Goal: Check status: Check status

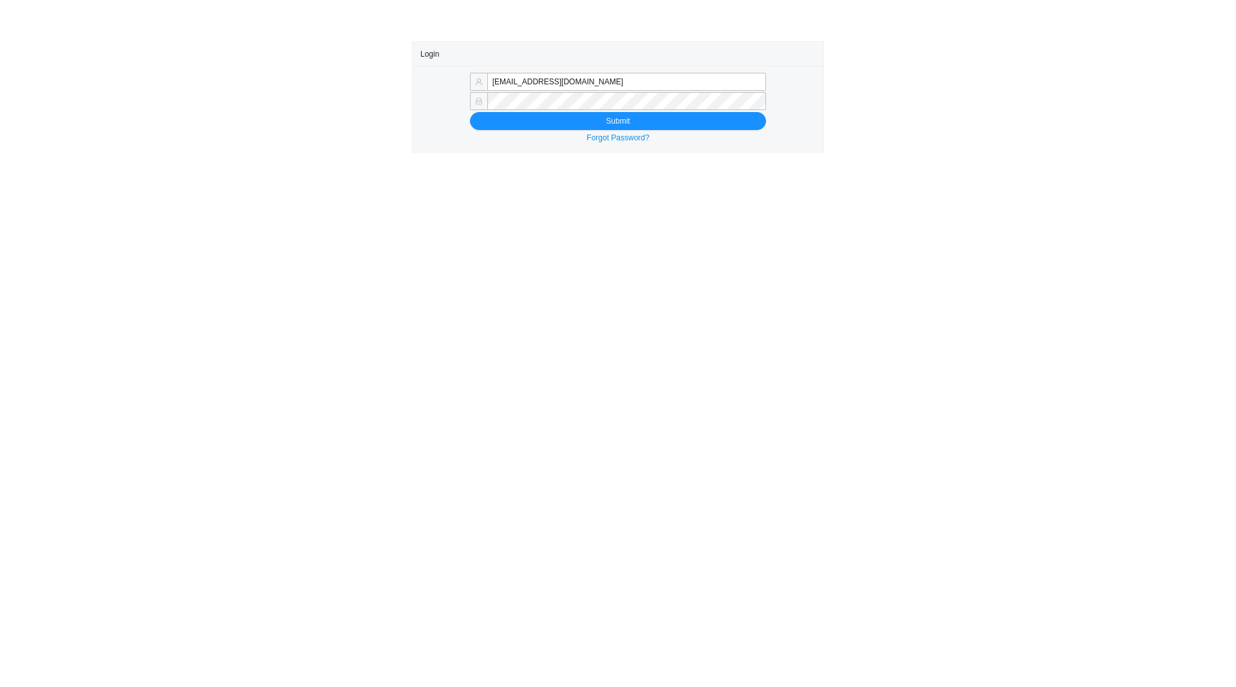
type input "sammyw@homeandstone.com"
click at [585, 131] on div "sammyw@homeandstone.com Submit Forgot Password?" at bounding box center [618, 109] width 411 height 86
click at [583, 127] on button "Submit" at bounding box center [618, 121] width 296 height 18
click at [596, 124] on button "Submit" at bounding box center [618, 121] width 296 height 18
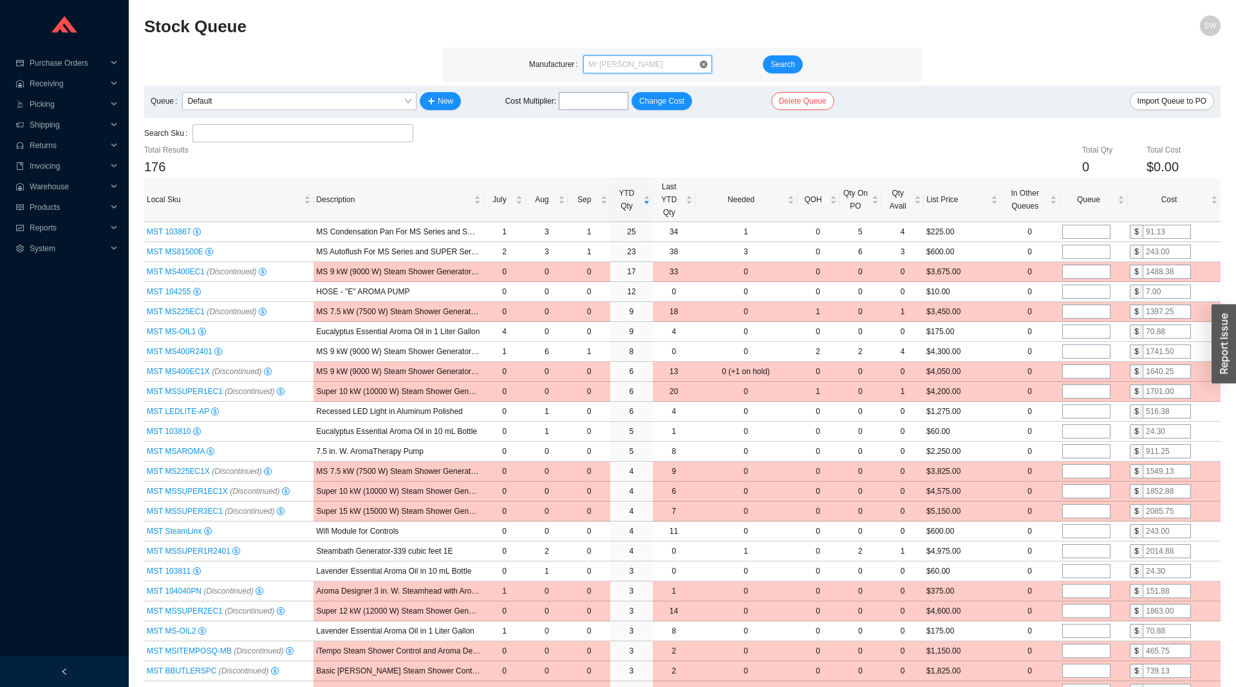
click at [632, 65] on span "Mr [PERSON_NAME]" at bounding box center [648, 64] width 118 height 17
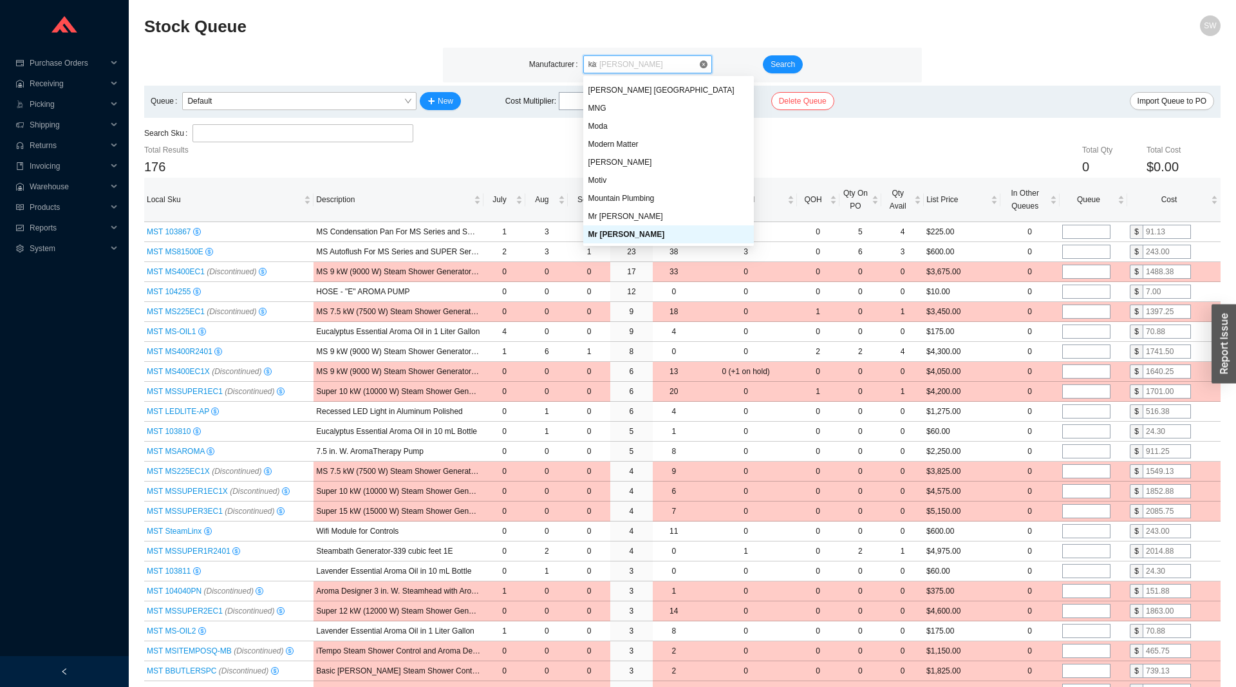
scroll to position [340, 0]
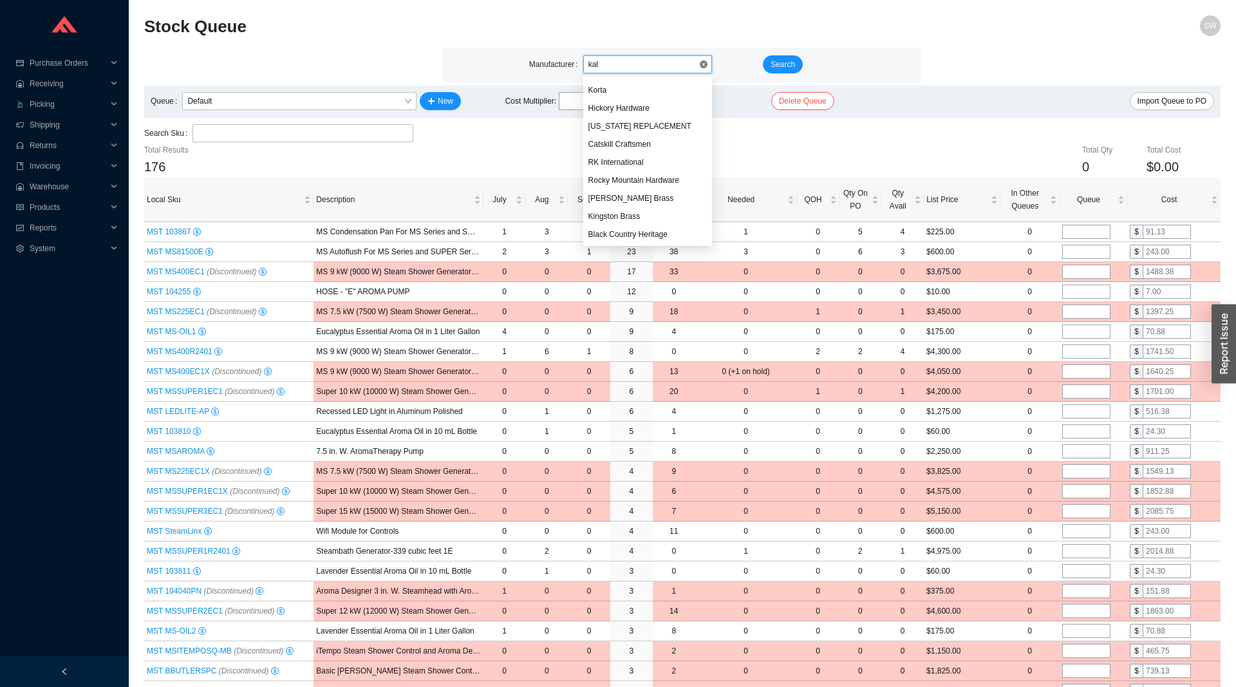
type input "kali"
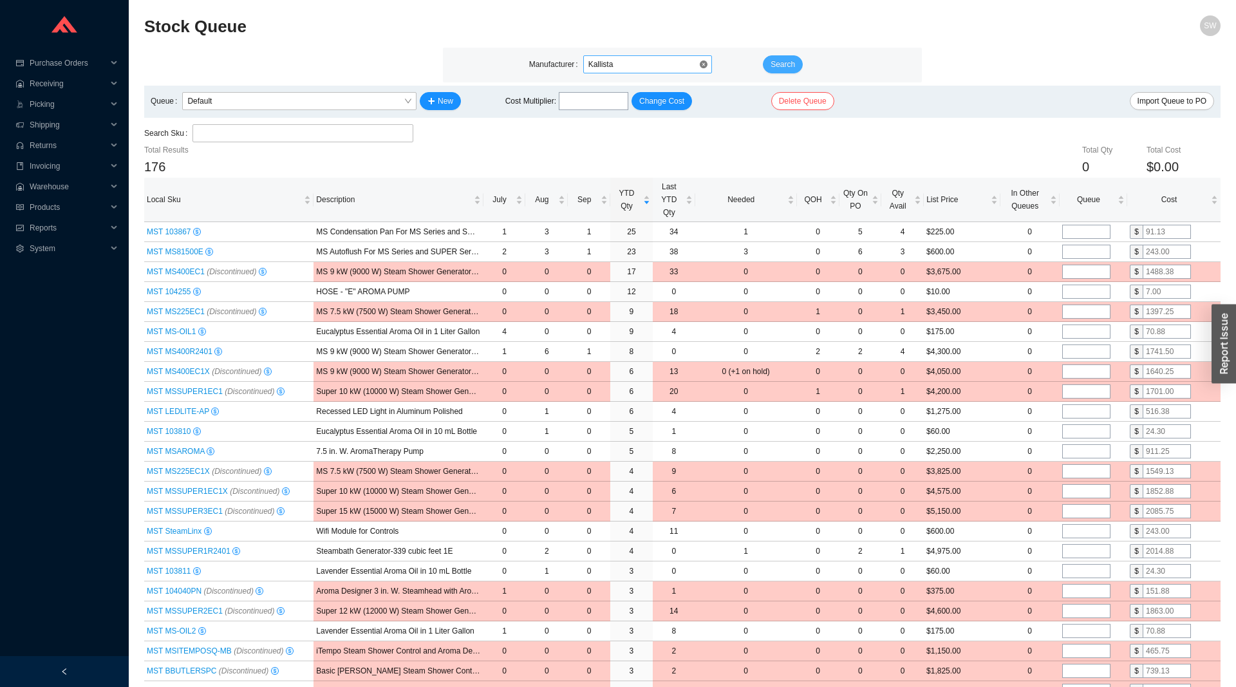
click at [786, 73] on button "Search" at bounding box center [783, 64] width 40 height 18
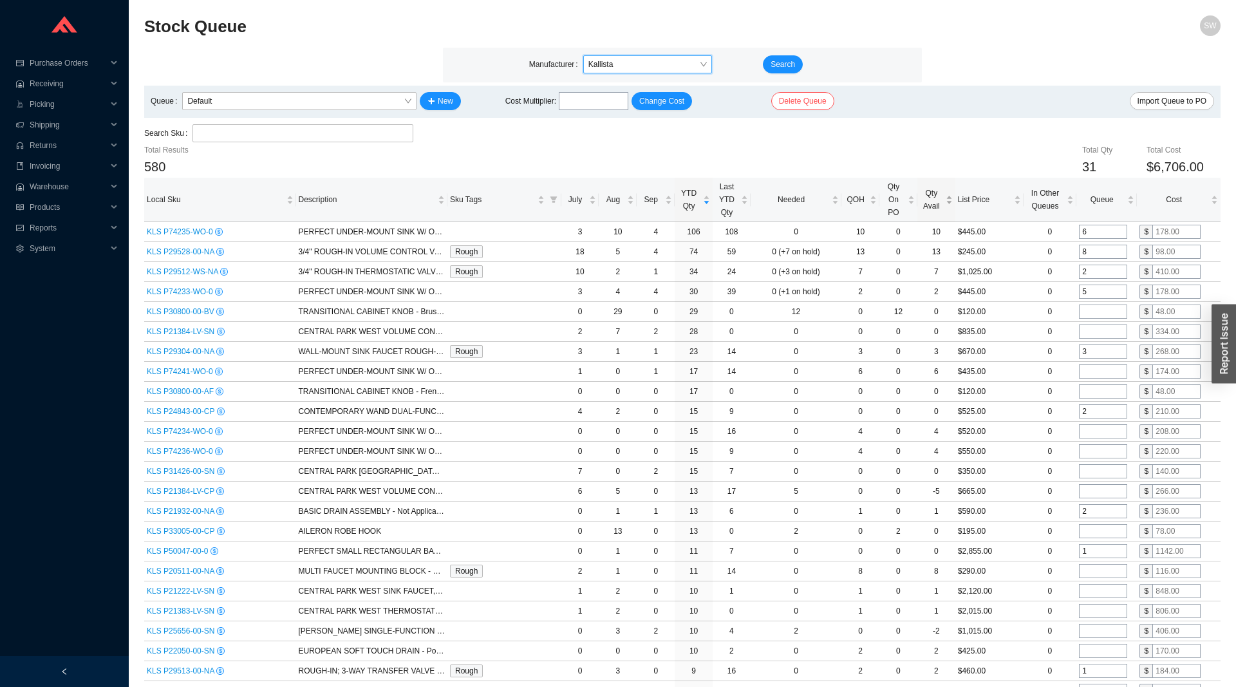
click at [936, 203] on span "Qty Avail" at bounding box center [931, 200] width 23 height 26
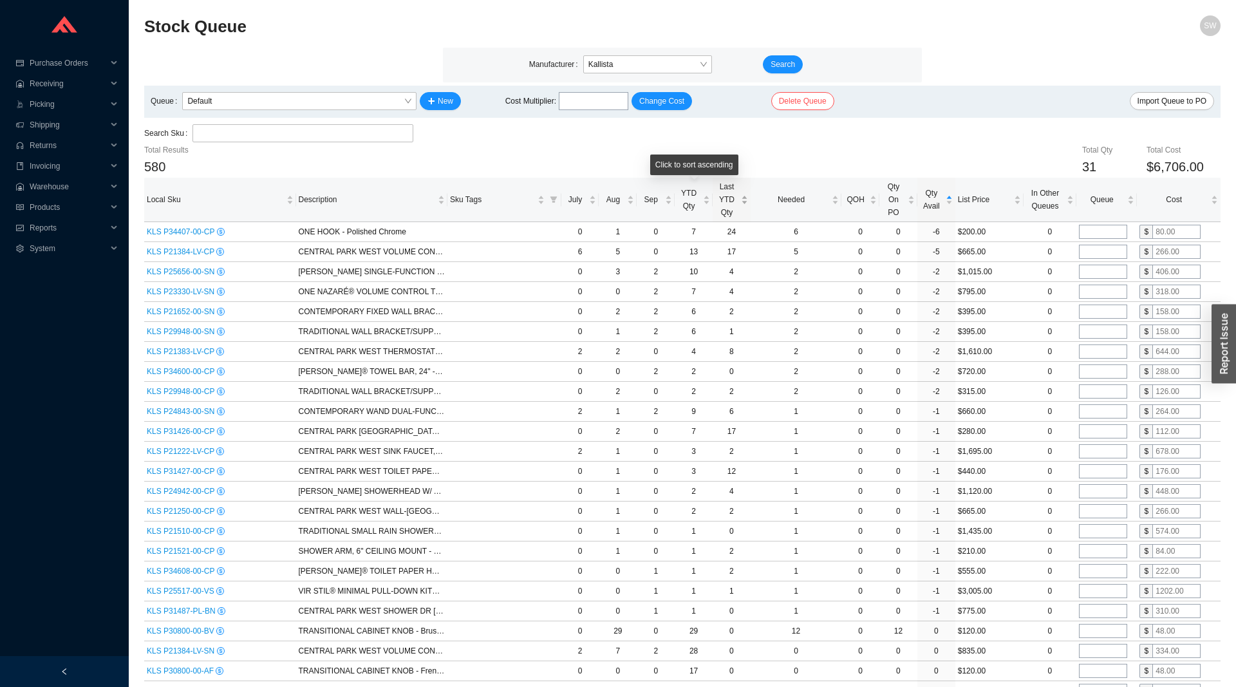
click at [733, 204] on span "Last YTD Qty" at bounding box center [726, 199] width 23 height 39
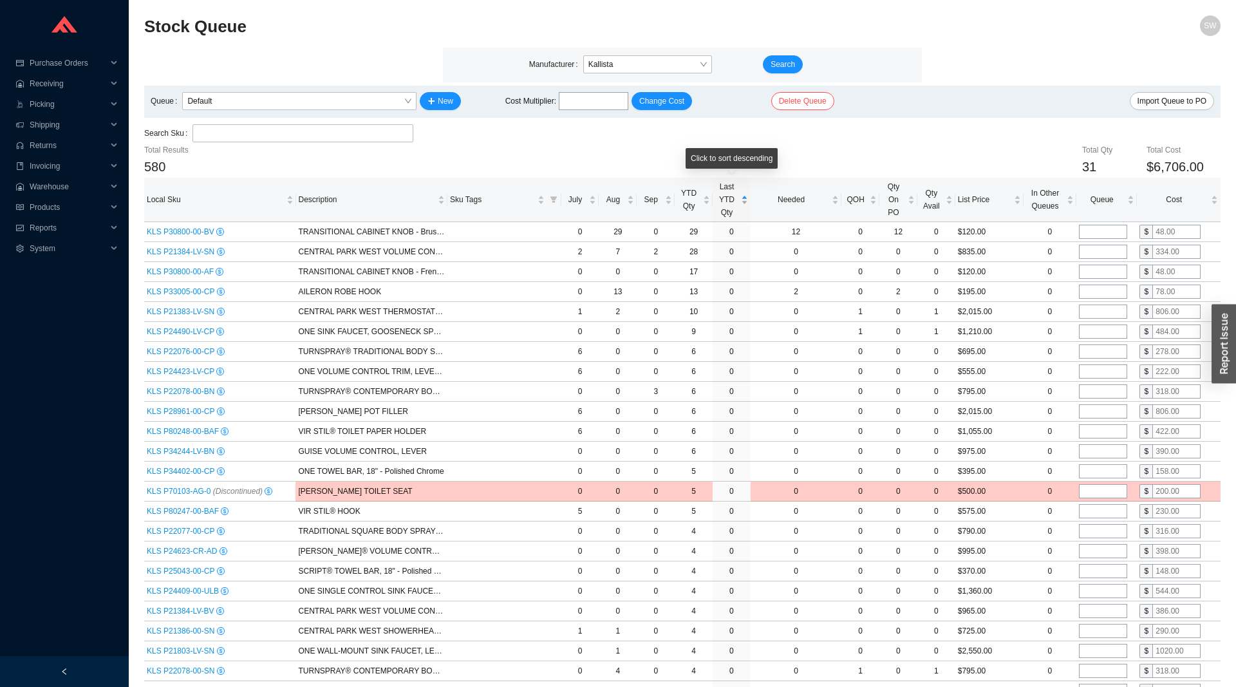
click at [733, 204] on span "Last YTD Qty" at bounding box center [726, 199] width 23 height 39
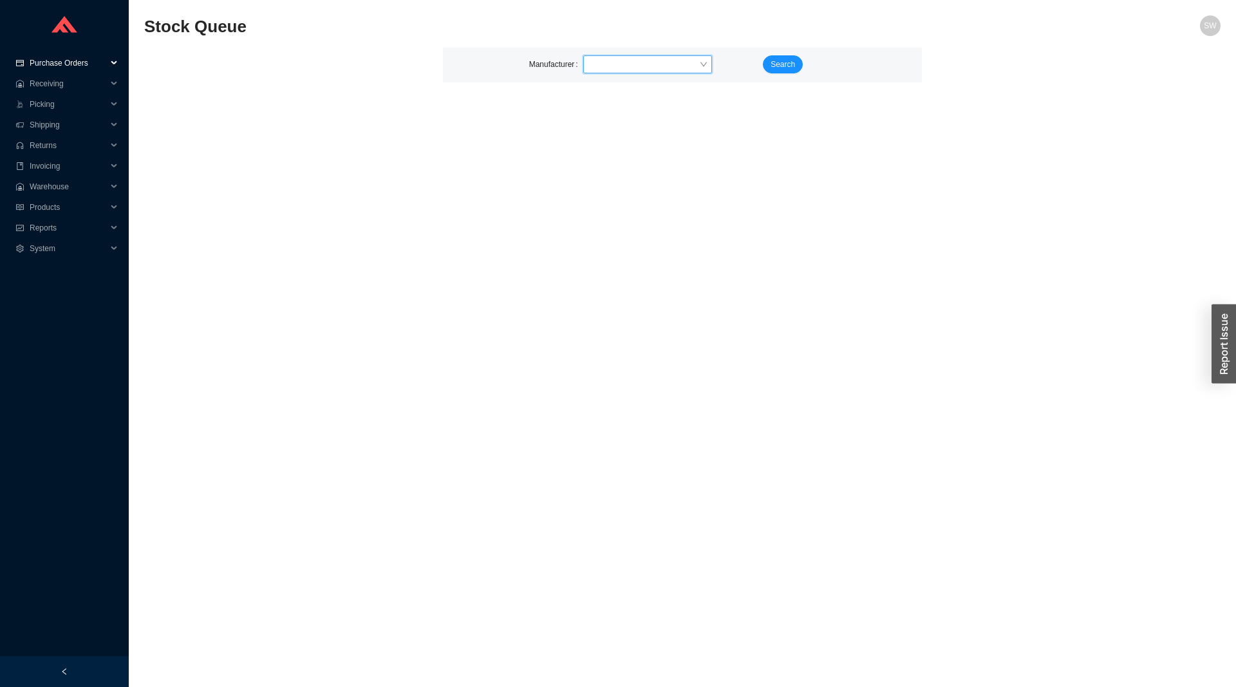
click at [54, 62] on span "Purchase Orders" at bounding box center [68, 63] width 77 height 21
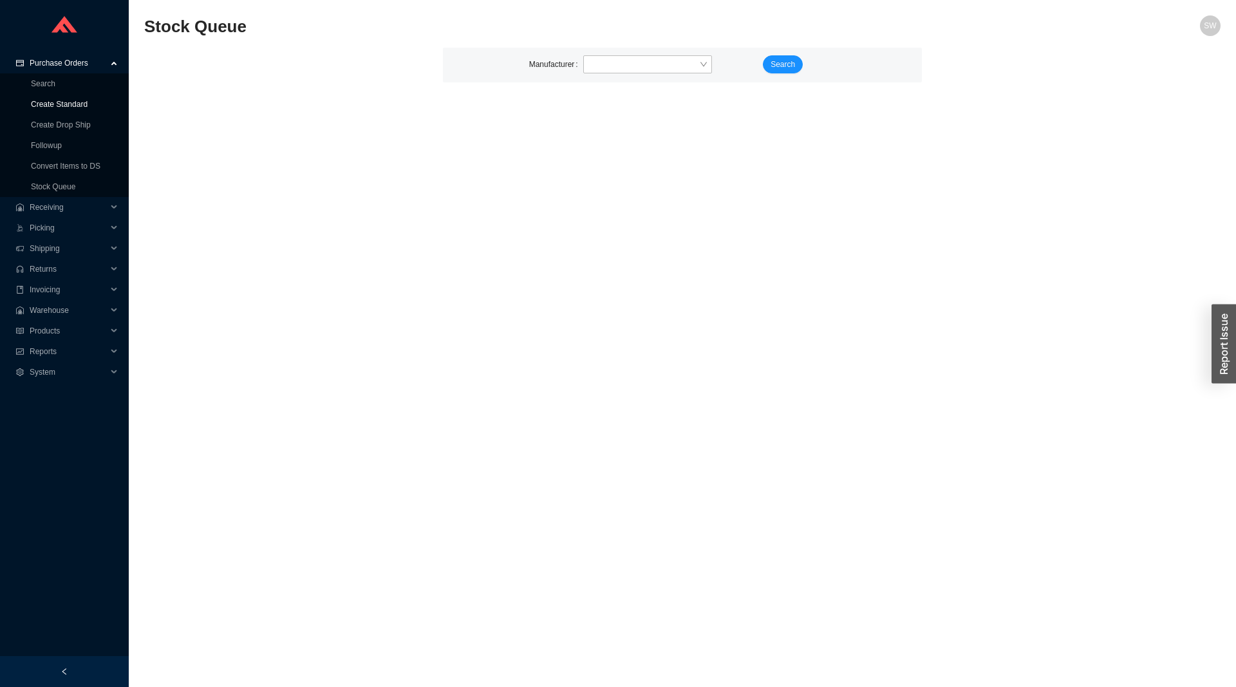
click at [68, 108] on link "Create Standard" at bounding box center [59, 104] width 57 height 9
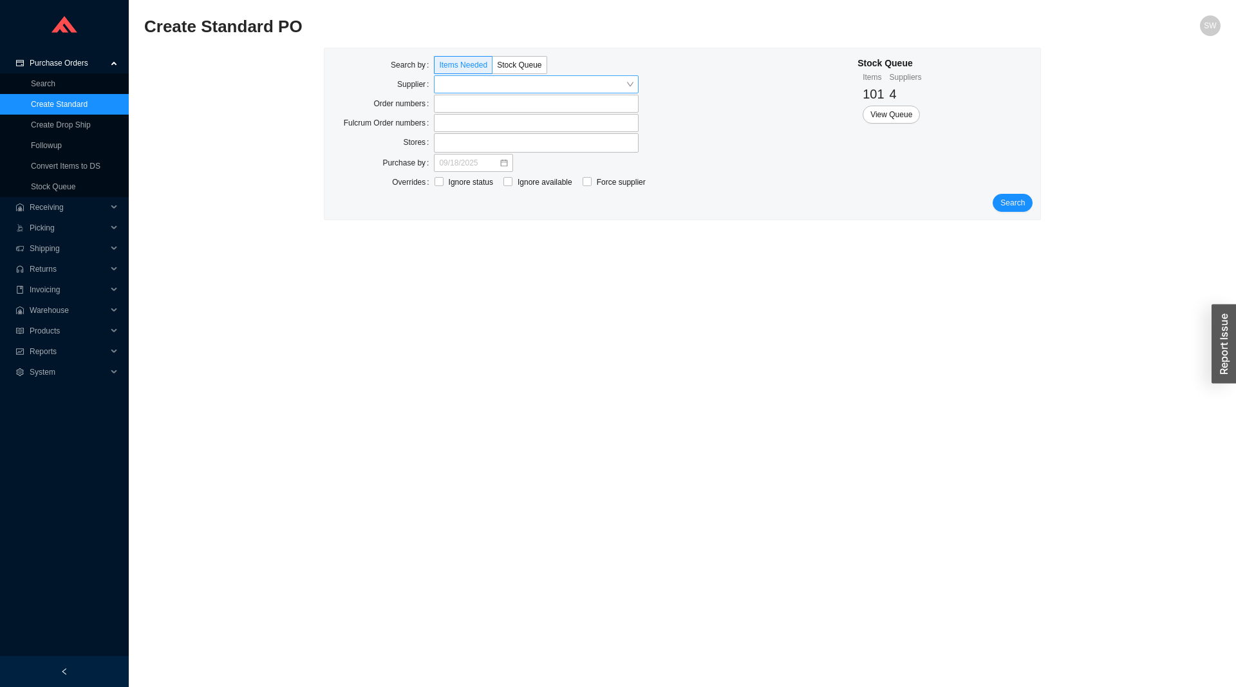
click at [482, 79] on input "search" at bounding box center [532, 84] width 187 height 17
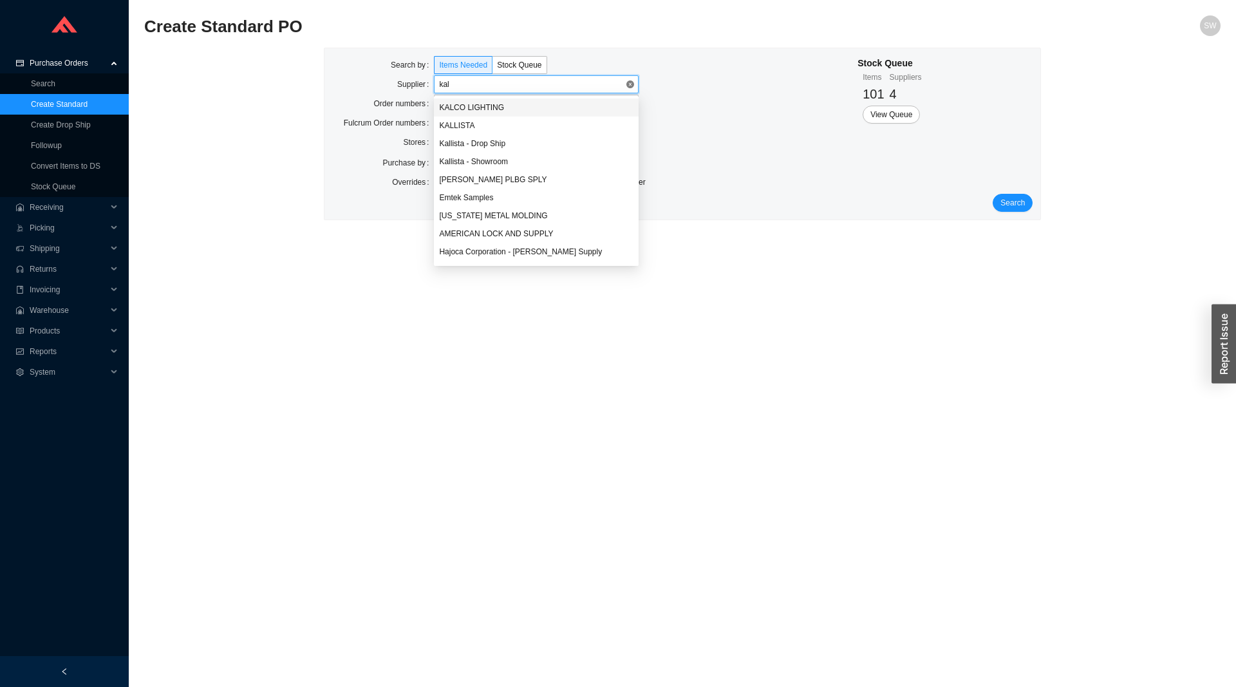
type input "kall"
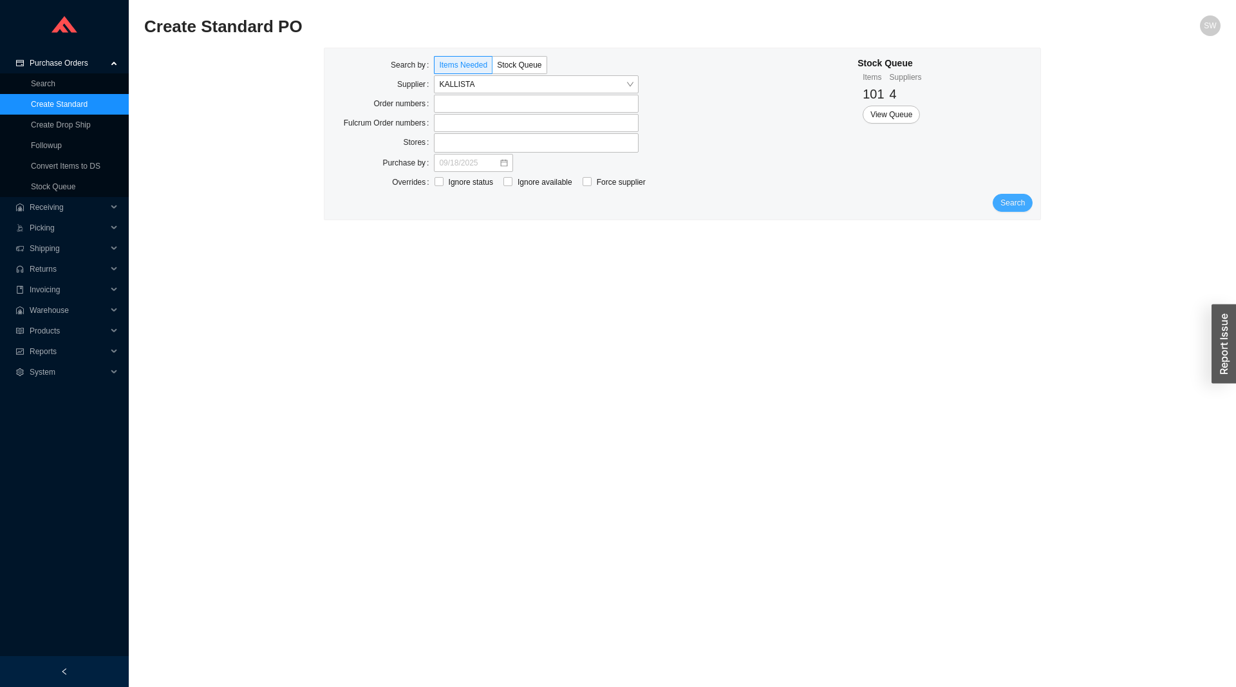
click at [1024, 200] on span "Search" at bounding box center [1013, 202] width 24 height 13
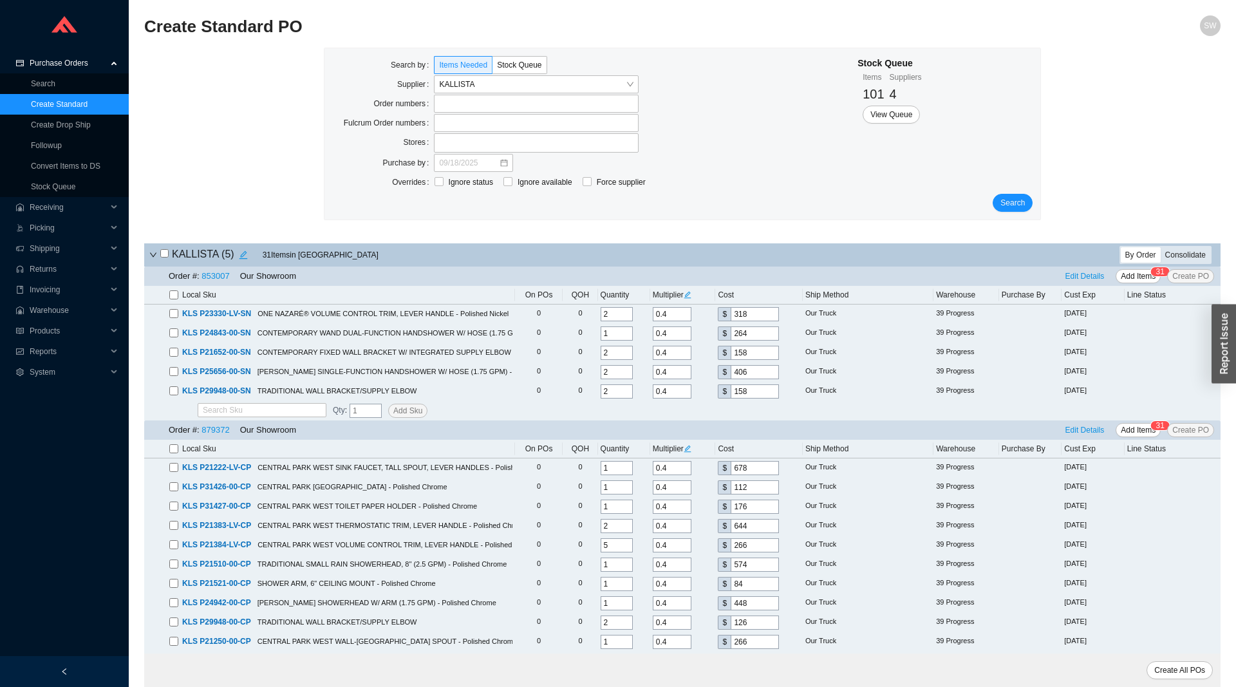
click at [1179, 250] on div "Consolidate" at bounding box center [1186, 254] width 50 height 15
click at [1161, 247] on input "Consolidate" at bounding box center [1161, 247] width 0 height 0
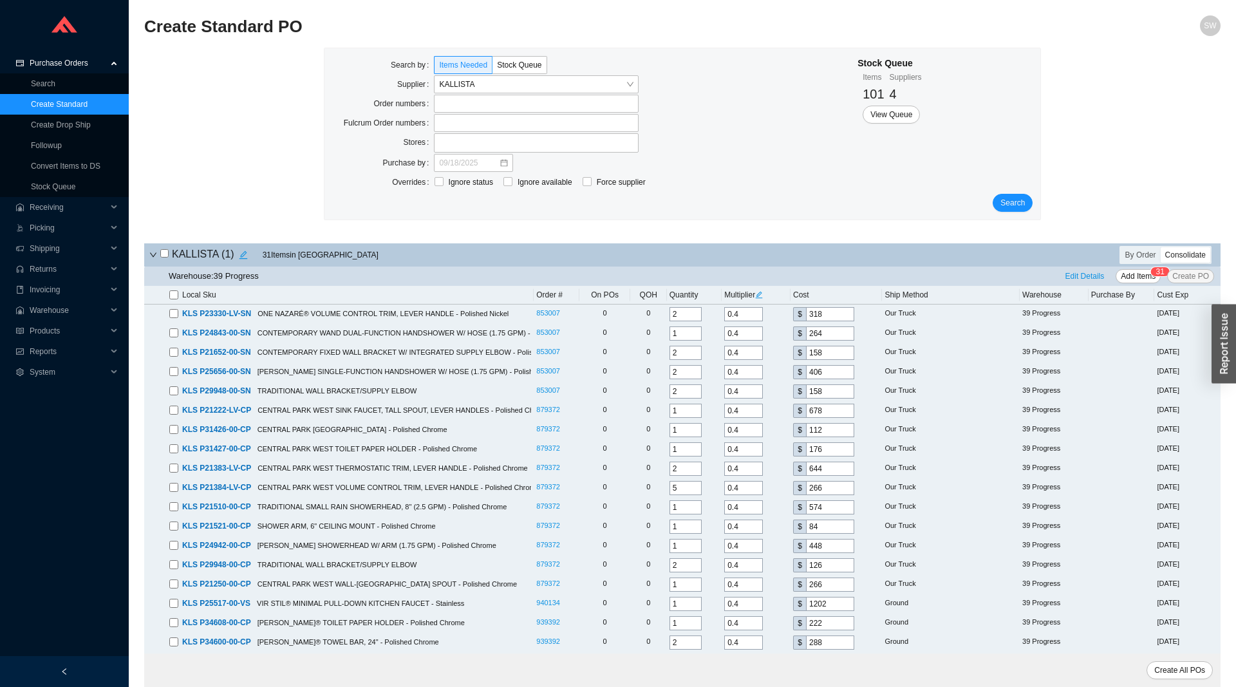
click at [173, 294] on input "checkbox" at bounding box center [173, 294] width 9 height 9
checkbox input "true"
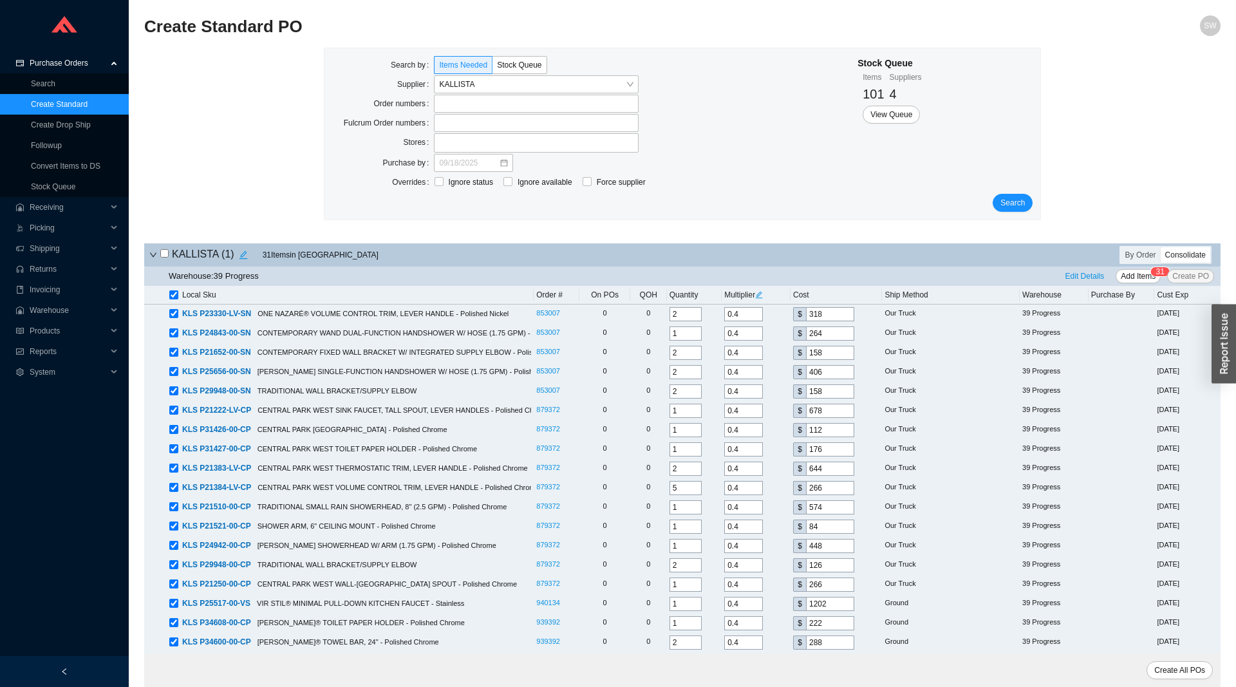
checkbox input "true"
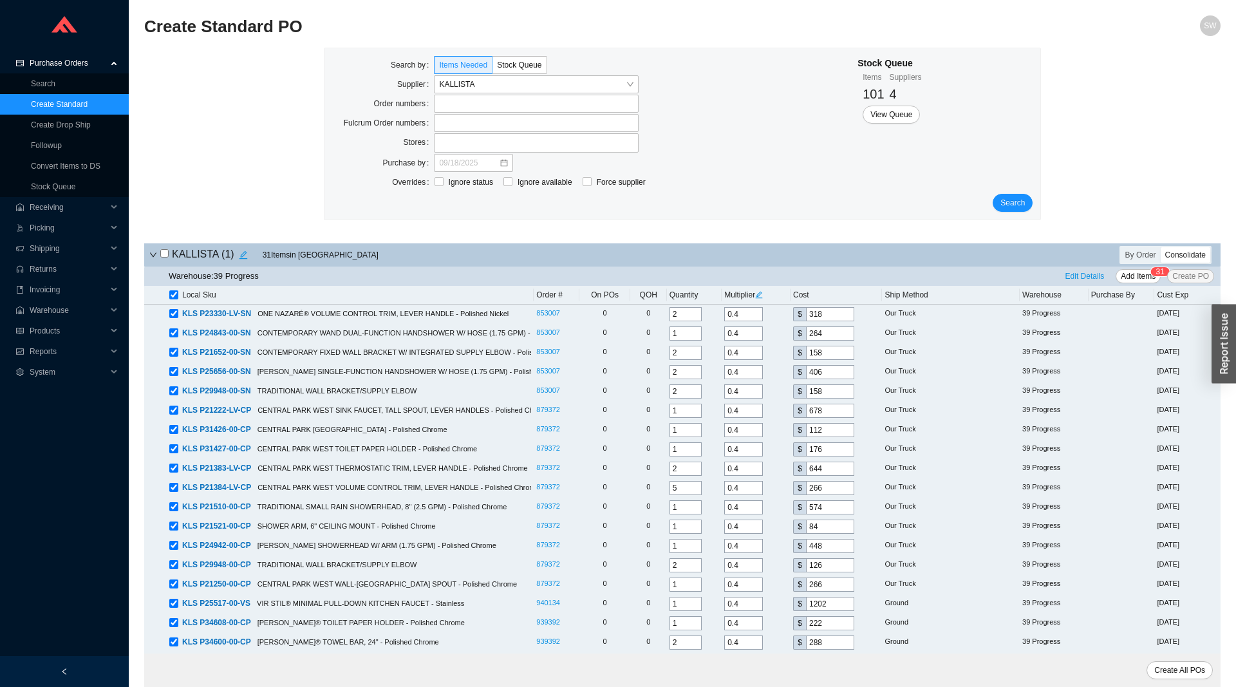
checkbox input "true"
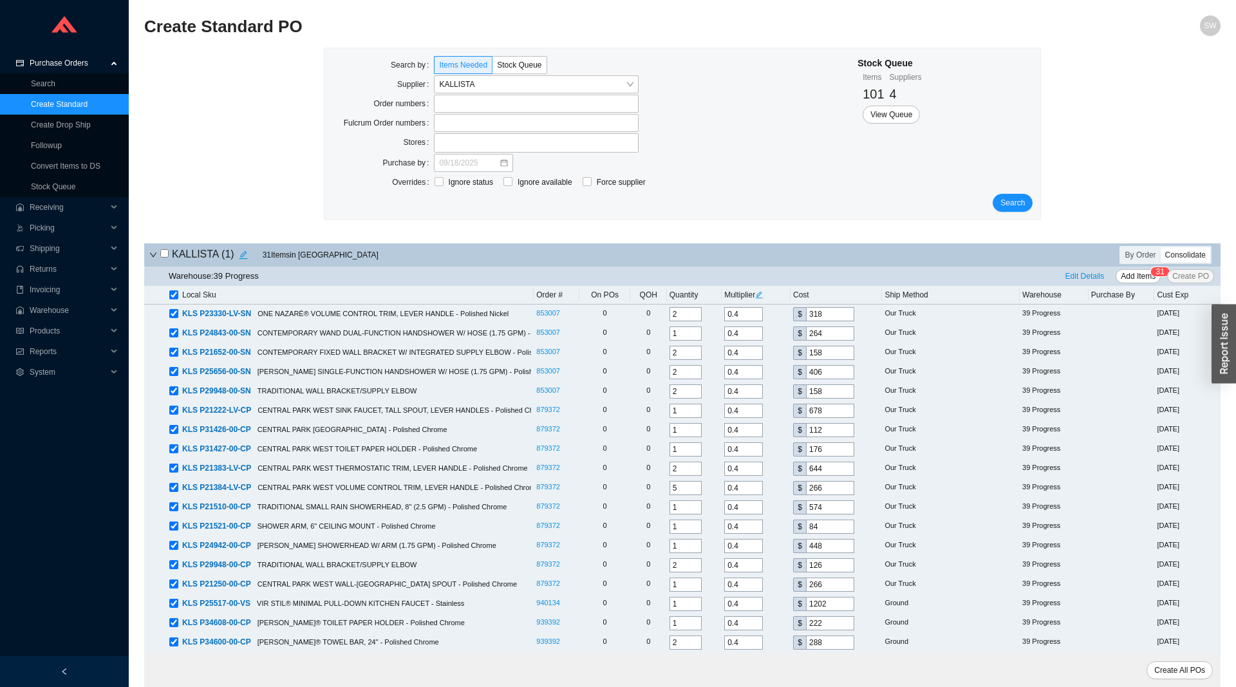
checkbox input "true"
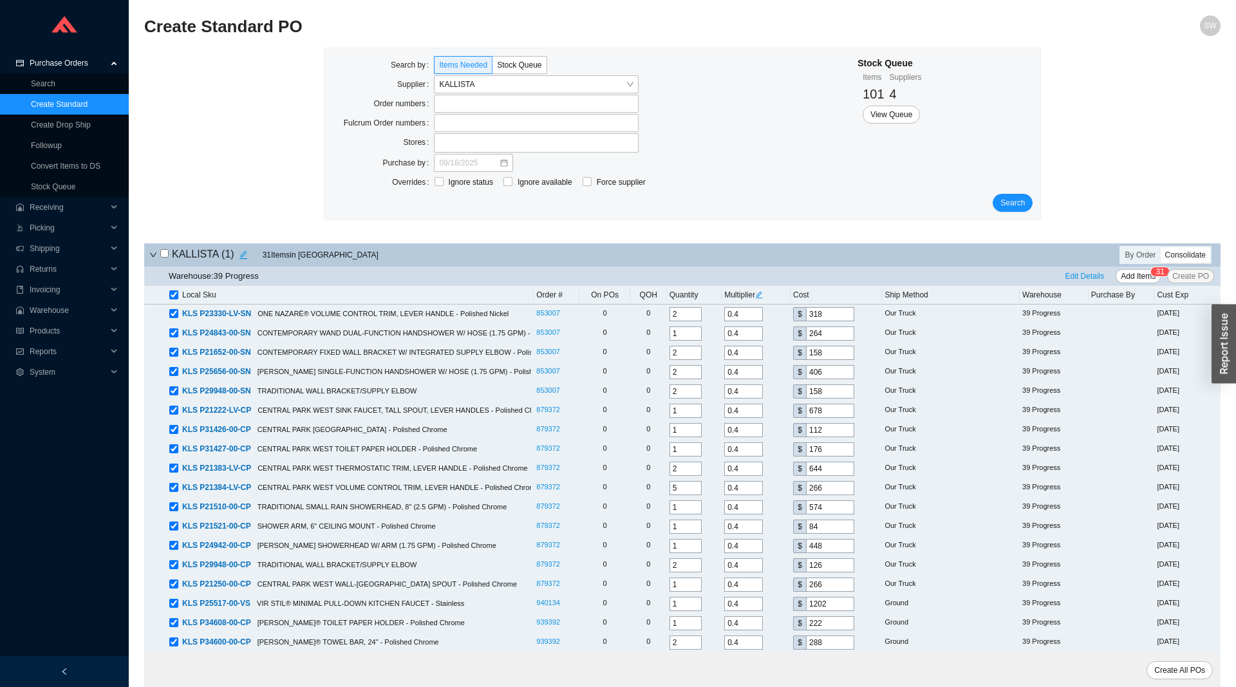
checkbox input "true"
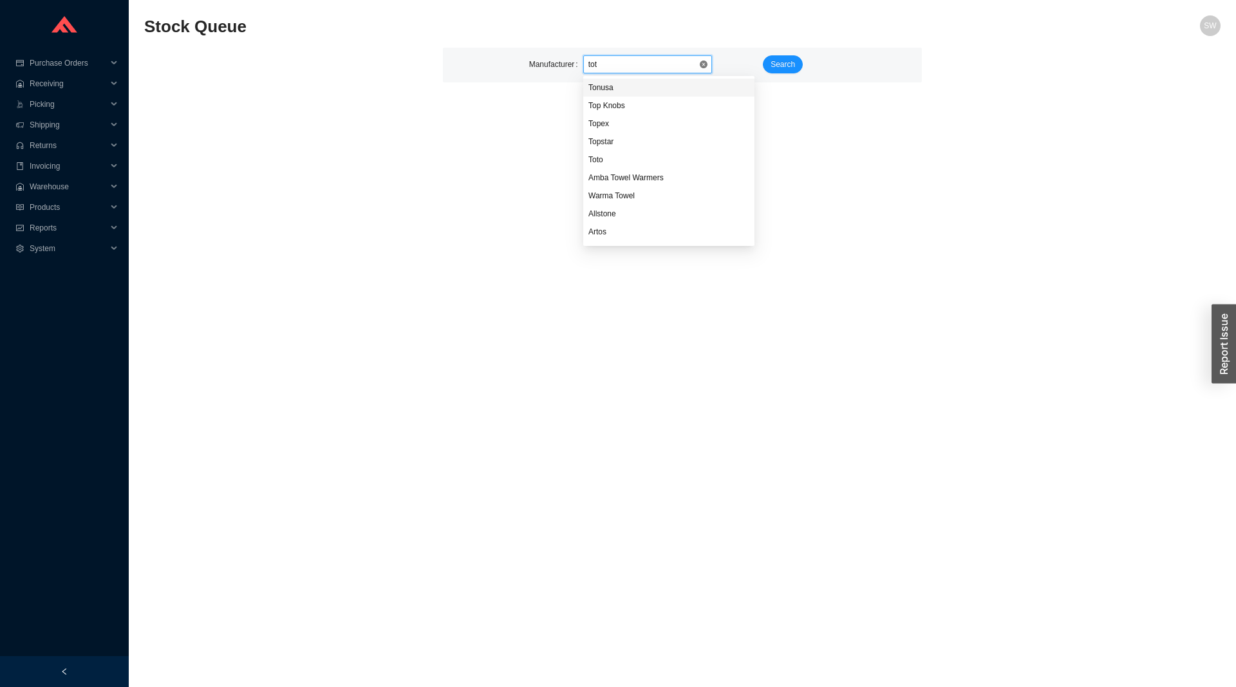
type input "toto"
click at [779, 64] on span "Search" at bounding box center [783, 64] width 24 height 13
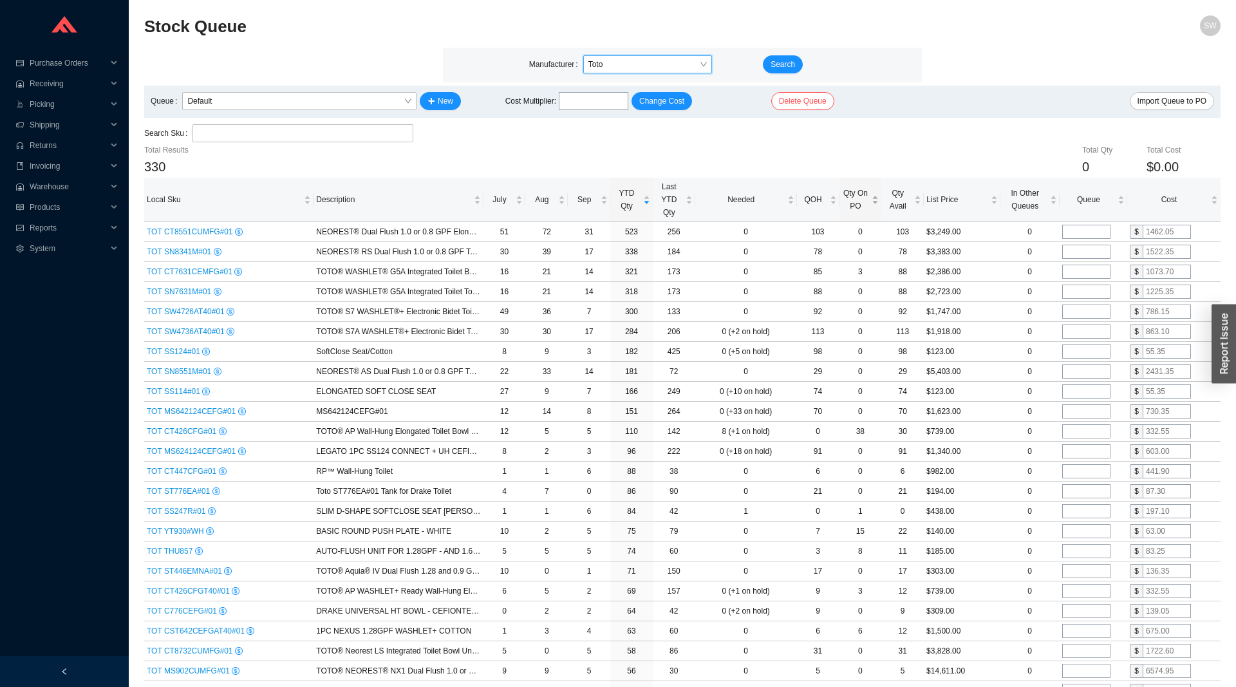
click at [859, 205] on span "Qty On PO" at bounding box center [856, 200] width 28 height 26
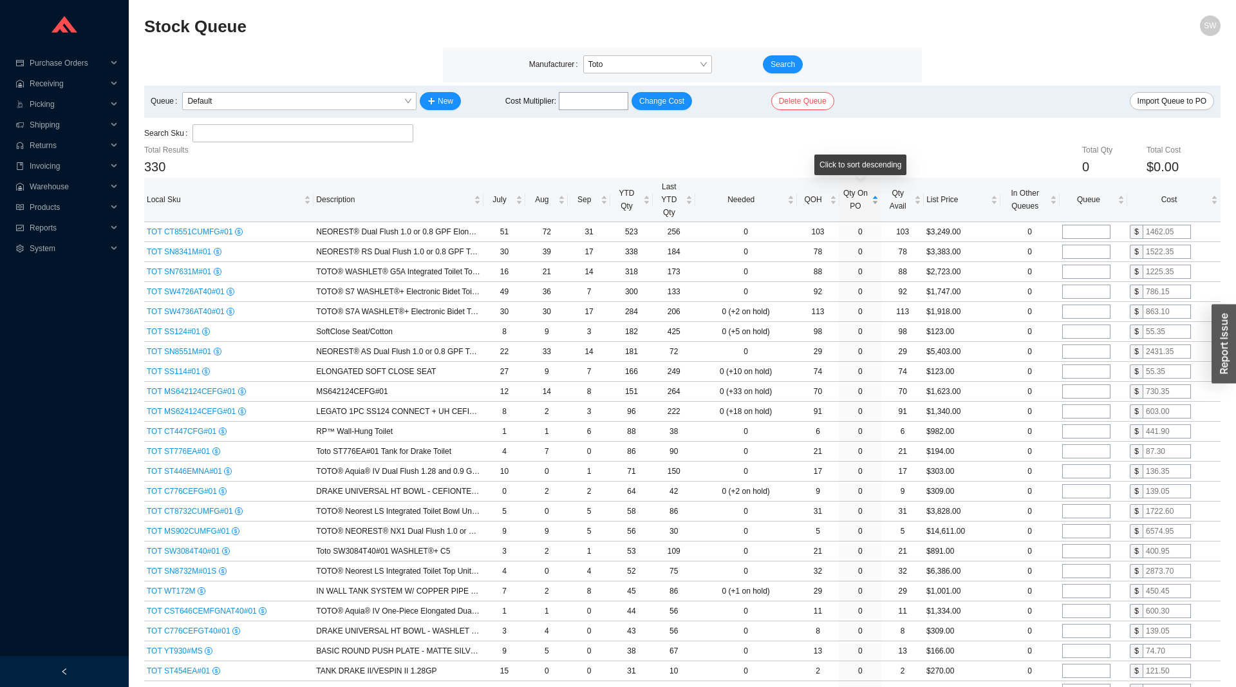
click at [859, 204] on span "Qty On PO" at bounding box center [856, 200] width 28 height 26
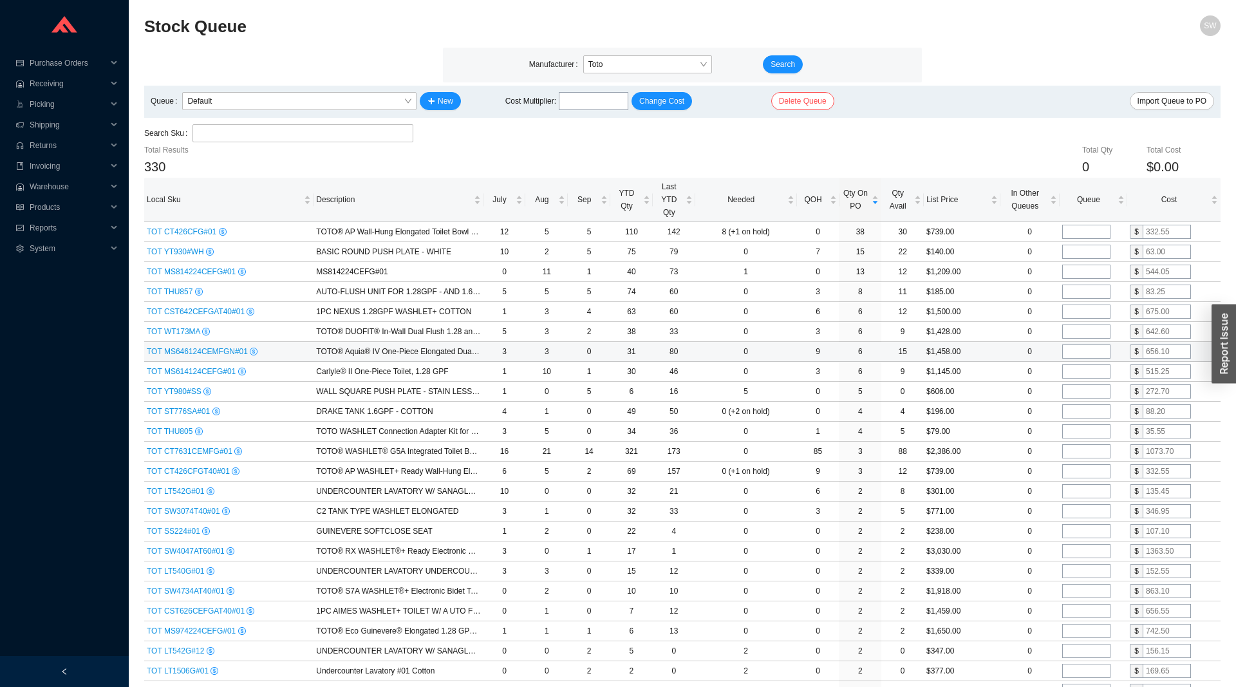
click at [179, 352] on span "TOT MS646124CEMFGN#01" at bounding box center [198, 351] width 103 height 9
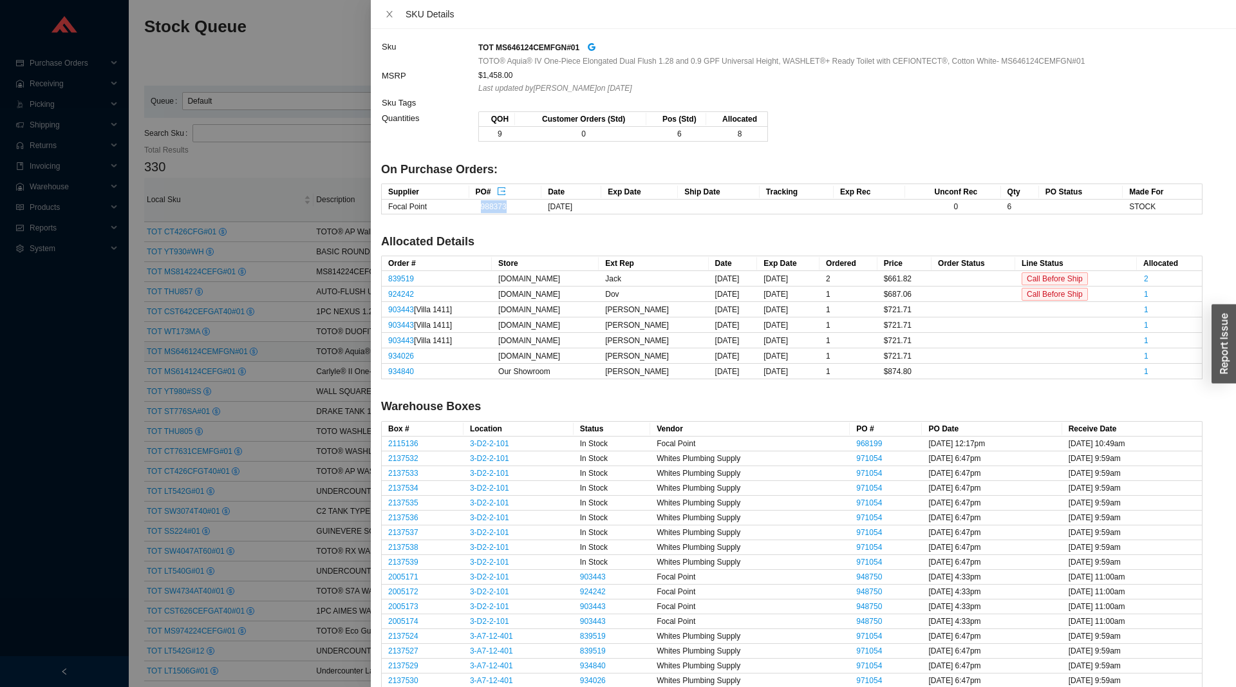
drag, startPoint x: 502, startPoint y: 206, endPoint x: 476, endPoint y: 212, distance: 27.2
click at [476, 212] on td "988373" at bounding box center [505, 207] width 73 height 15
copy link "988373"
click at [243, 167] on div at bounding box center [618, 343] width 1236 height 687
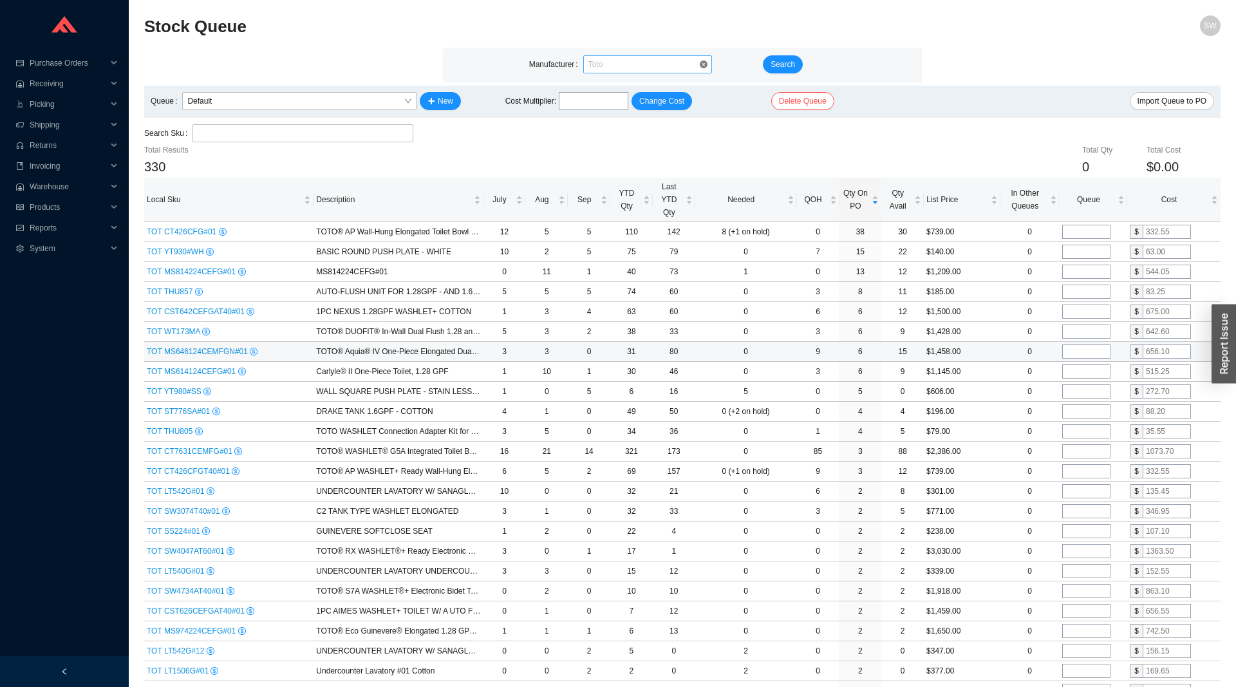
click at [658, 67] on span "Toto" at bounding box center [648, 64] width 118 height 17
type input "dura"
click at [507, 139] on div "Search Sku" at bounding box center [682, 133] width 1077 height 19
click at [607, 68] on span "Toto" at bounding box center [648, 64] width 118 height 17
type input "durav"
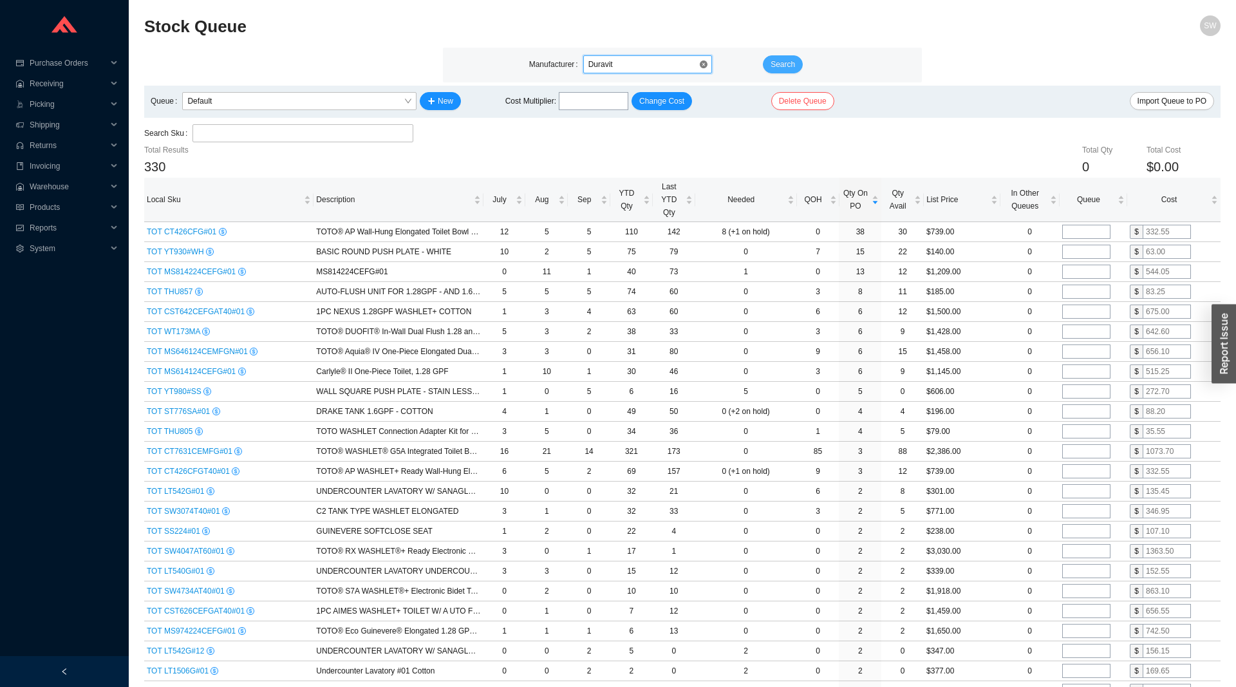
click at [769, 58] on button "Search" at bounding box center [783, 64] width 40 height 18
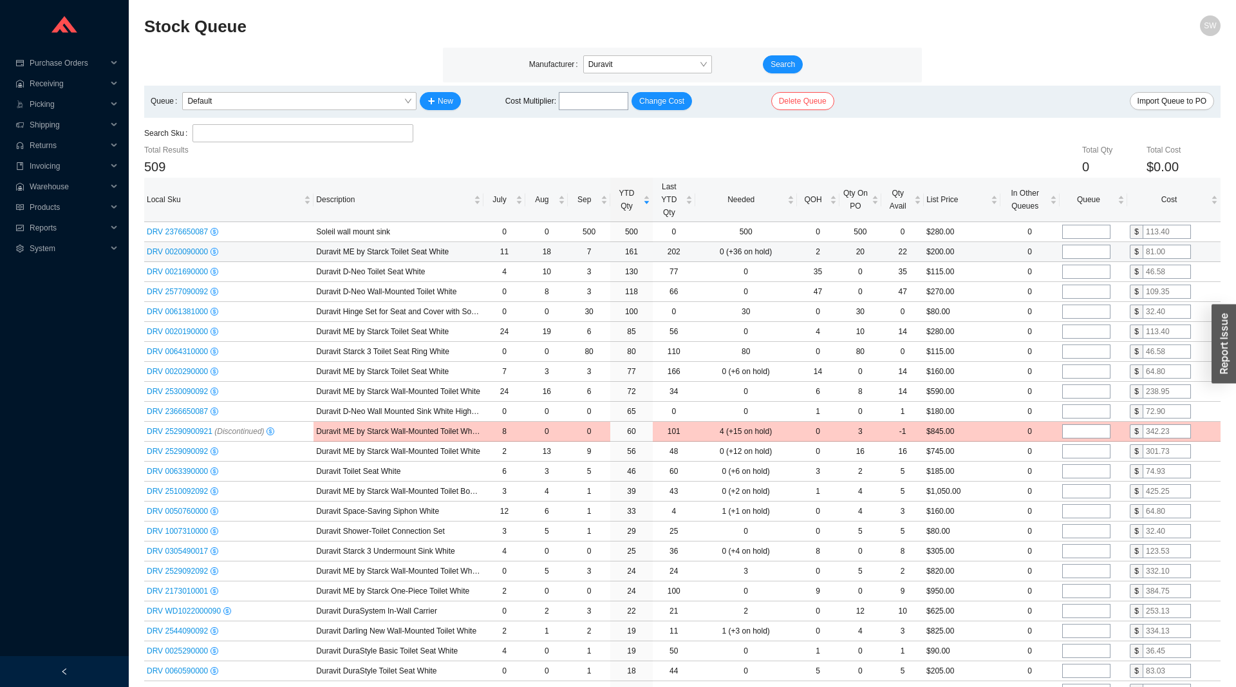
click at [1080, 256] on input "tel" at bounding box center [1086, 252] width 48 height 14
type input "20"
click at [1088, 270] on input "tel" at bounding box center [1086, 272] width 48 height 14
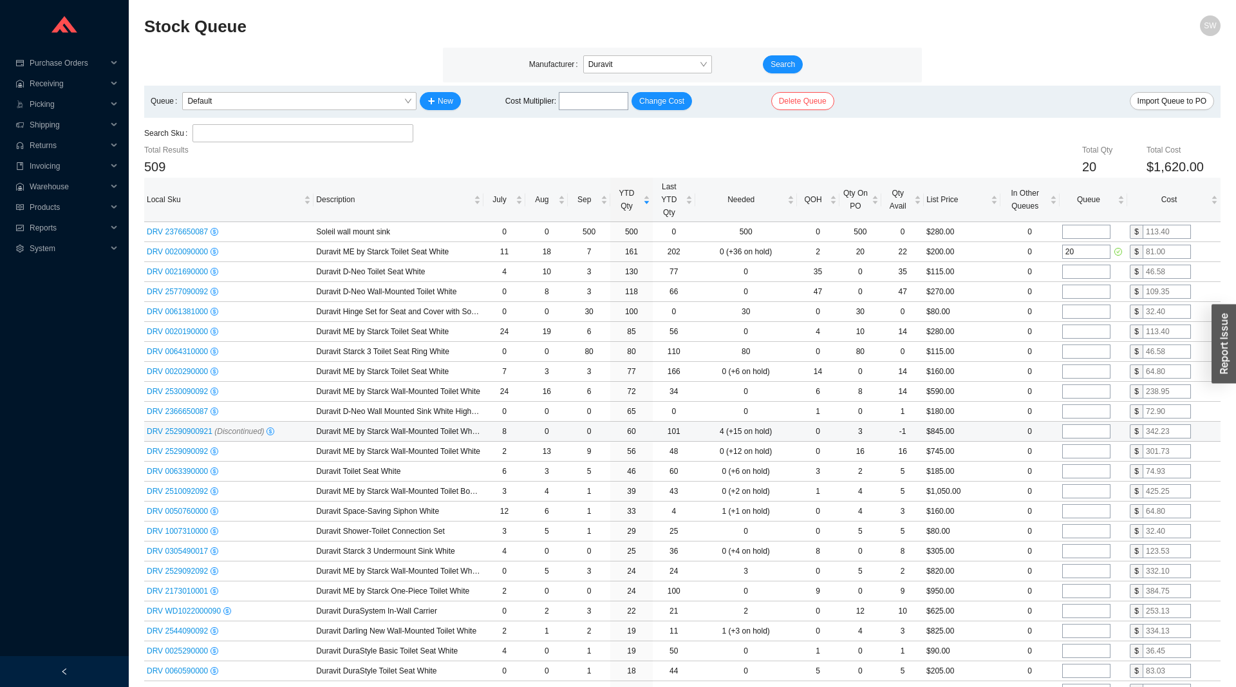
click at [198, 433] on span "DRV 25290900921 (Discontinued)" at bounding box center [206, 431] width 118 height 9
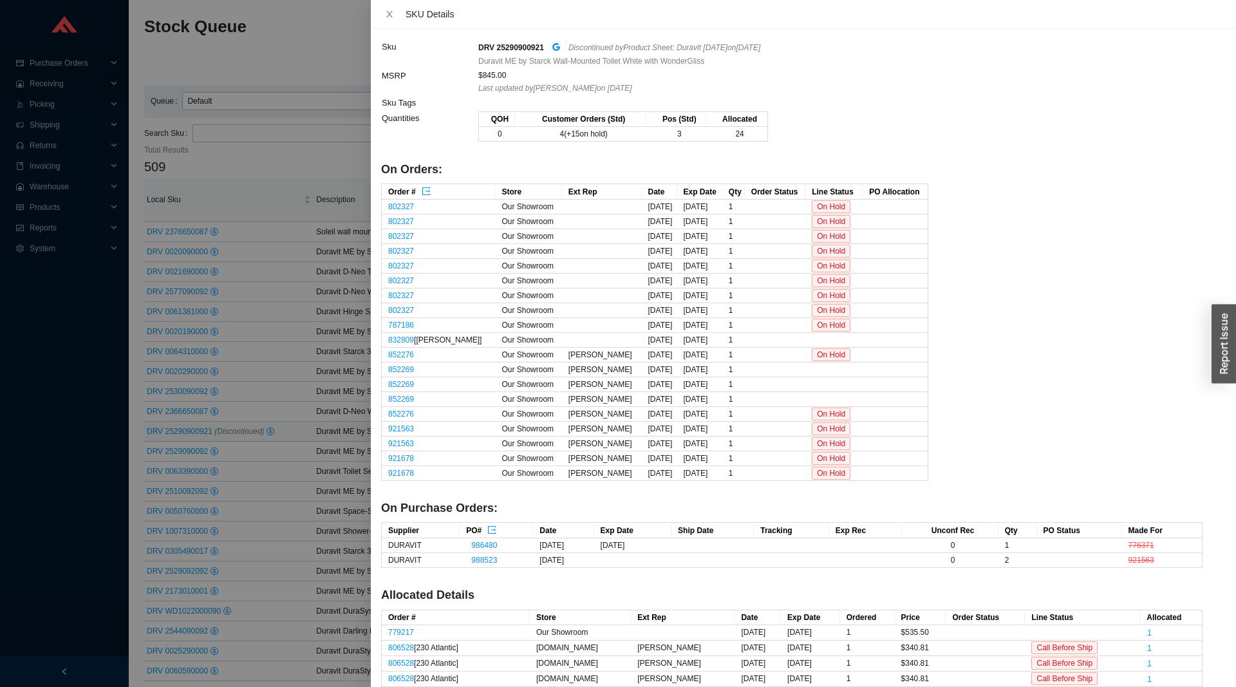
click at [198, 433] on div at bounding box center [618, 343] width 1236 height 687
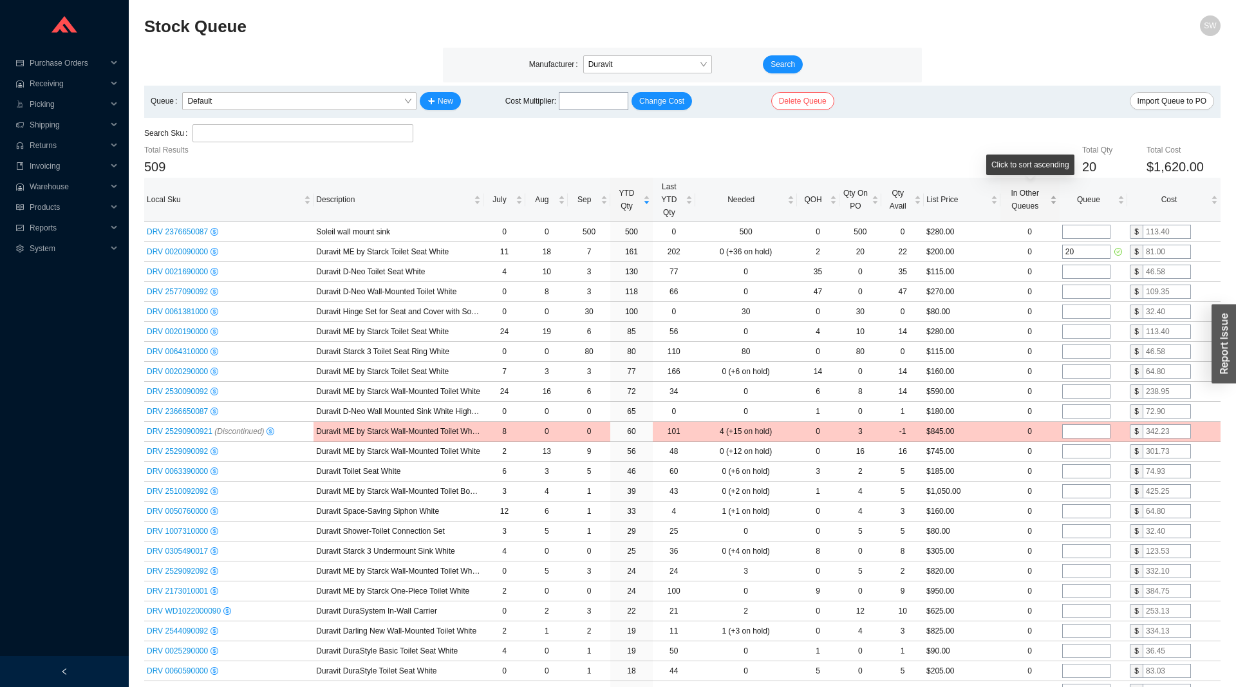
click at [1021, 210] on span "In Other Queues" at bounding box center [1025, 200] width 44 height 26
click at [1019, 210] on span "In Other Queues" at bounding box center [1025, 200] width 44 height 26
click at [964, 206] on div "List Price" at bounding box center [962, 199] width 71 height 13
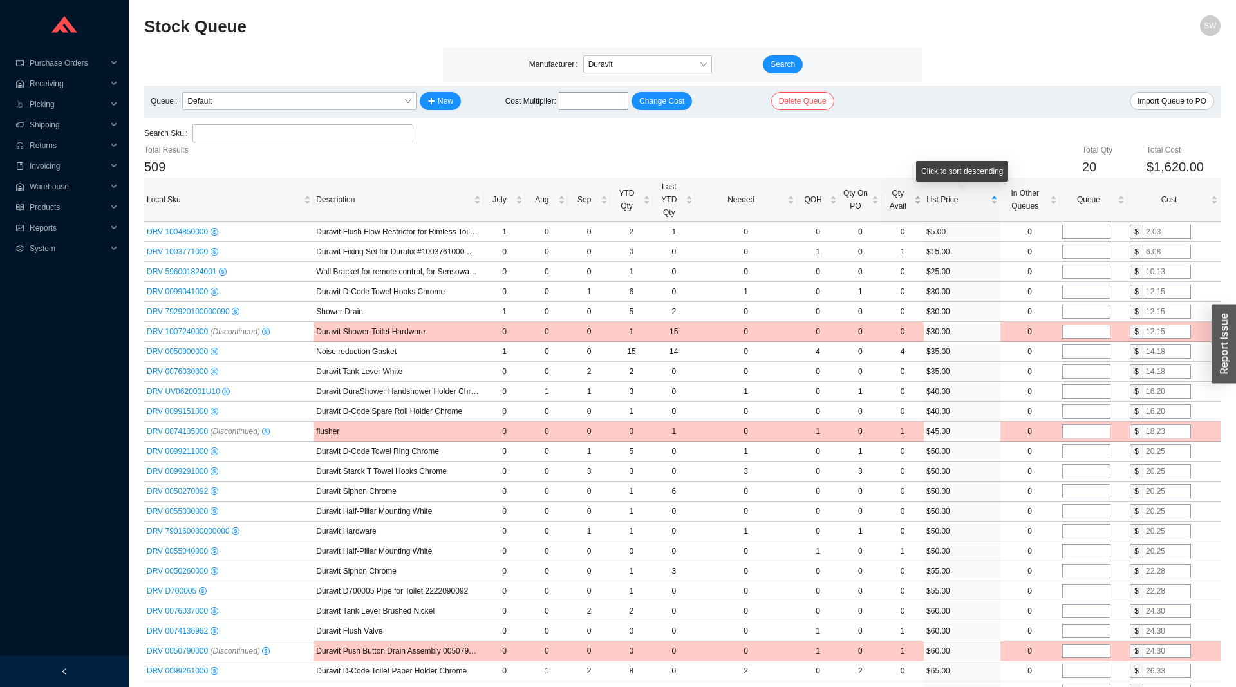
click at [901, 203] on span "Qty Avail" at bounding box center [898, 200] width 28 height 26
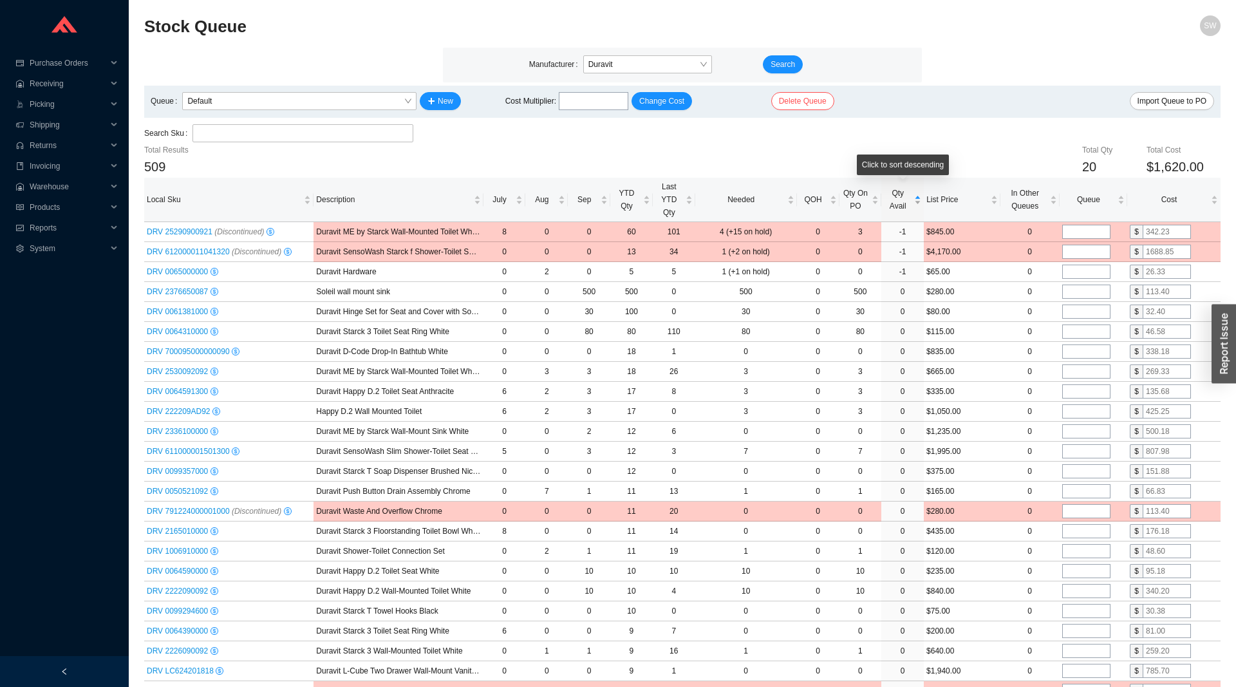
click at [901, 203] on span "Qty Avail" at bounding box center [898, 200] width 28 height 26
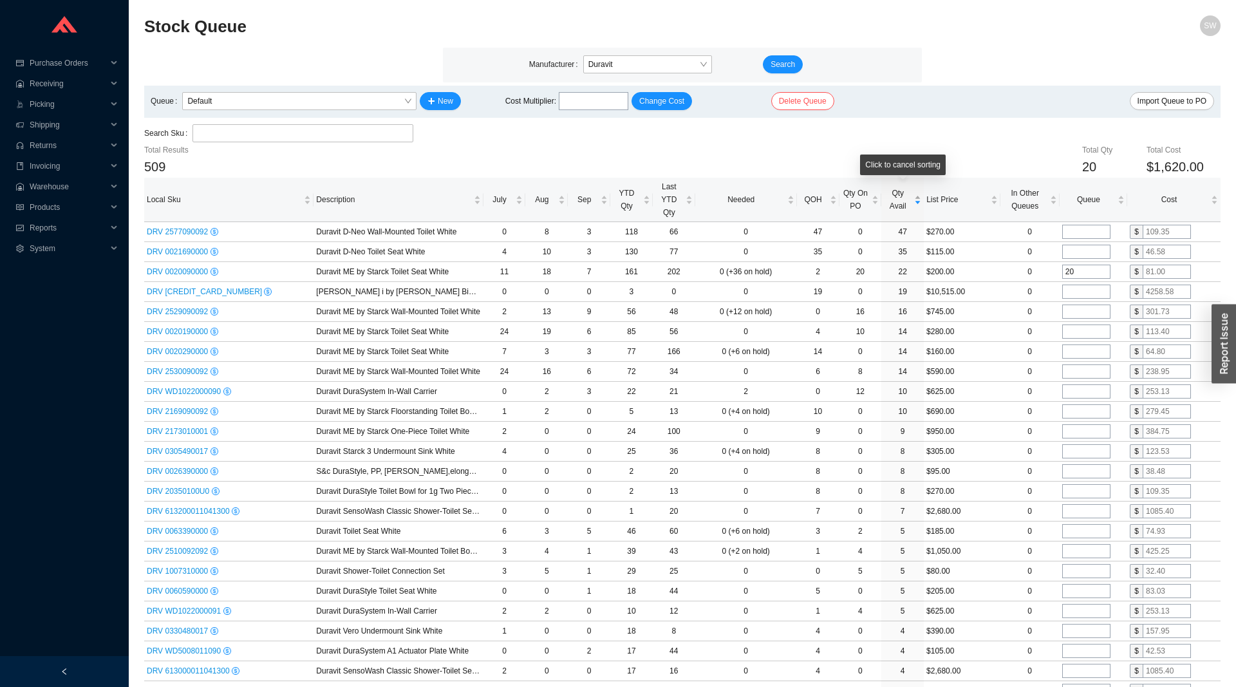
click at [901, 203] on span "Qty Avail" at bounding box center [898, 200] width 28 height 26
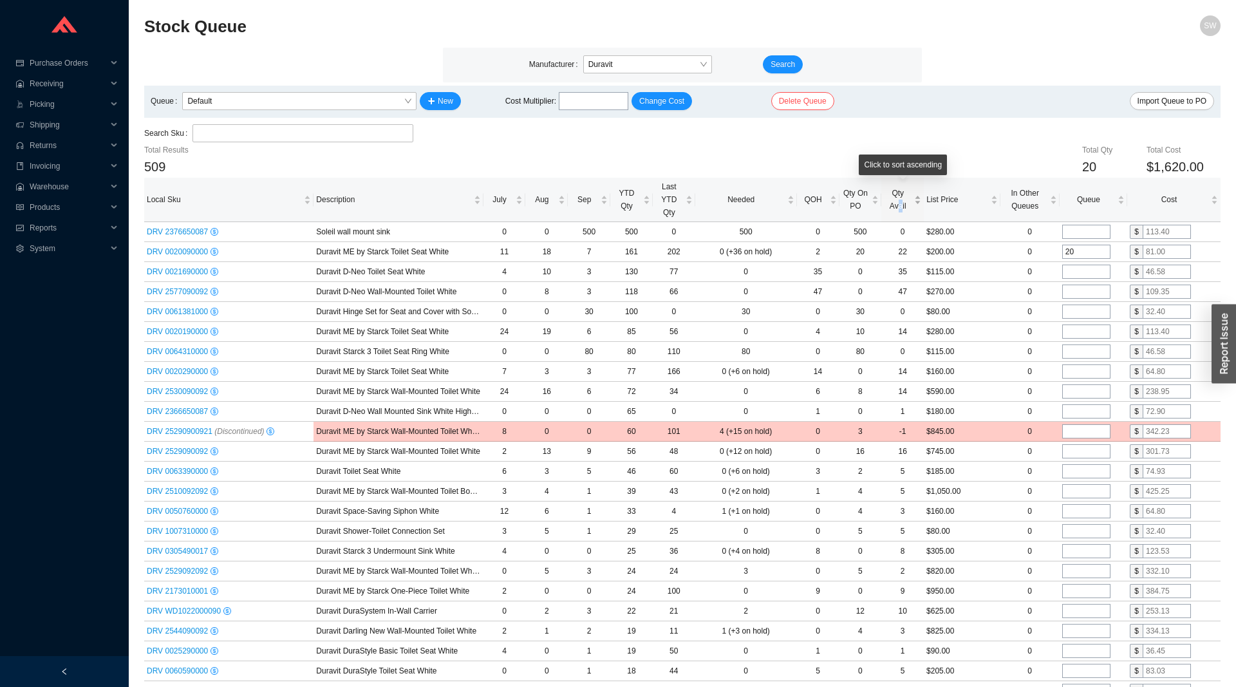
click at [900, 203] on span "Qty Avail" at bounding box center [898, 200] width 28 height 26
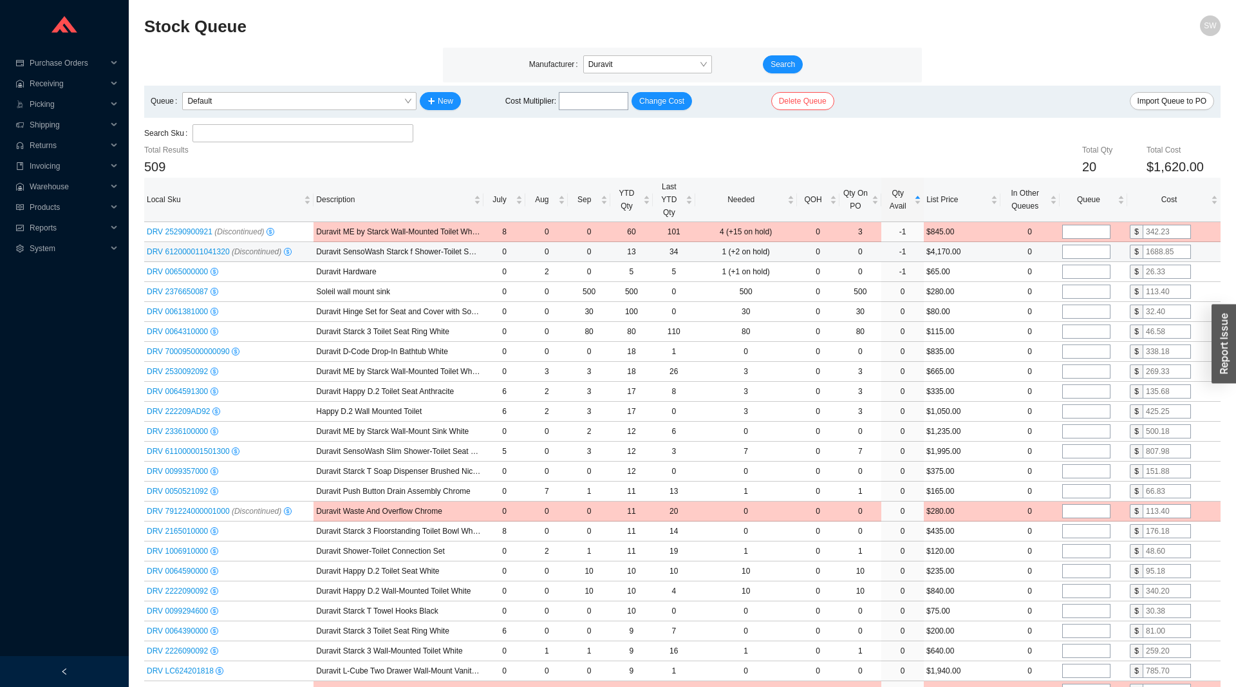
click at [178, 254] on span "DRV 612000011041320 (Discontinued)" at bounding box center [214, 251] width 135 height 9
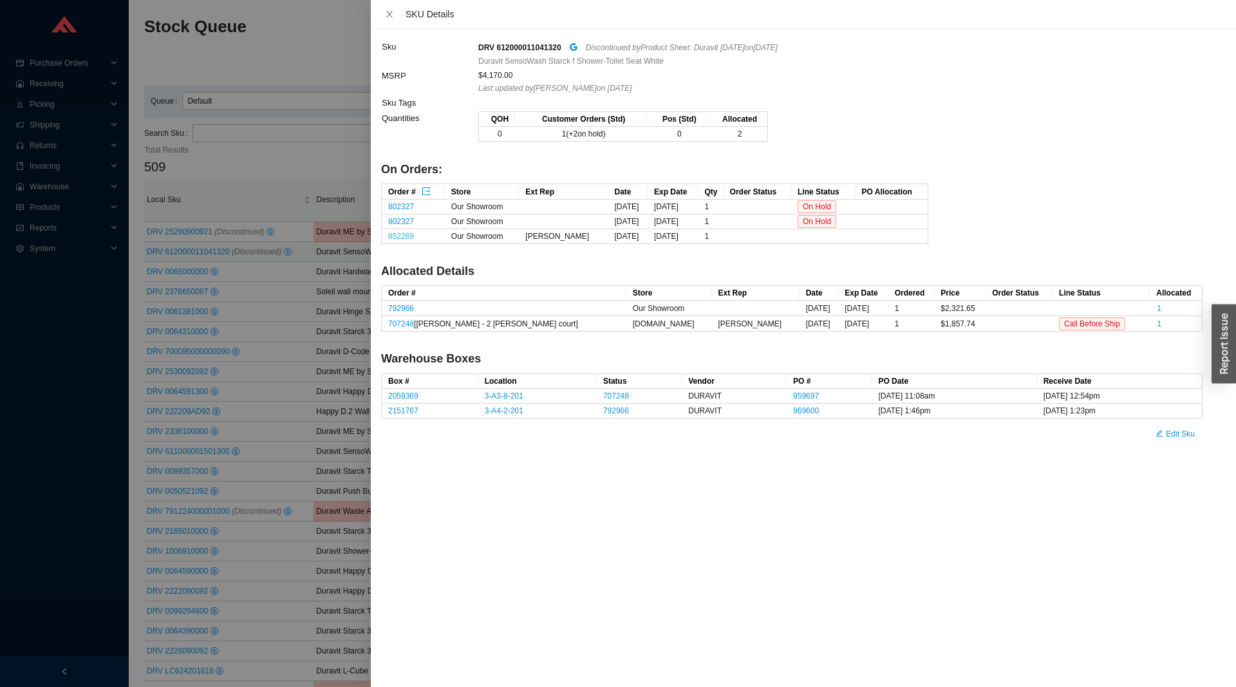
click at [399, 241] on link "852269" at bounding box center [401, 236] width 26 height 9
click at [325, 384] on div at bounding box center [618, 343] width 1236 height 687
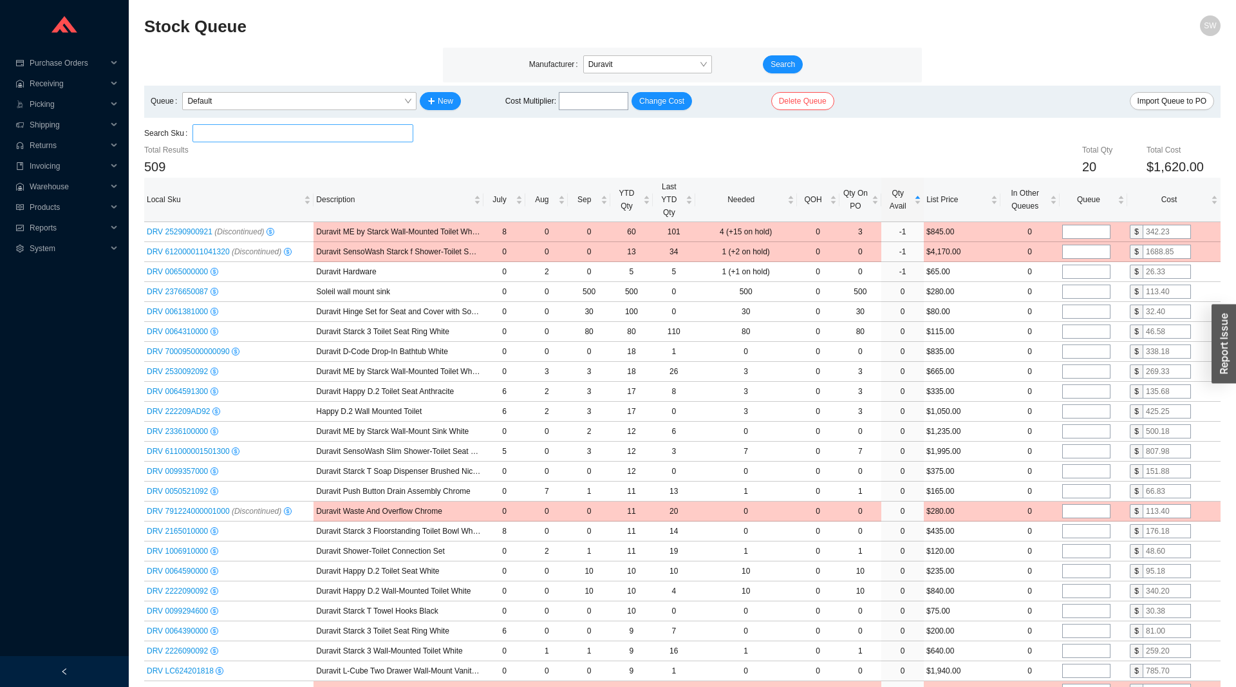
click at [282, 135] on input "search" at bounding box center [303, 133] width 211 height 17
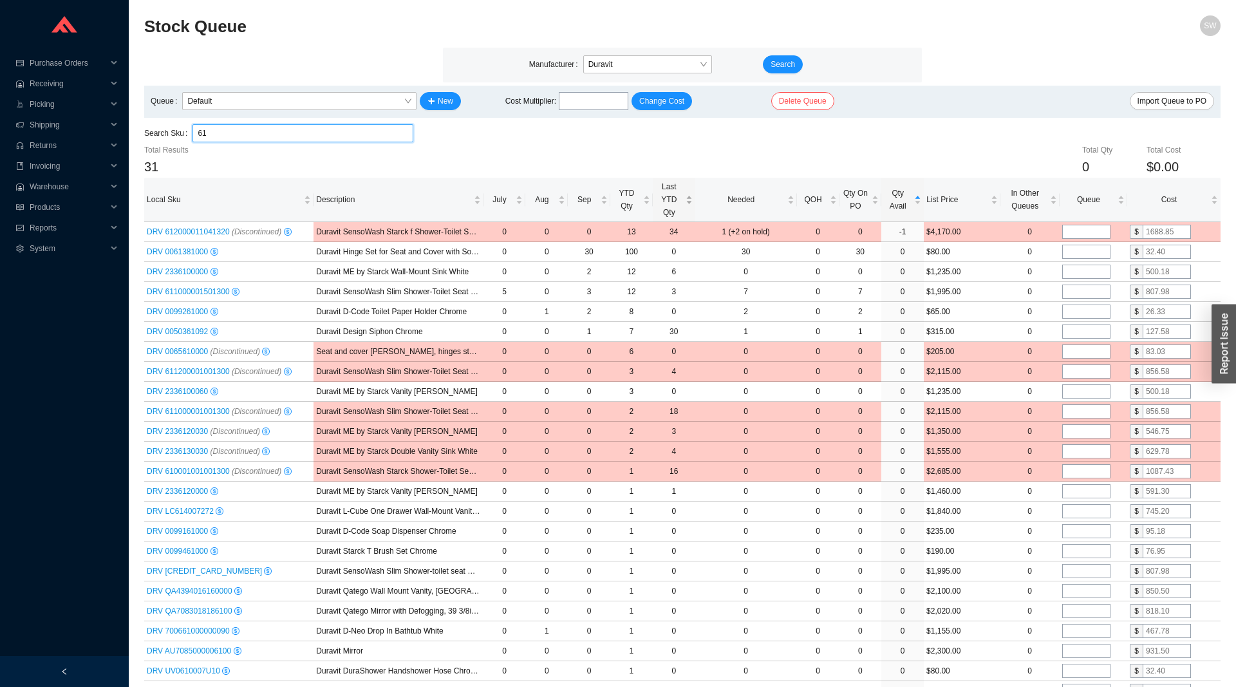
type input "61"
click at [670, 216] on span "Last YTD Qty" at bounding box center [670, 199] width 28 height 39
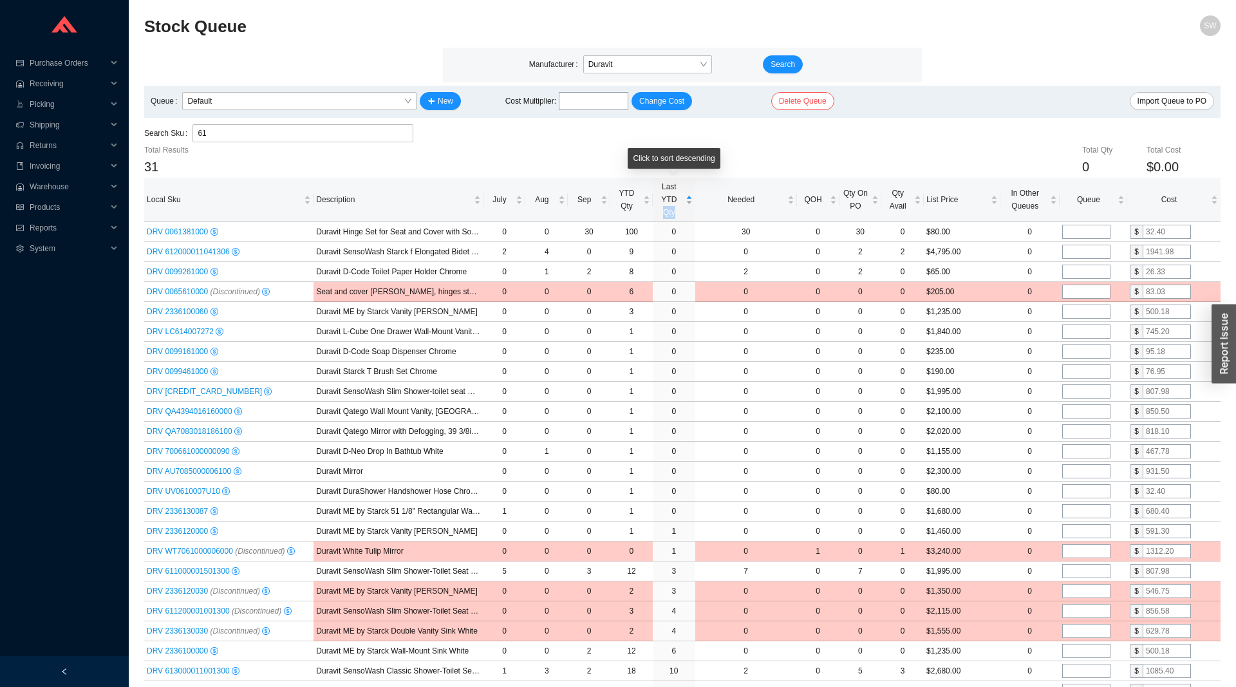
click at [670, 216] on span "Last YTD Qty" at bounding box center [670, 199] width 28 height 39
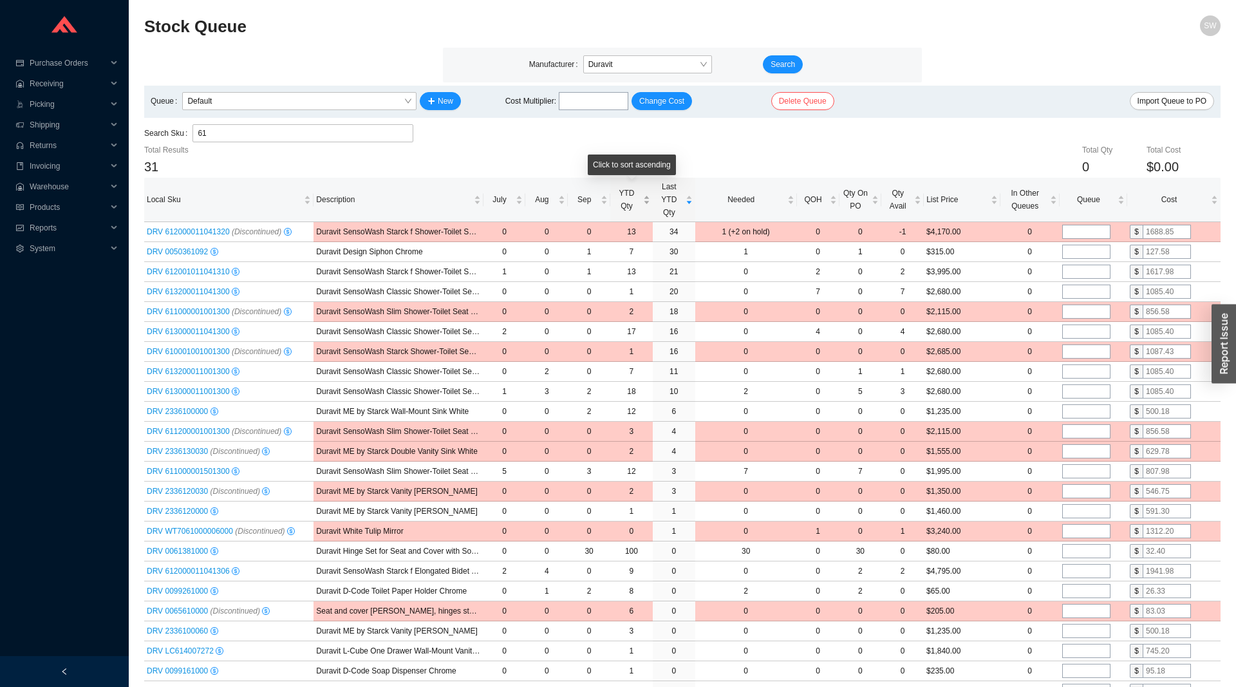
click at [631, 209] on span "YTD Qty" at bounding box center [627, 200] width 28 height 26
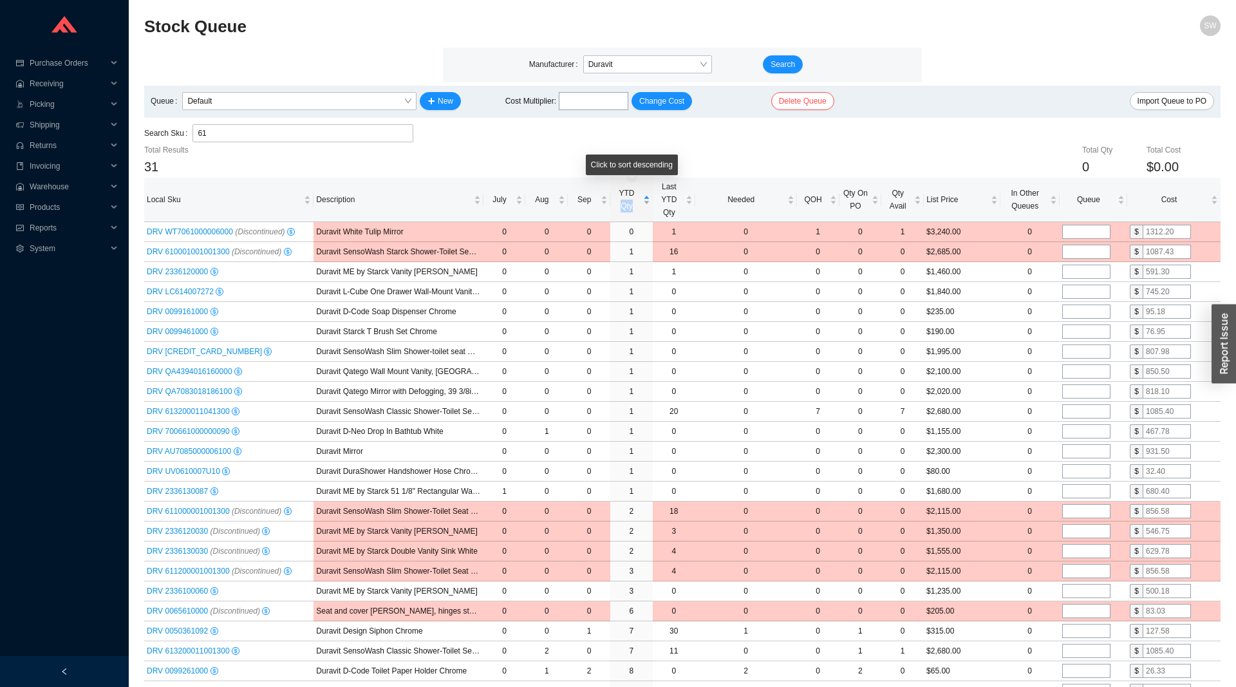
click at [631, 209] on span "YTD Qty" at bounding box center [627, 200] width 28 height 26
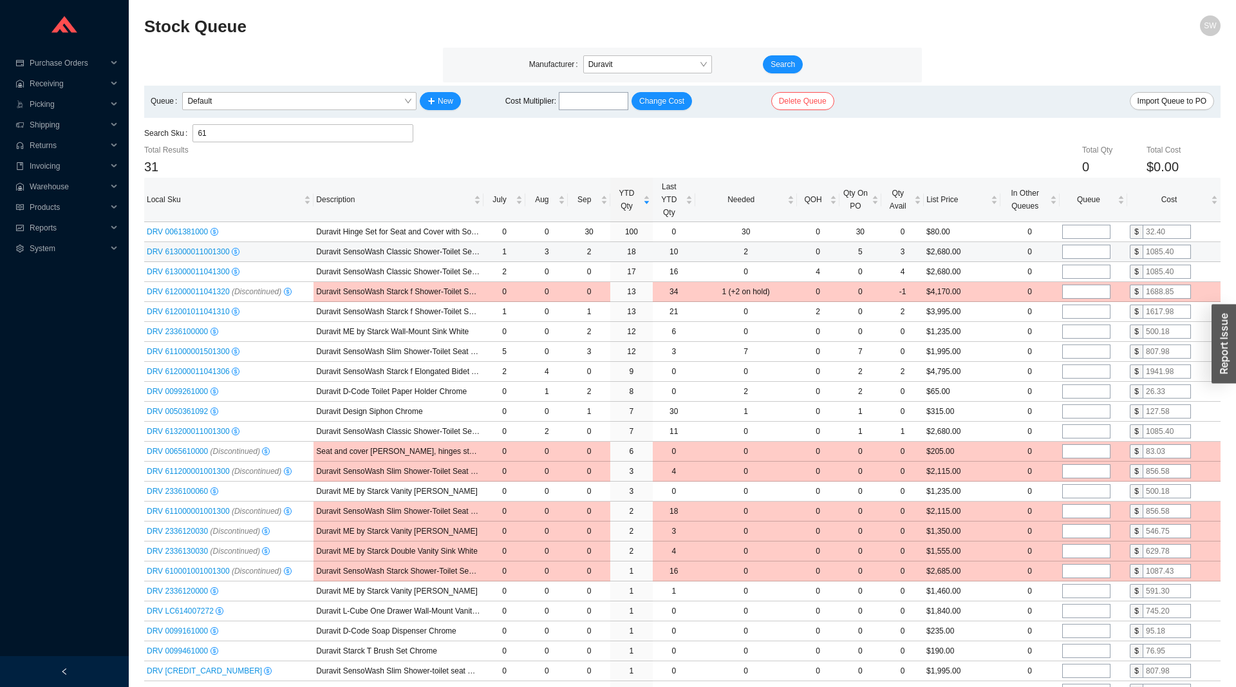
click at [1073, 250] on input "tel" at bounding box center [1086, 252] width 48 height 14
type input "2"
click at [1073, 273] on input "tel" at bounding box center [1086, 272] width 48 height 14
click at [1078, 315] on input "tel" at bounding box center [1086, 312] width 48 height 14
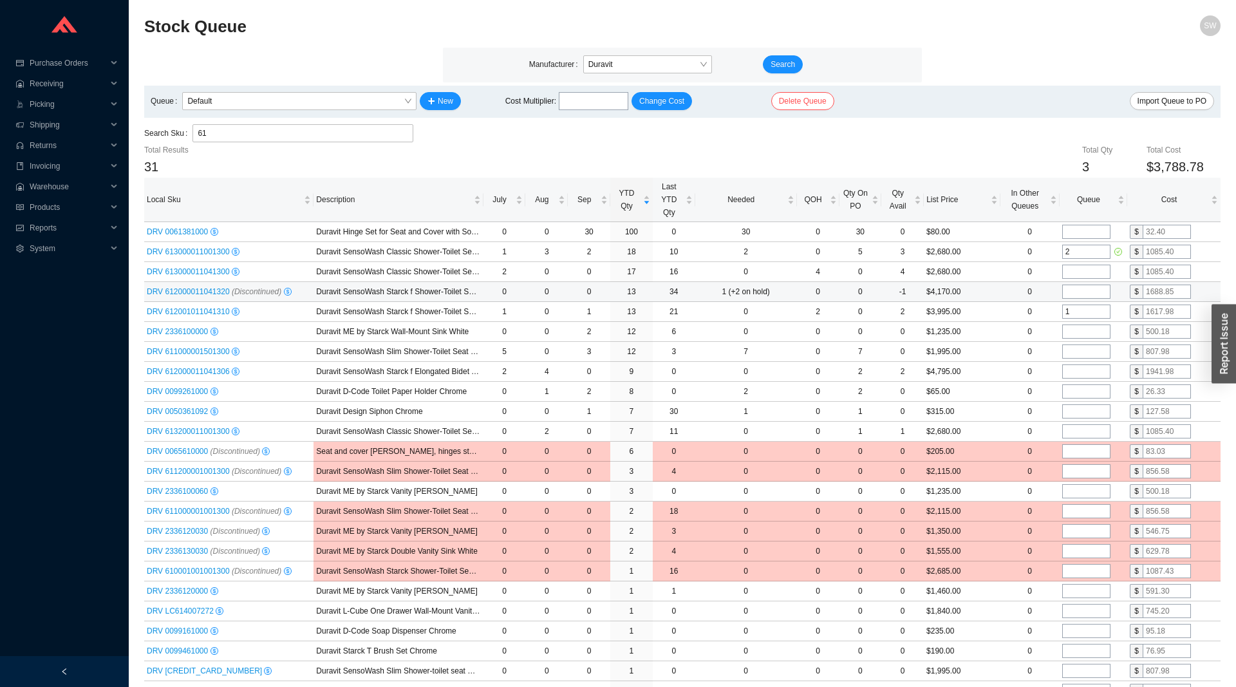
type input "1"
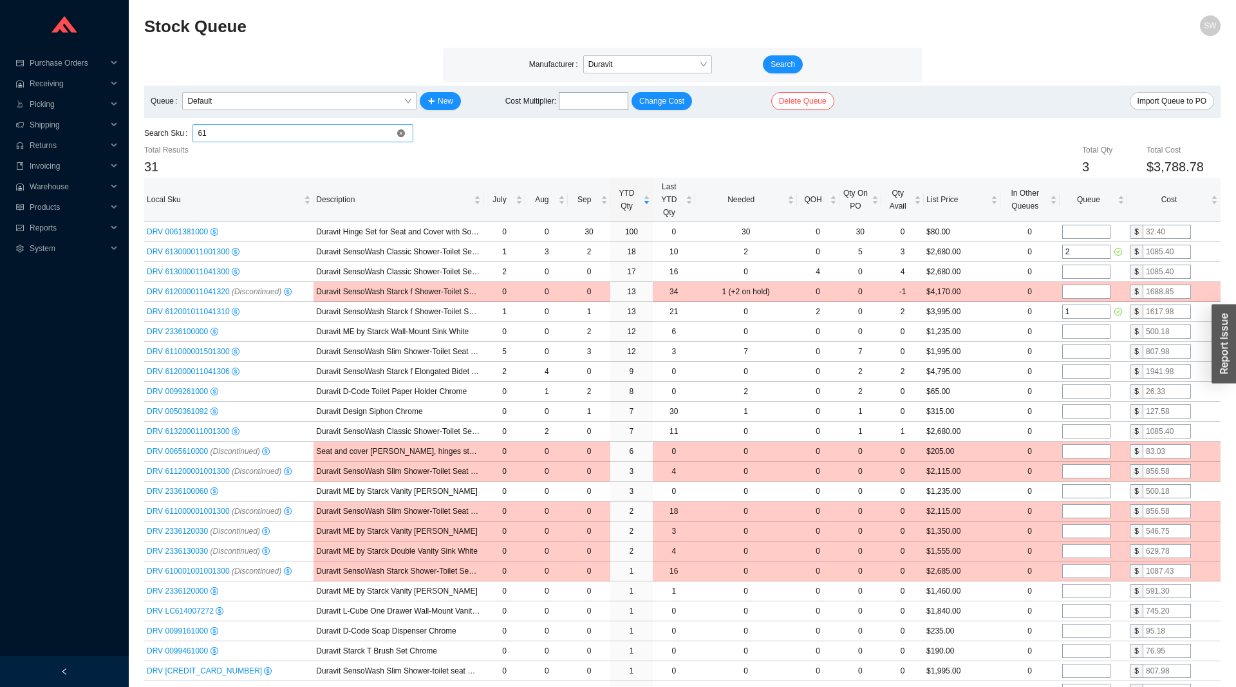
click at [243, 137] on input "61" at bounding box center [303, 133] width 211 height 17
paste input "2000011041306"
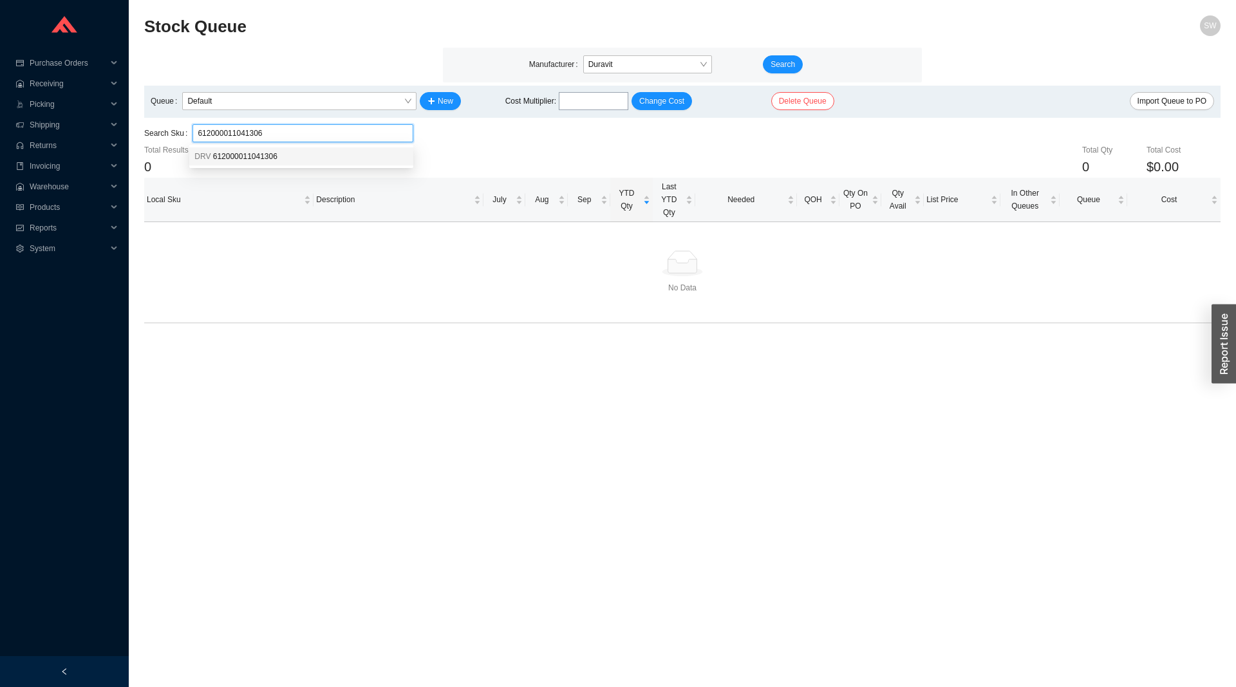
click at [257, 154] on span "612000011041306" at bounding box center [245, 156] width 64 height 9
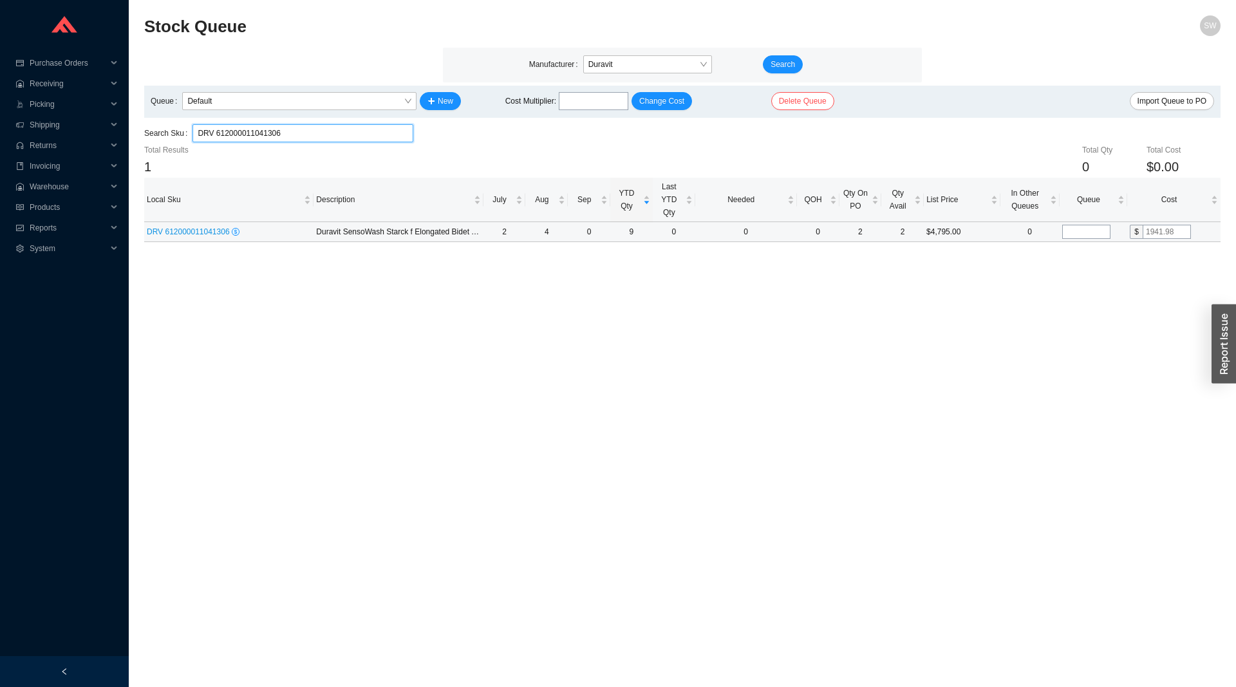
type input "DRV 612000011041306"
click at [1093, 236] on input "tel" at bounding box center [1086, 232] width 48 height 14
type input "2"
click at [1048, 296] on main "Stock Queue SW Manufacturer Duravit Search Queue Default New Cost Multiplier : …" at bounding box center [682, 351] width 1077 height 672
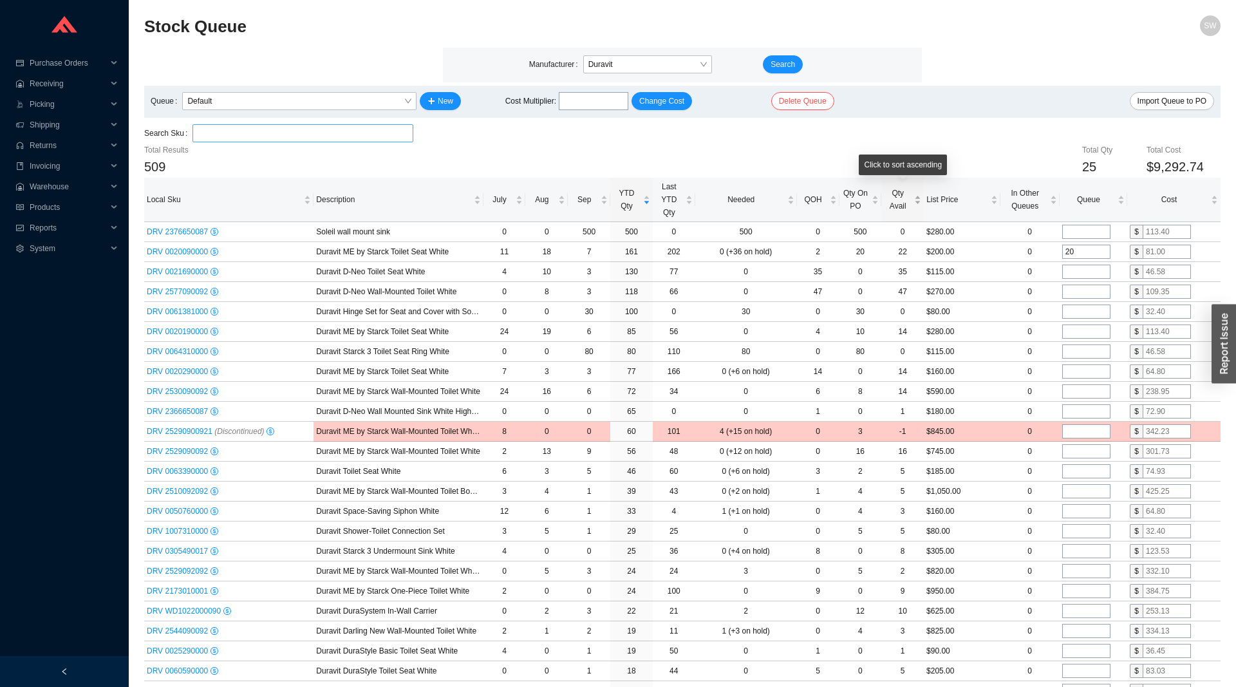
click at [893, 206] on span "Qty Avail" at bounding box center [898, 200] width 28 height 26
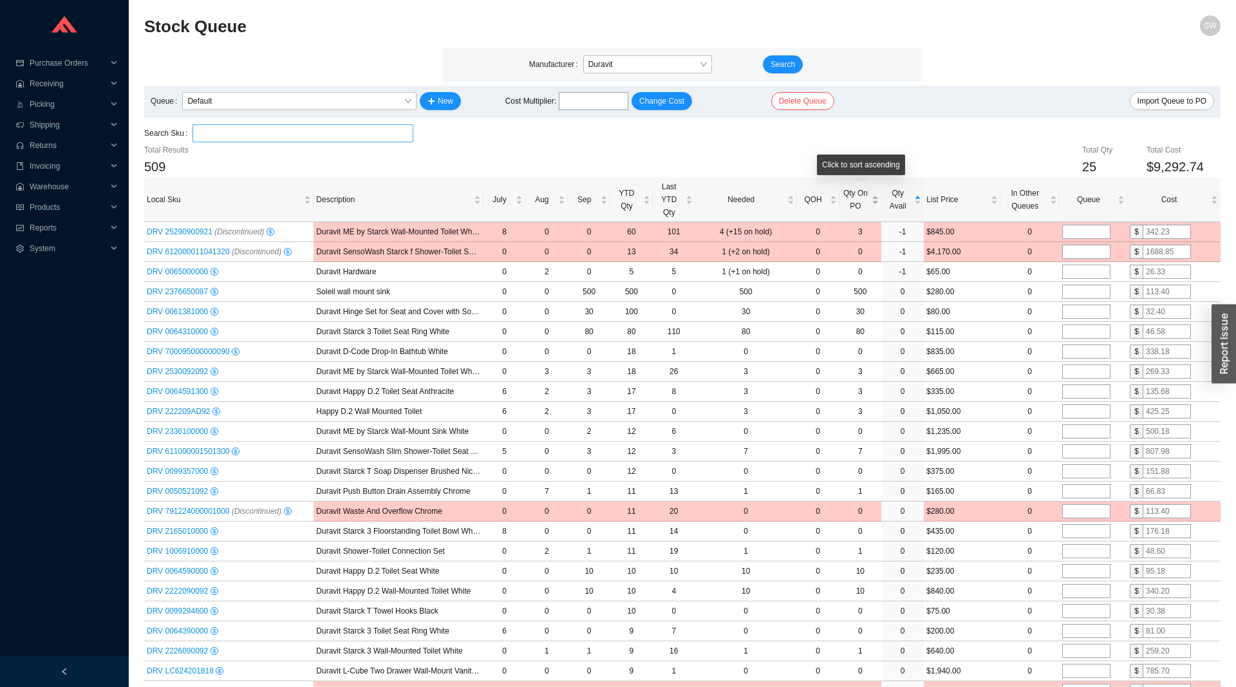
click at [862, 200] on span "Qty On PO" at bounding box center [856, 200] width 28 height 26
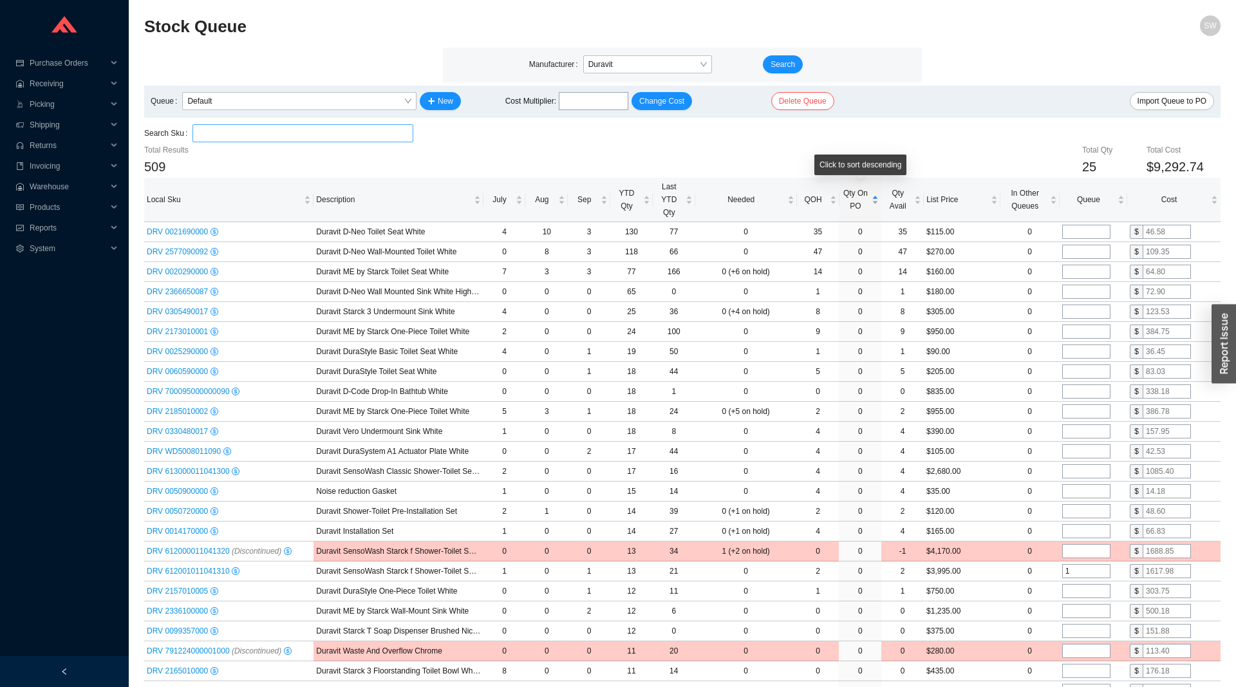
click at [862, 200] on span "Qty On PO" at bounding box center [856, 200] width 28 height 26
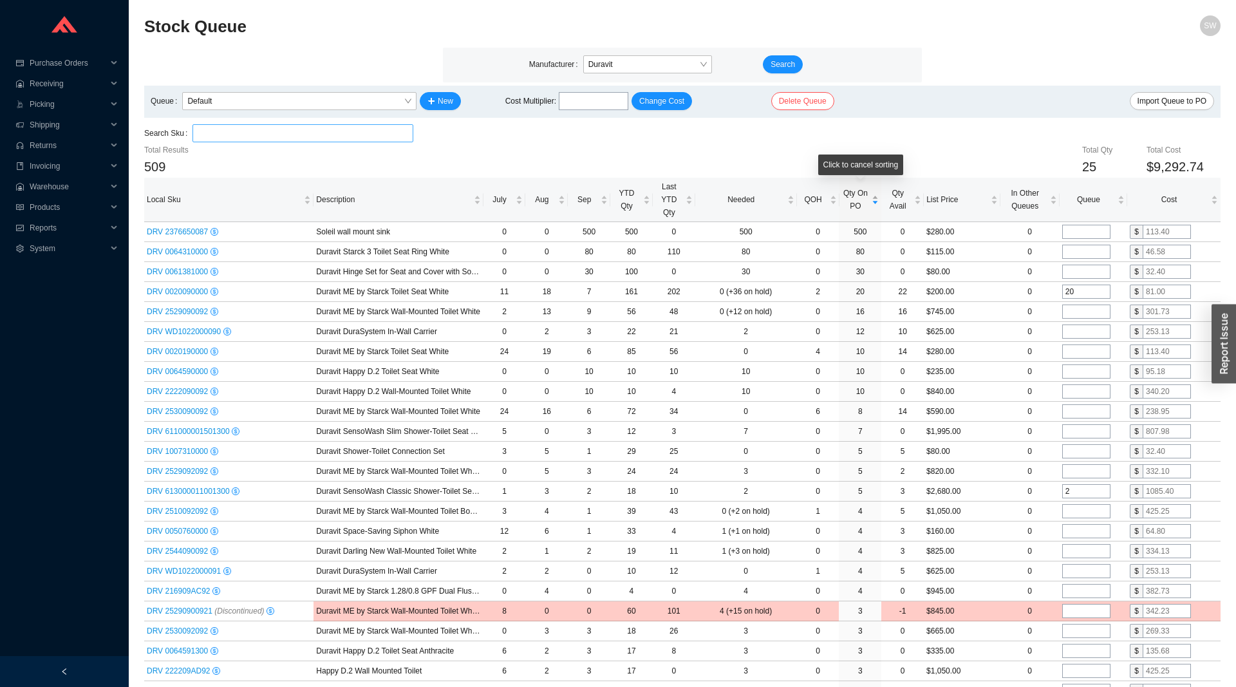
click at [863, 203] on span "Qty On PO" at bounding box center [856, 200] width 28 height 26
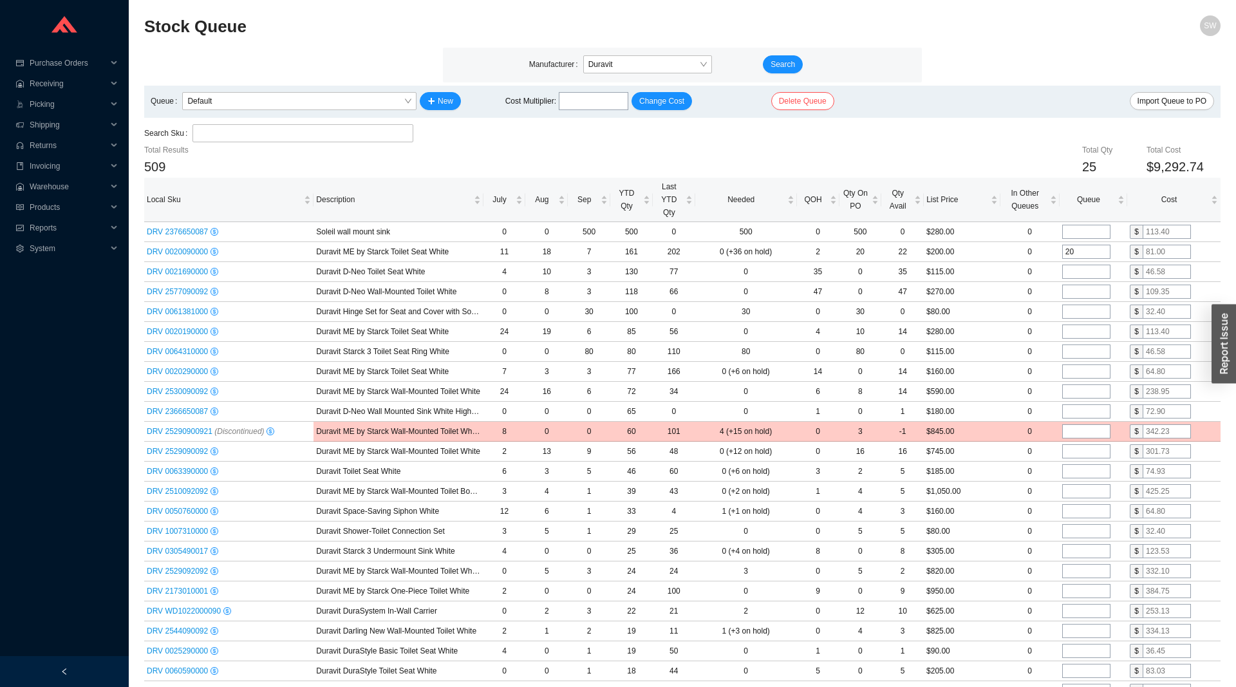
click at [240, 126] on input "search" at bounding box center [303, 133] width 211 height 17
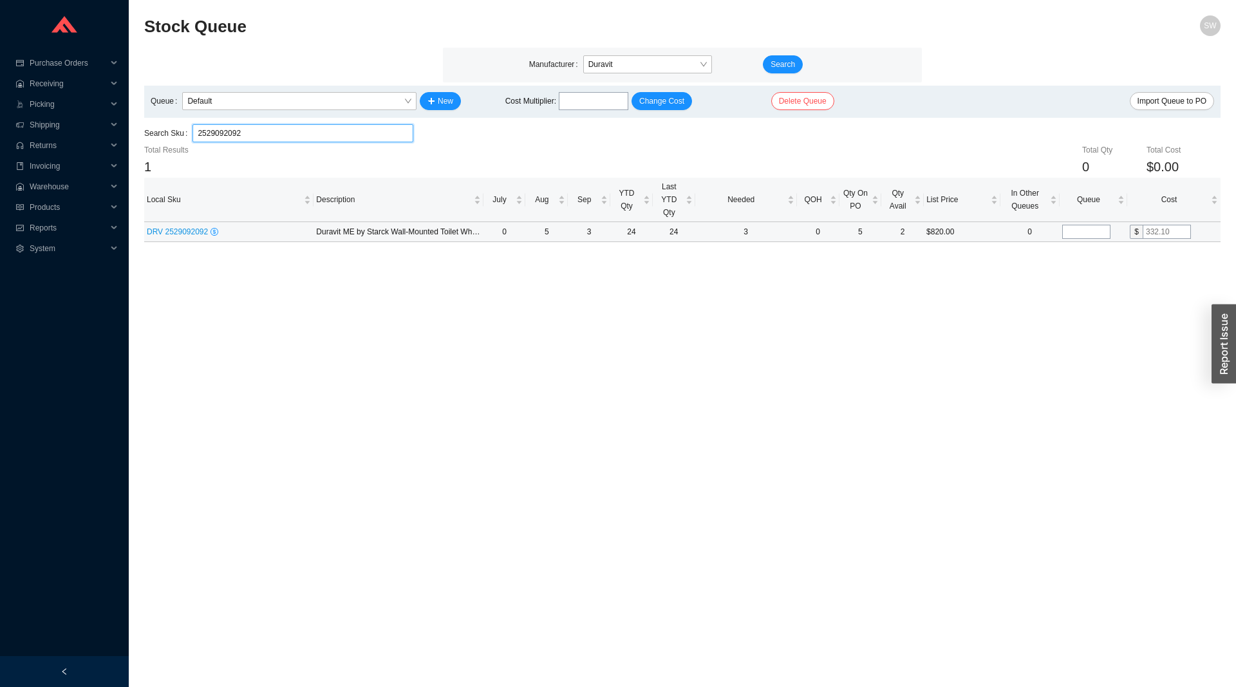
type input "2529092092"
click at [176, 231] on span "DRV 2529092092" at bounding box center [179, 231] width 64 height 9
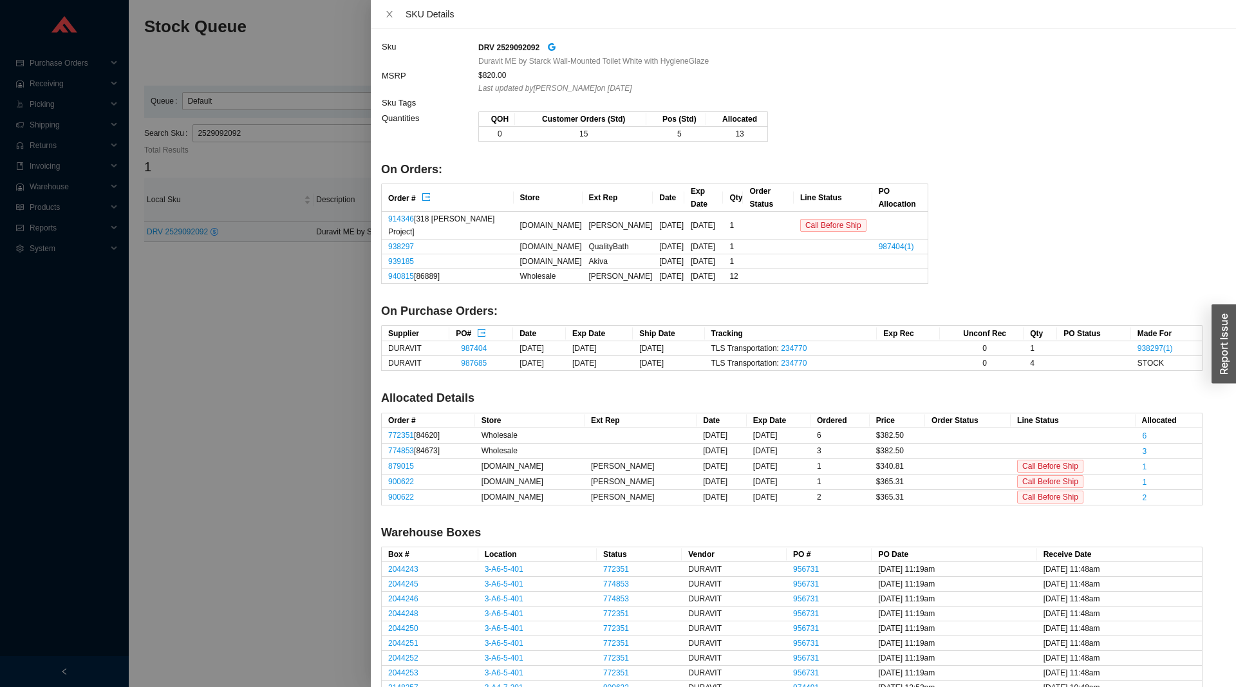
click at [336, 348] on div at bounding box center [618, 343] width 1236 height 687
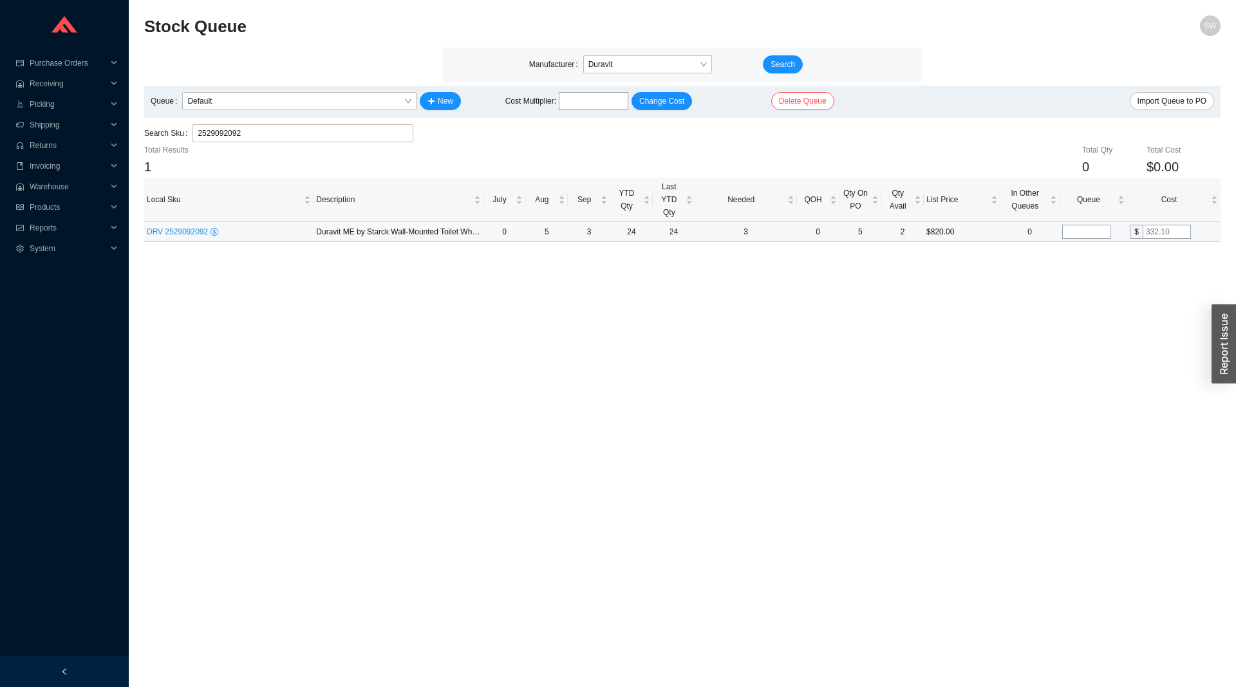
click at [181, 233] on span "DRV 2529092092" at bounding box center [179, 231] width 64 height 9
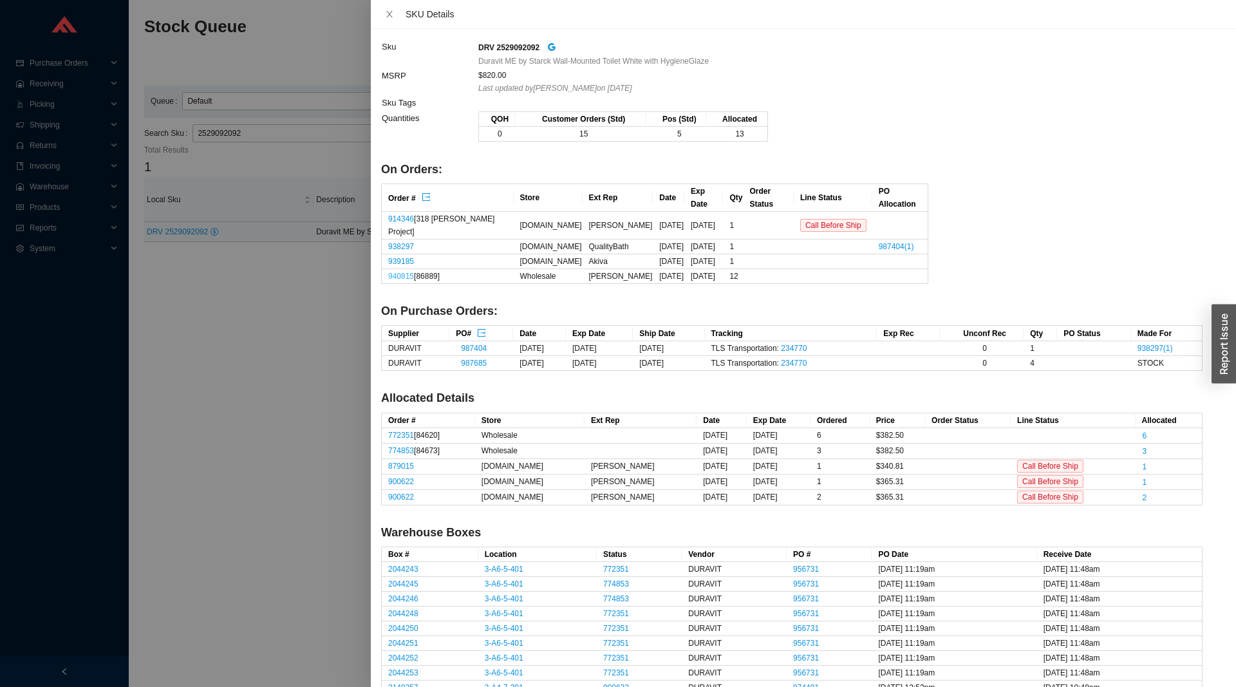
click at [404, 272] on link "940815" at bounding box center [401, 276] width 26 height 9
click at [431, 326] on th "Supplier" at bounding box center [416, 333] width 68 height 15
click at [323, 317] on div at bounding box center [618, 343] width 1236 height 687
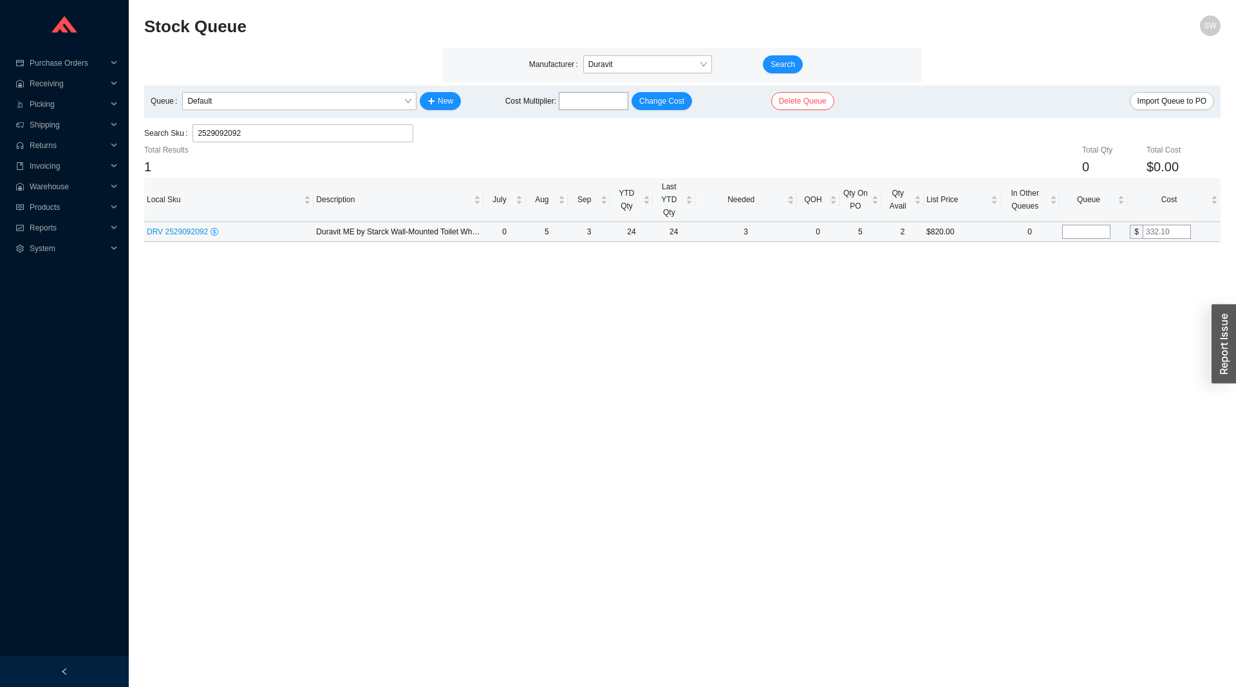
click at [176, 232] on span "DRV 2529092092" at bounding box center [179, 231] width 64 height 9
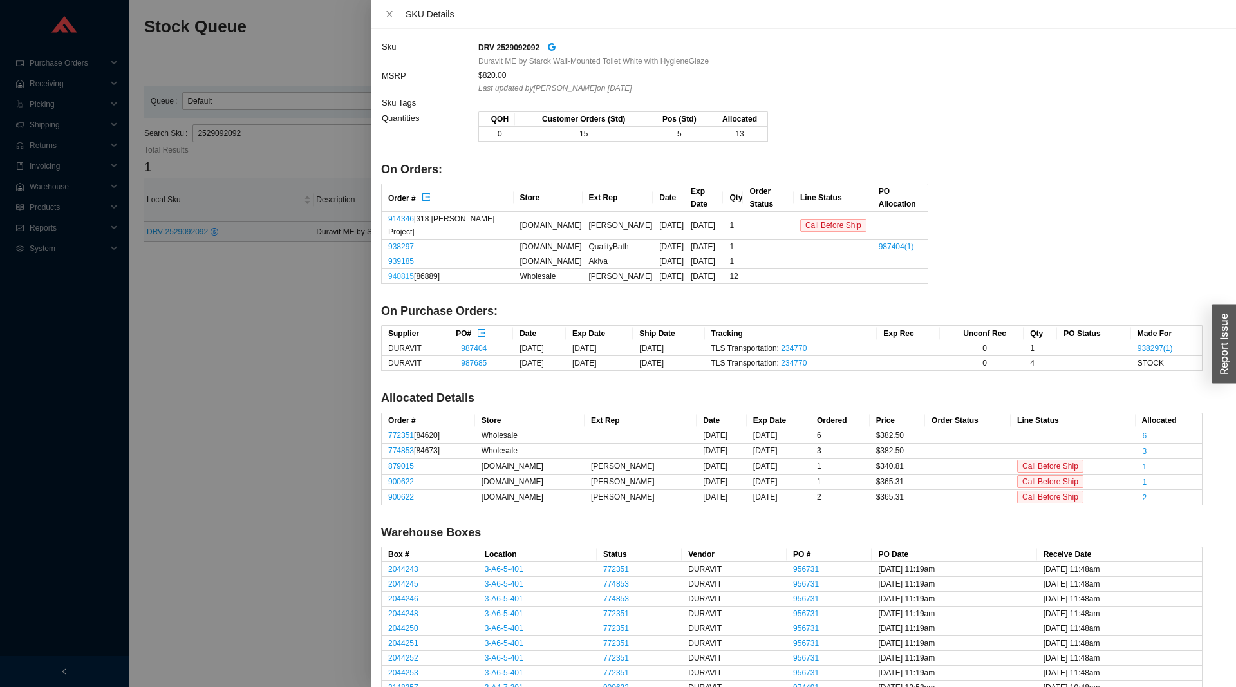
click at [398, 272] on link "940815" at bounding box center [401, 276] width 26 height 9
click at [295, 367] on div at bounding box center [618, 343] width 1236 height 687
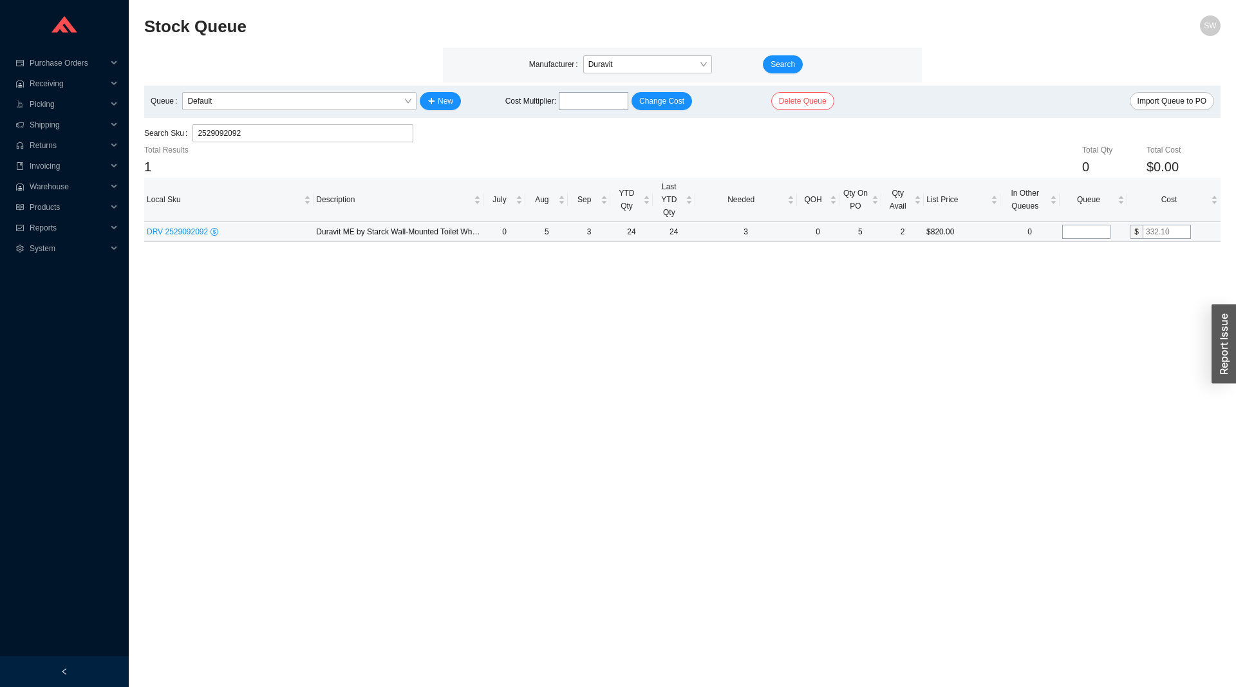
click at [176, 234] on span "DRV 2529092092" at bounding box center [179, 231] width 64 height 9
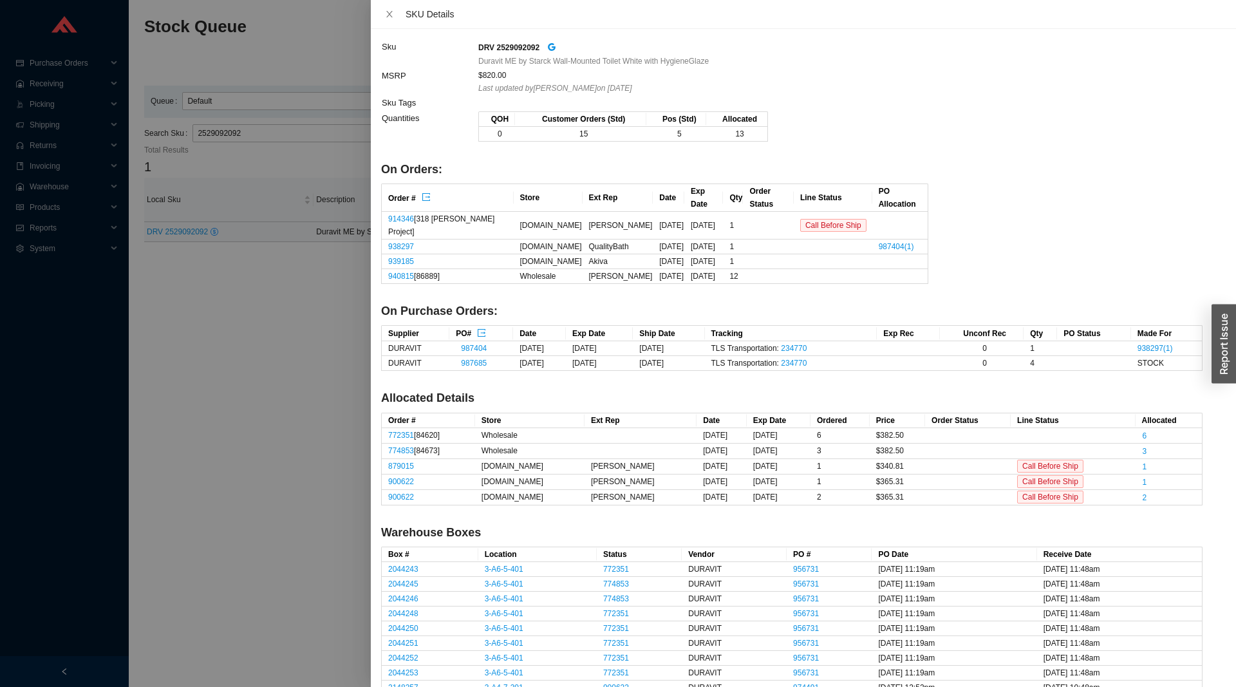
click at [229, 397] on div at bounding box center [618, 343] width 1236 height 687
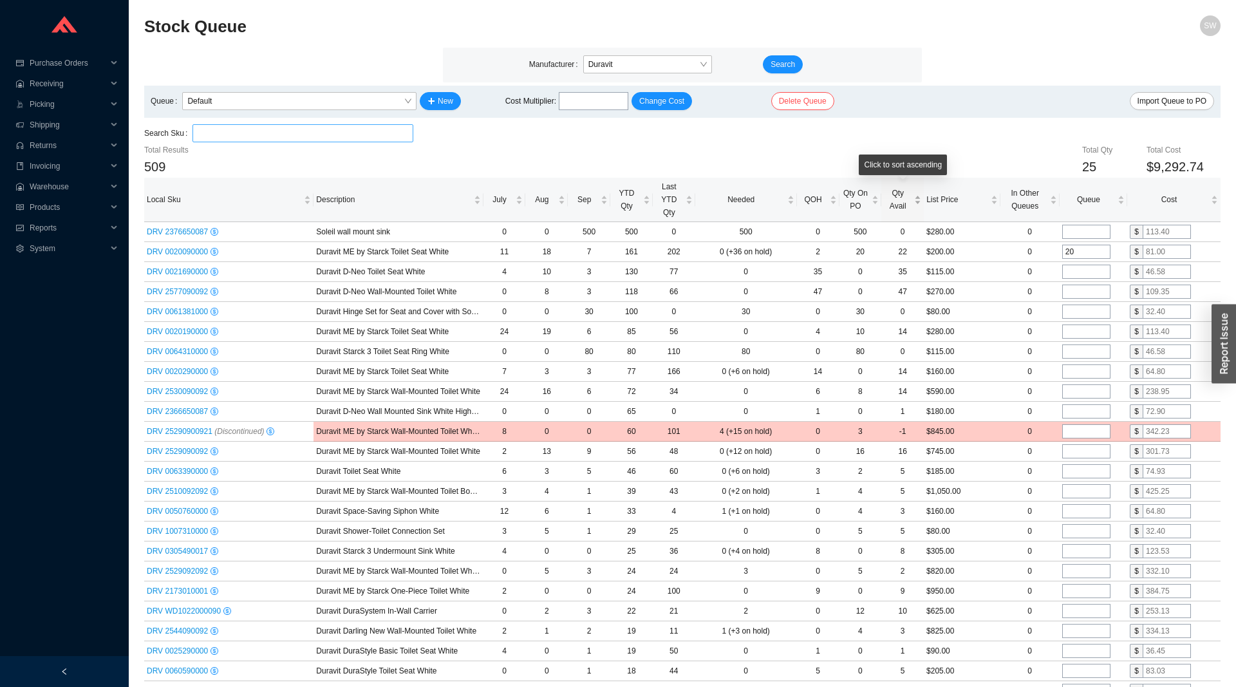
click at [901, 209] on span "Qty Avail" at bounding box center [898, 200] width 28 height 26
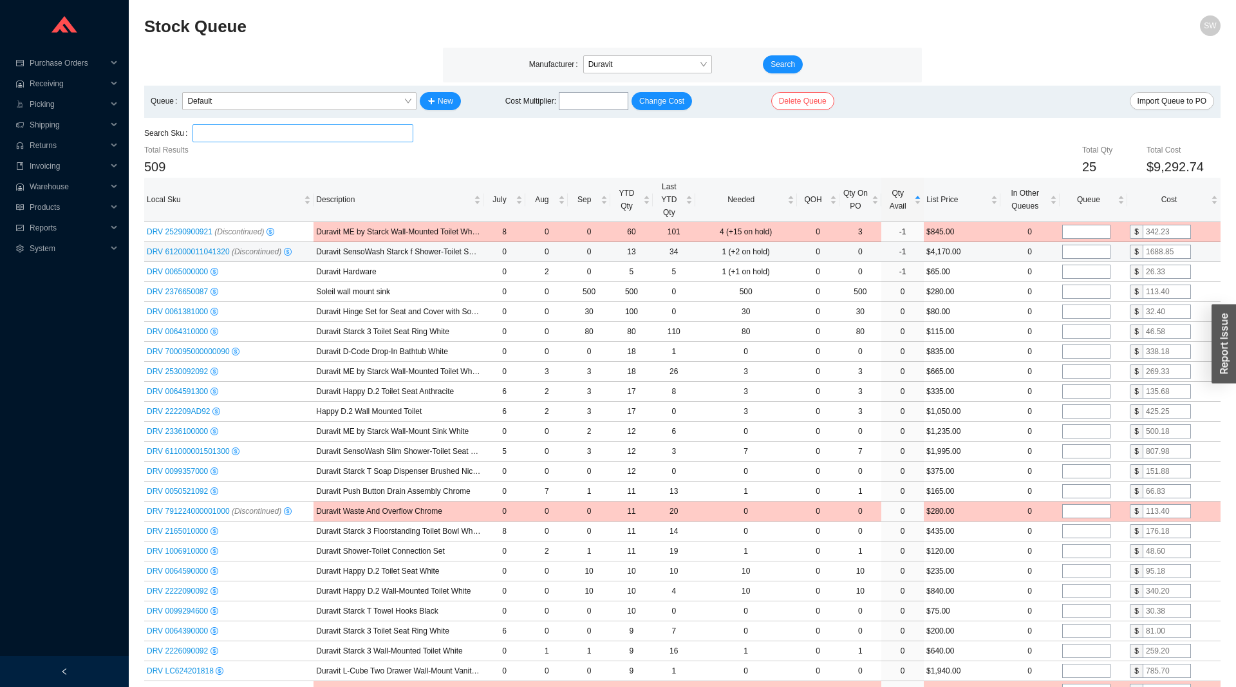
click at [205, 248] on span "DRV 612000011041320 (Discontinued)" at bounding box center [214, 251] width 135 height 9
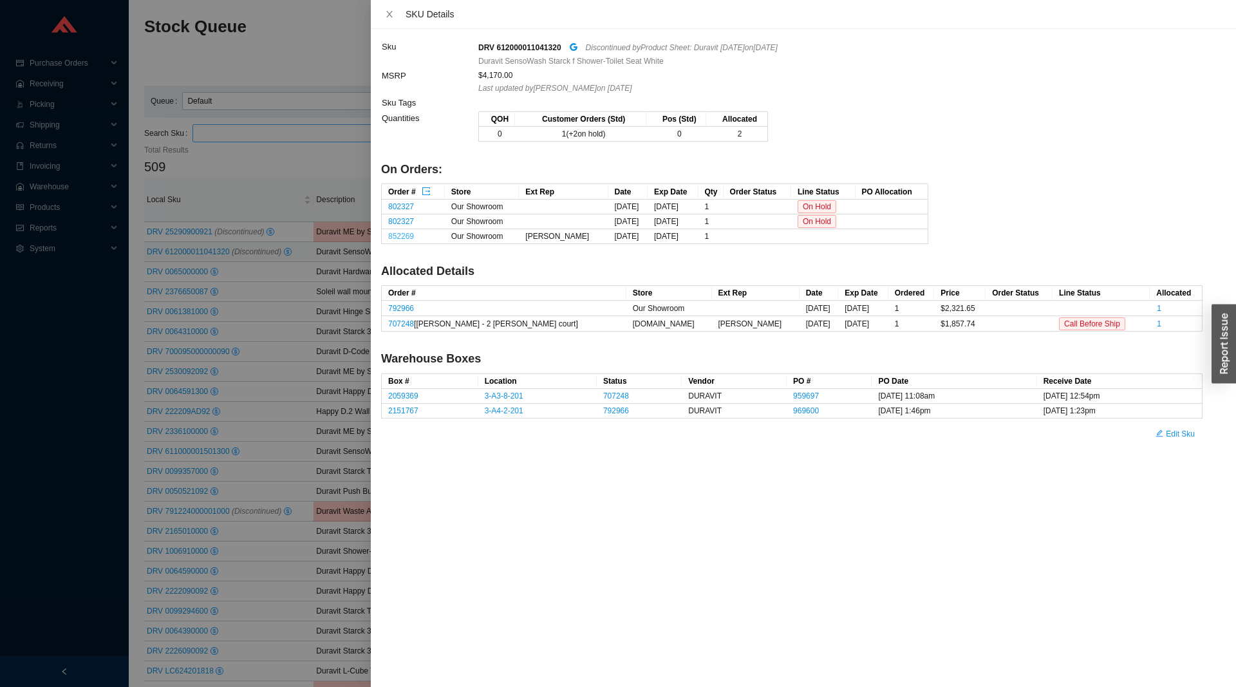
click at [410, 237] on link "852269" at bounding box center [401, 236] width 26 height 9
click at [187, 360] on div at bounding box center [618, 343] width 1236 height 687
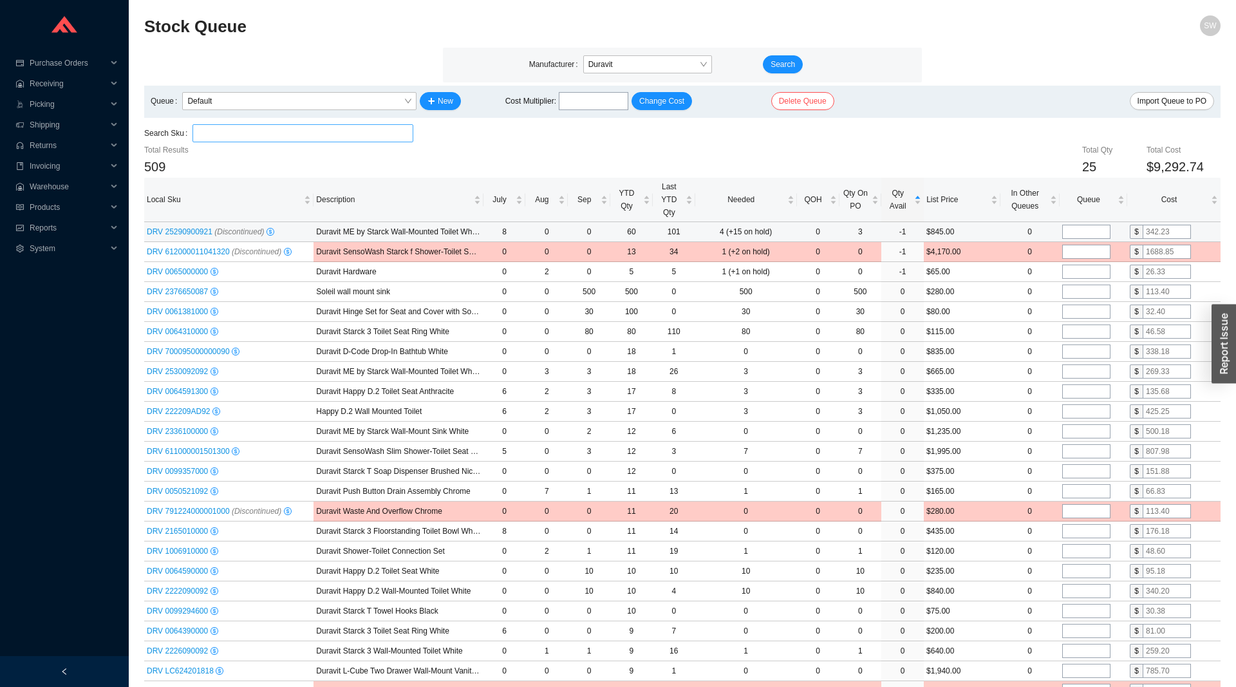
click at [193, 234] on span "DRV 25290900921 (Discontinued)" at bounding box center [206, 231] width 118 height 9
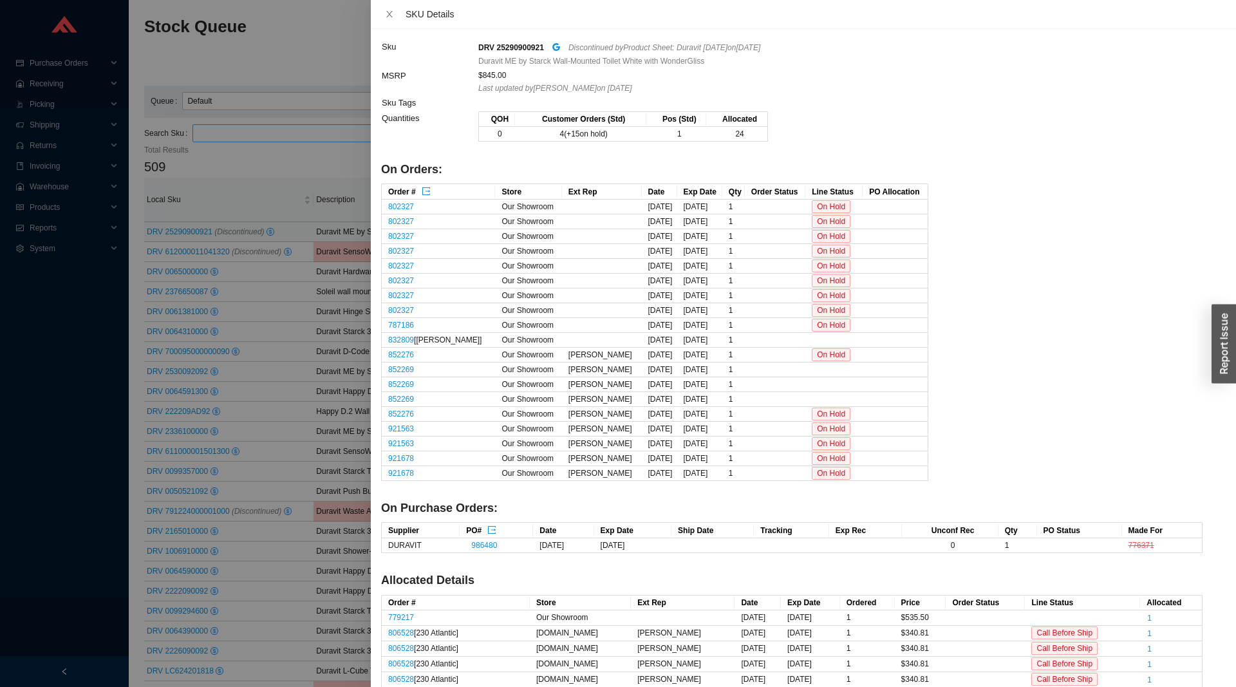
click at [193, 234] on div at bounding box center [618, 343] width 1236 height 687
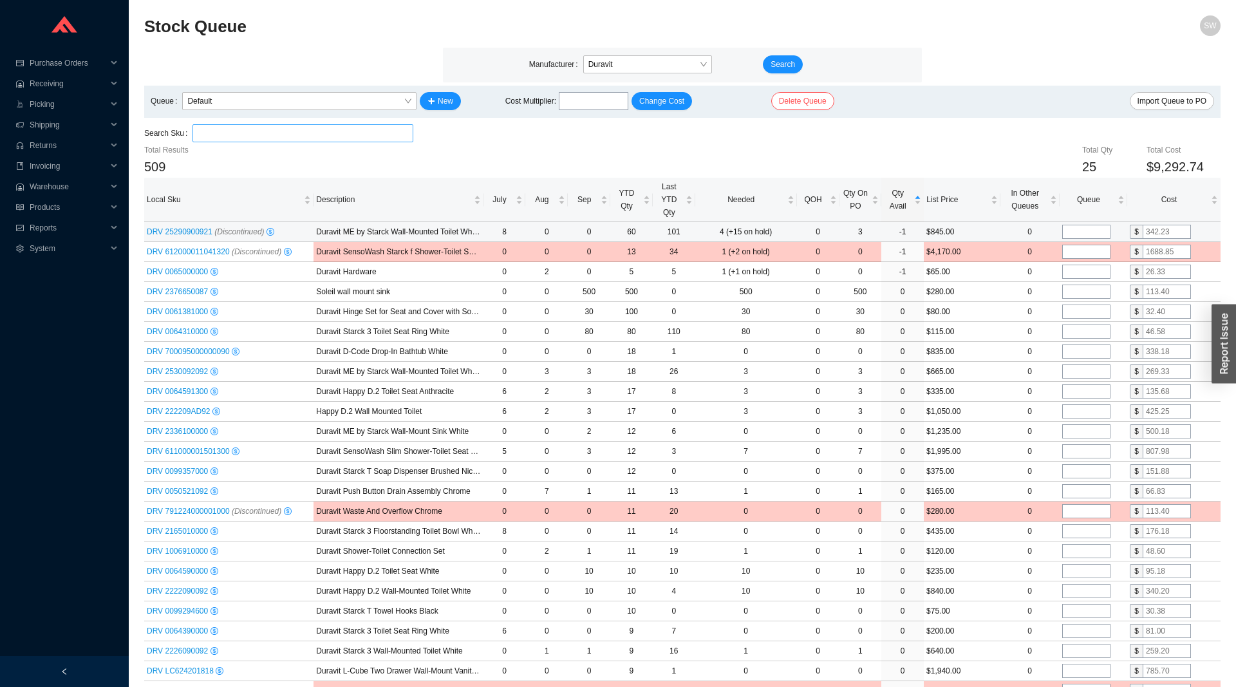
click at [176, 231] on span "DRV 25290900921 (Discontinued)" at bounding box center [206, 231] width 118 height 9
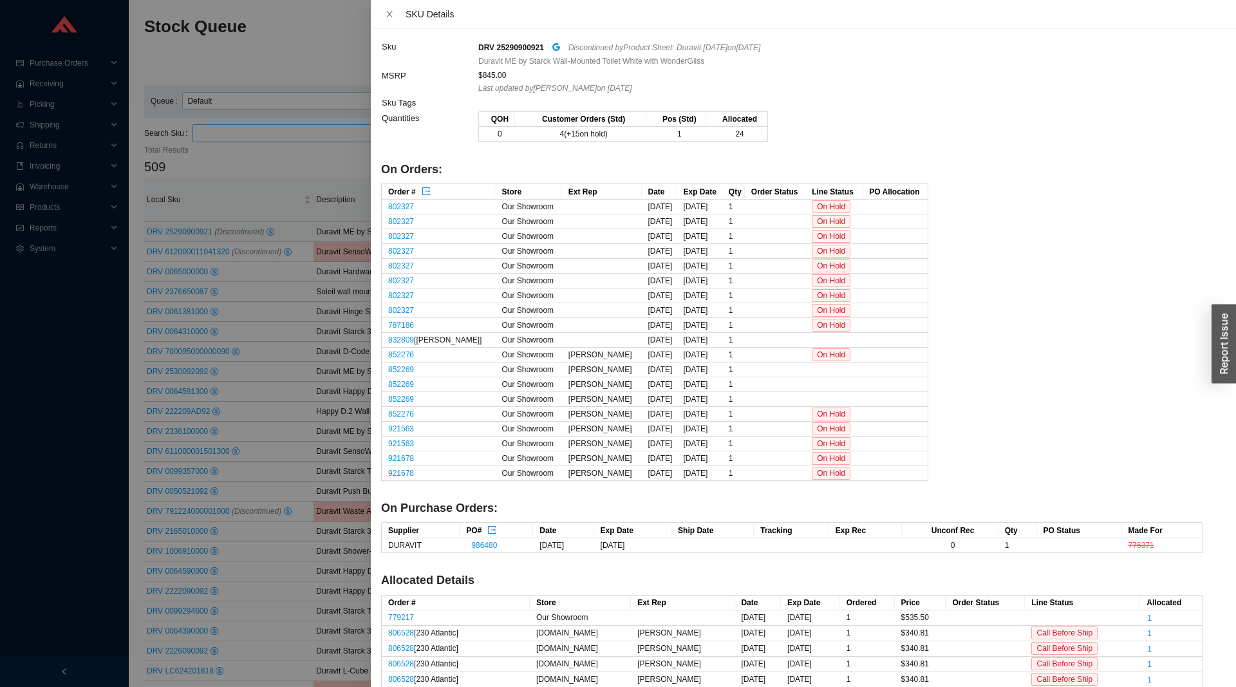
click at [345, 338] on div at bounding box center [618, 343] width 1236 height 687
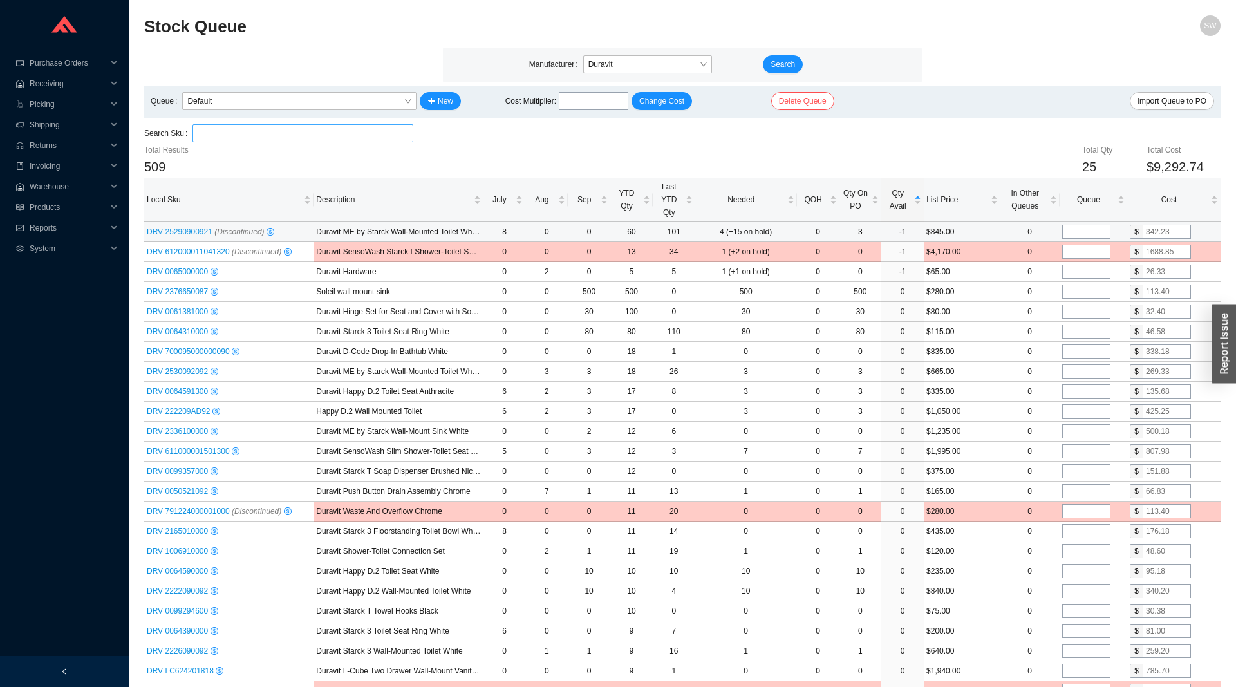
click at [189, 229] on span "DRV 25290900921 (Discontinued)" at bounding box center [206, 231] width 118 height 9
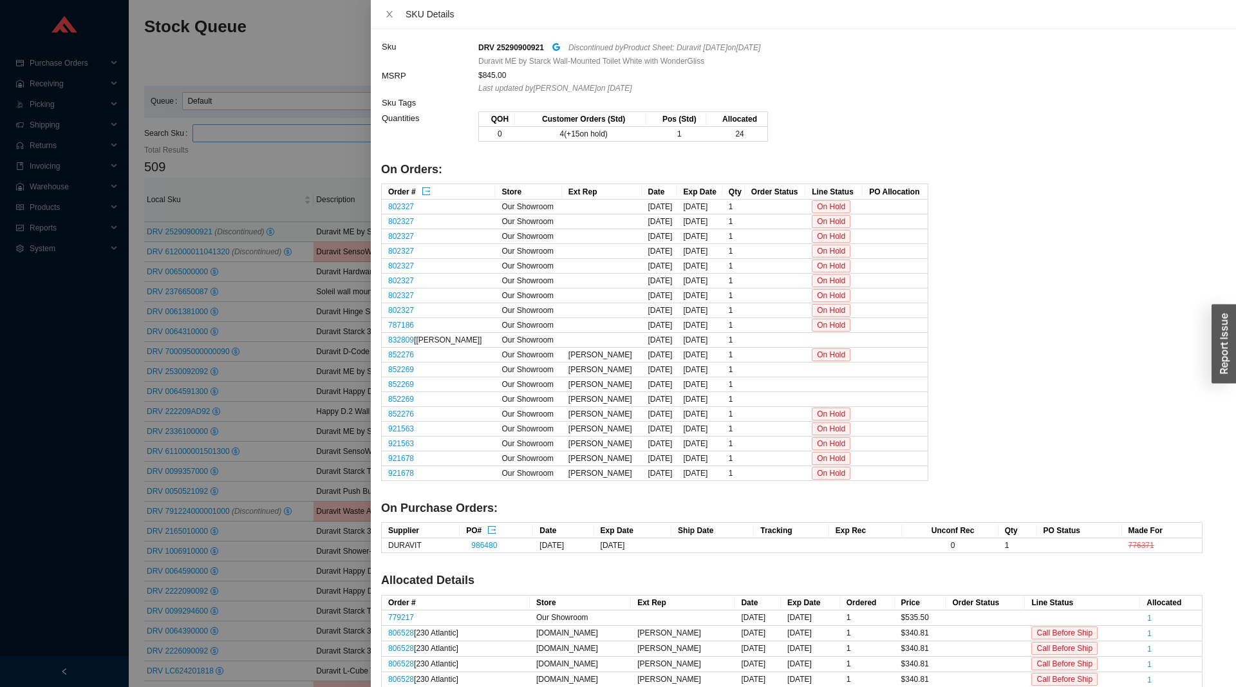
click at [228, 180] on div at bounding box center [618, 343] width 1236 height 687
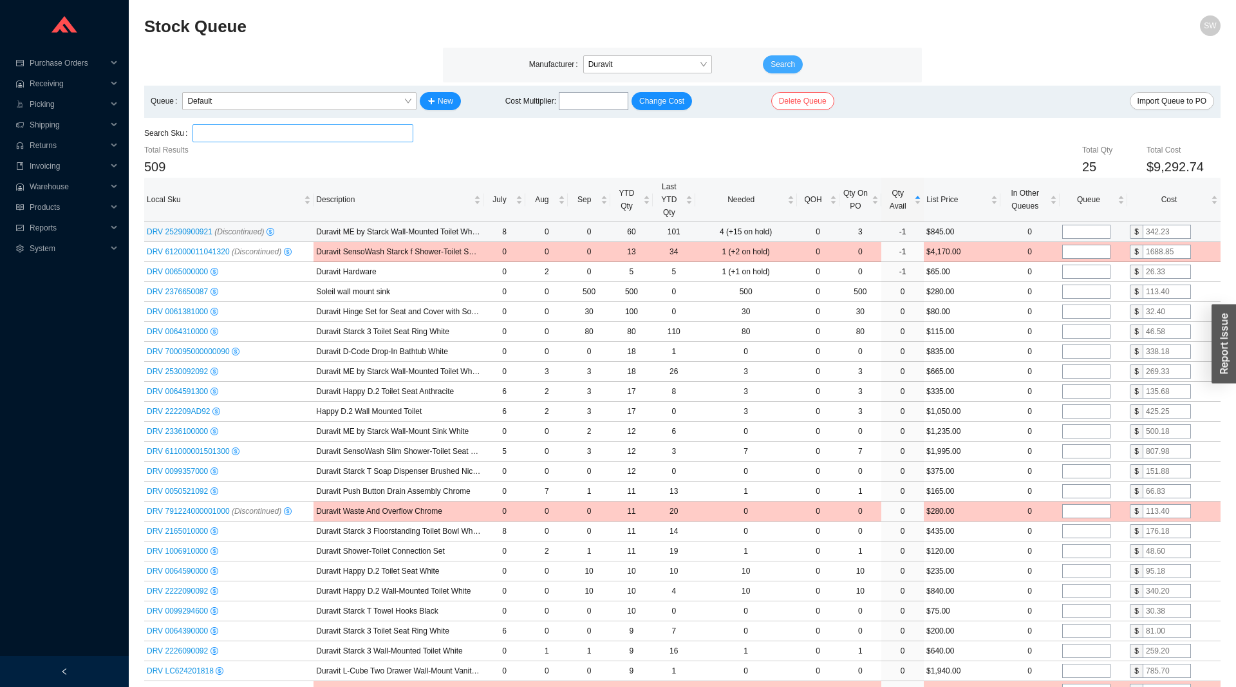
click at [788, 64] on span "Search" at bounding box center [783, 64] width 24 height 13
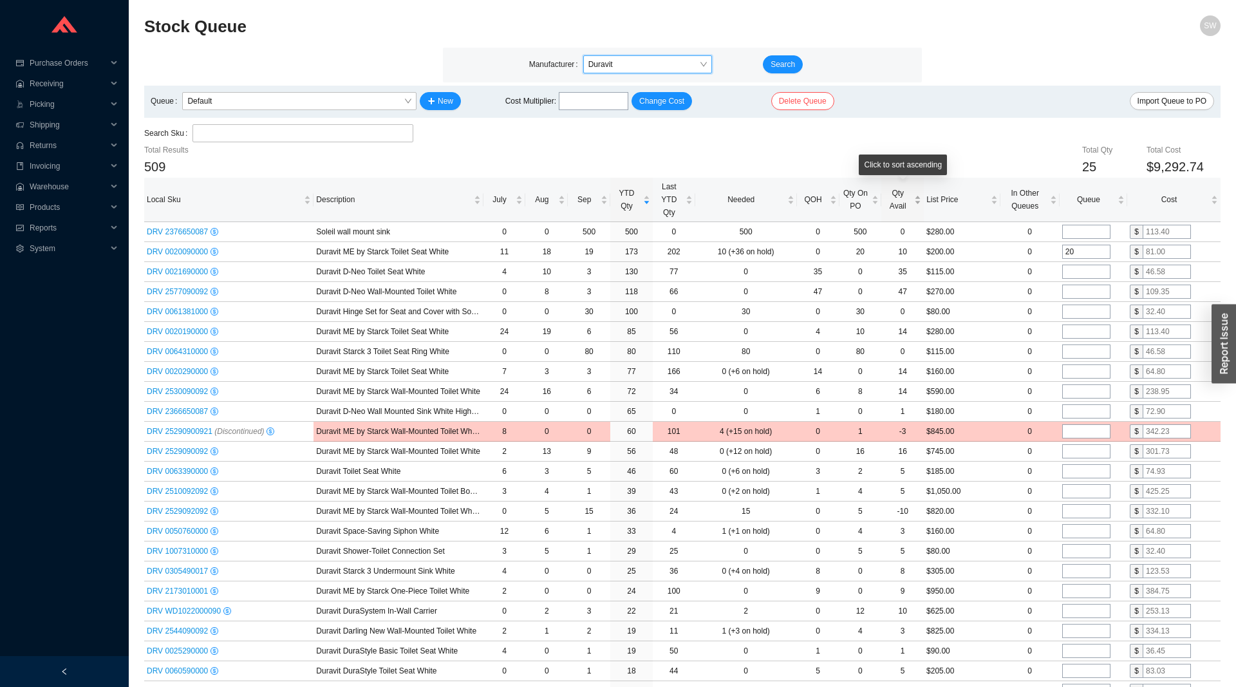
click at [894, 203] on span "Qty Avail" at bounding box center [898, 200] width 28 height 26
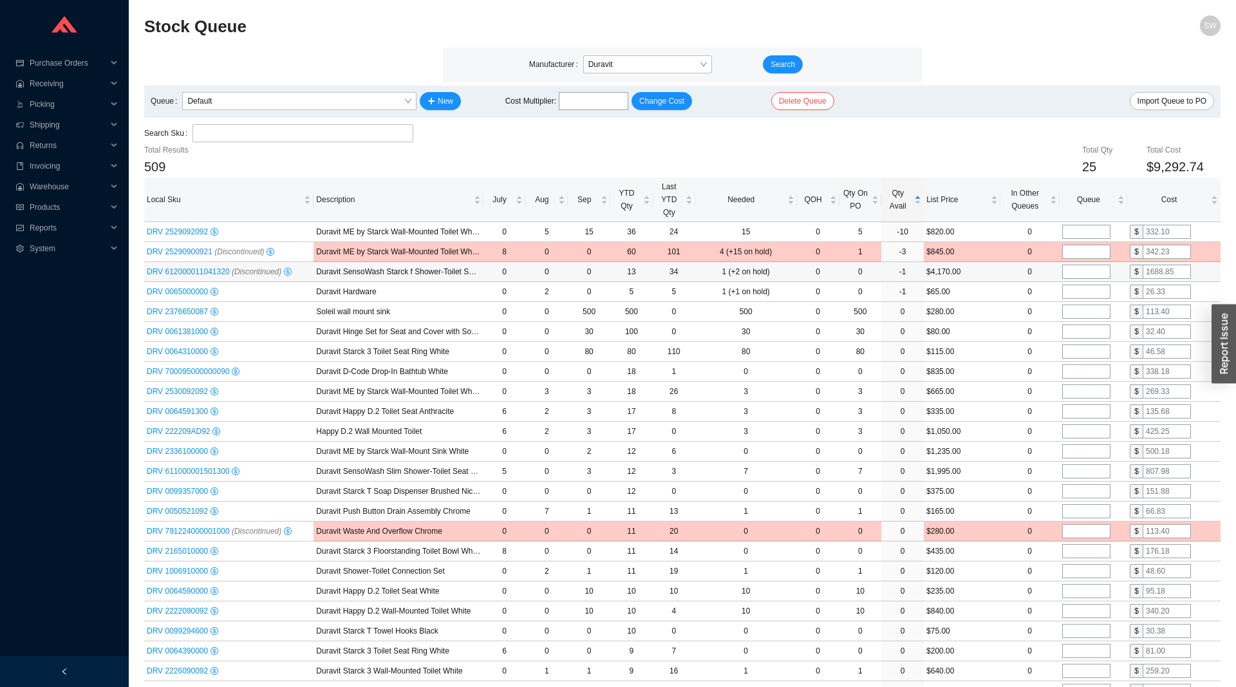
click at [175, 276] on span "DRV 612000011041320 (Discontinued)" at bounding box center [214, 271] width 135 height 9
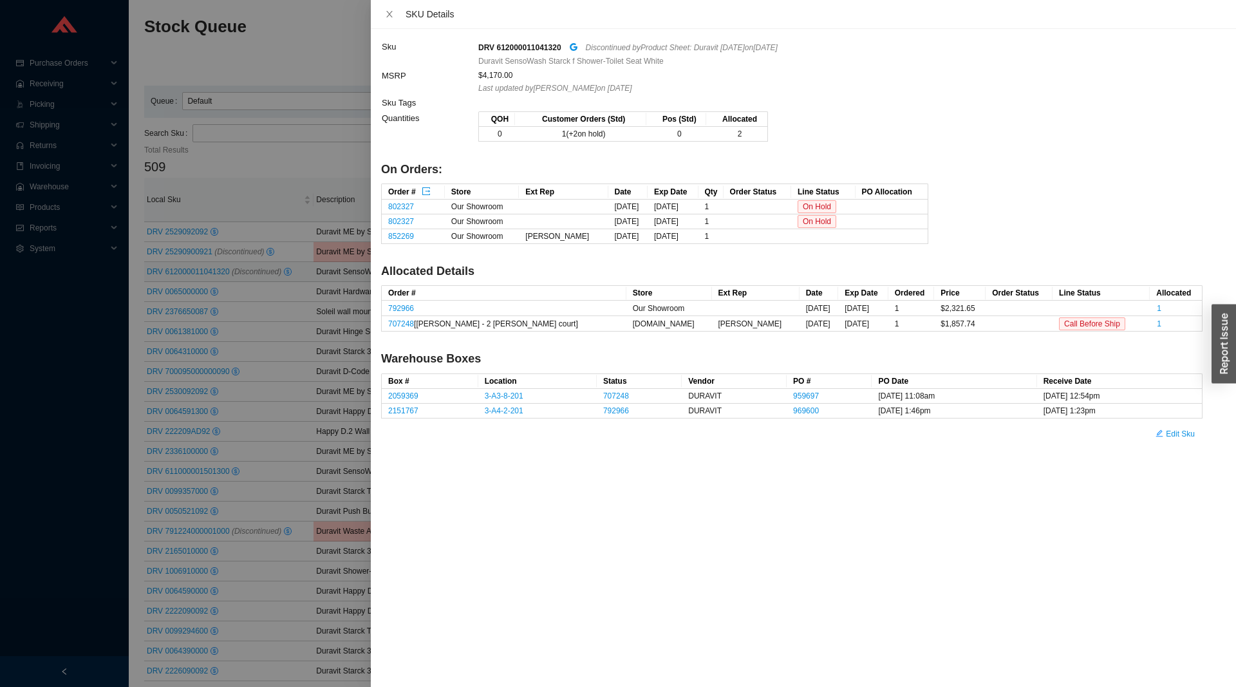
click at [186, 273] on div at bounding box center [618, 343] width 1236 height 687
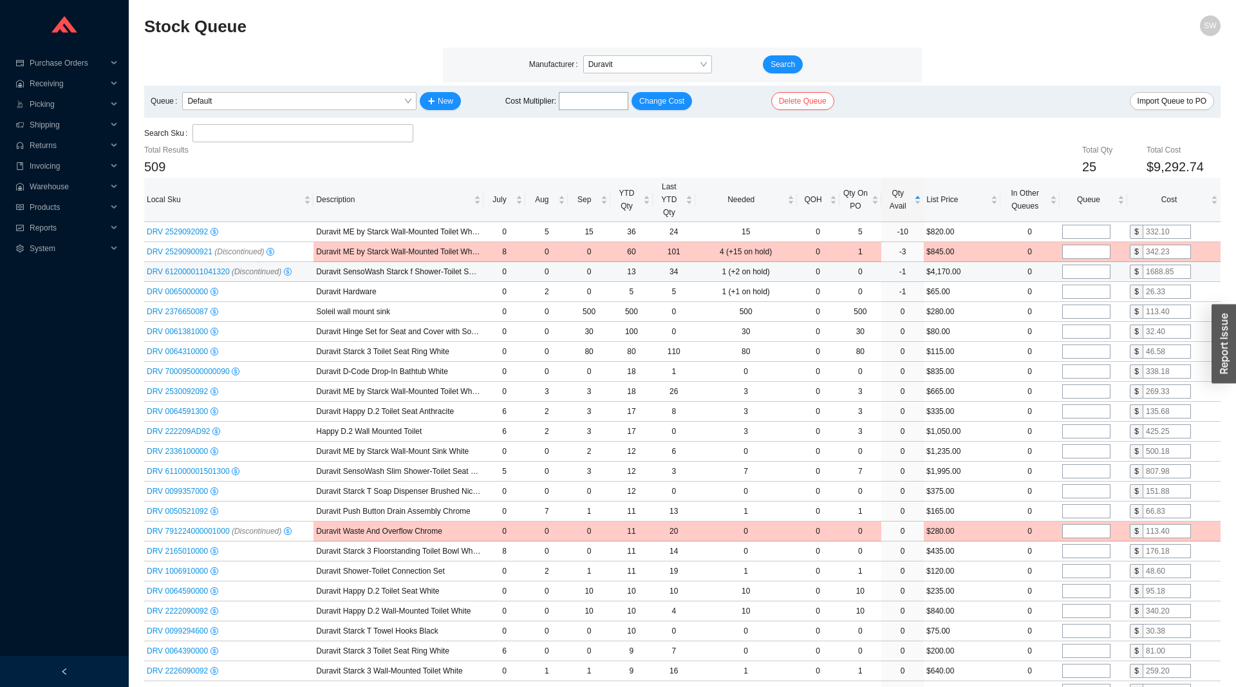
click at [189, 270] on span "DRV 612000011041320 (Discontinued)" at bounding box center [214, 271] width 135 height 9
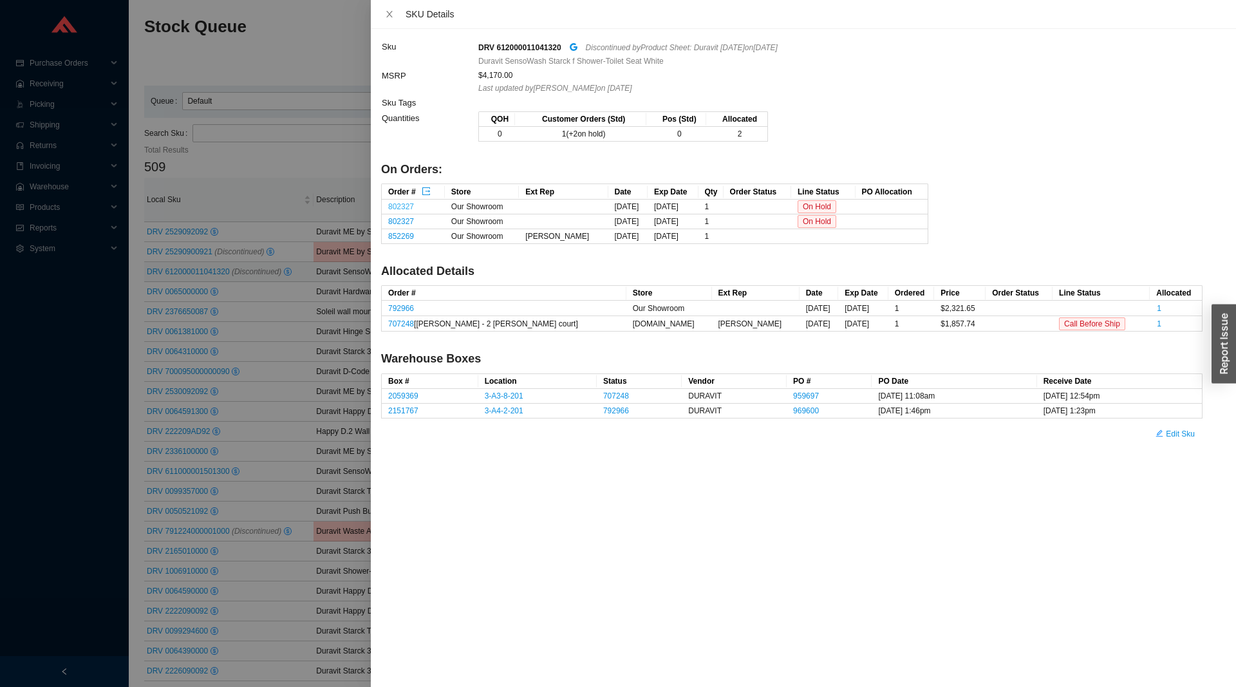
click at [402, 205] on link "802327" at bounding box center [401, 206] width 26 height 9
click at [305, 167] on div at bounding box center [618, 343] width 1236 height 687
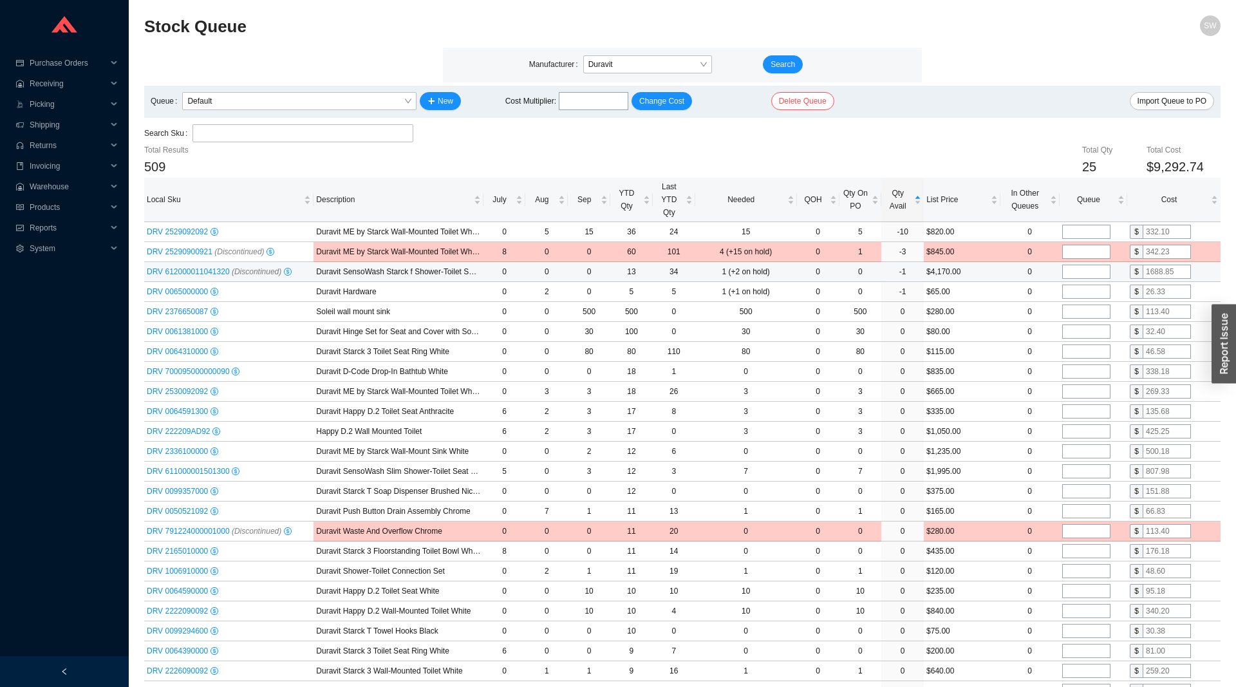
click at [214, 270] on span "DRV 612000011041320 (Discontinued)" at bounding box center [214, 271] width 135 height 9
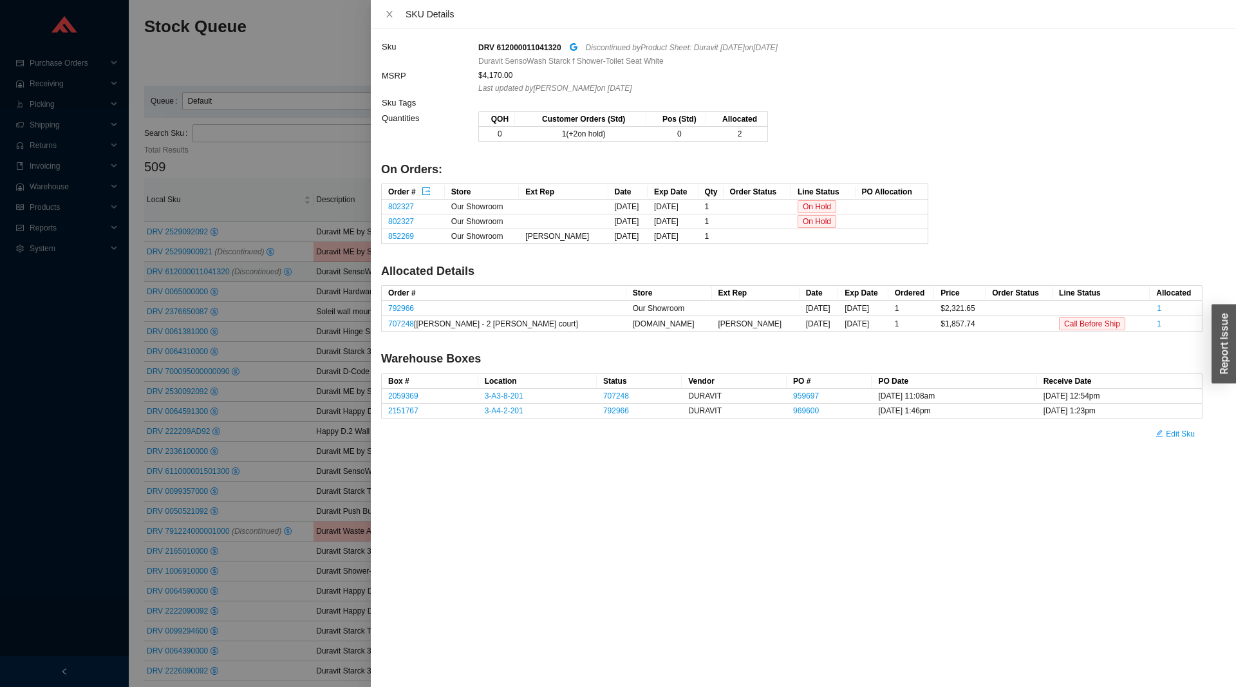
click at [281, 300] on div at bounding box center [618, 343] width 1236 height 687
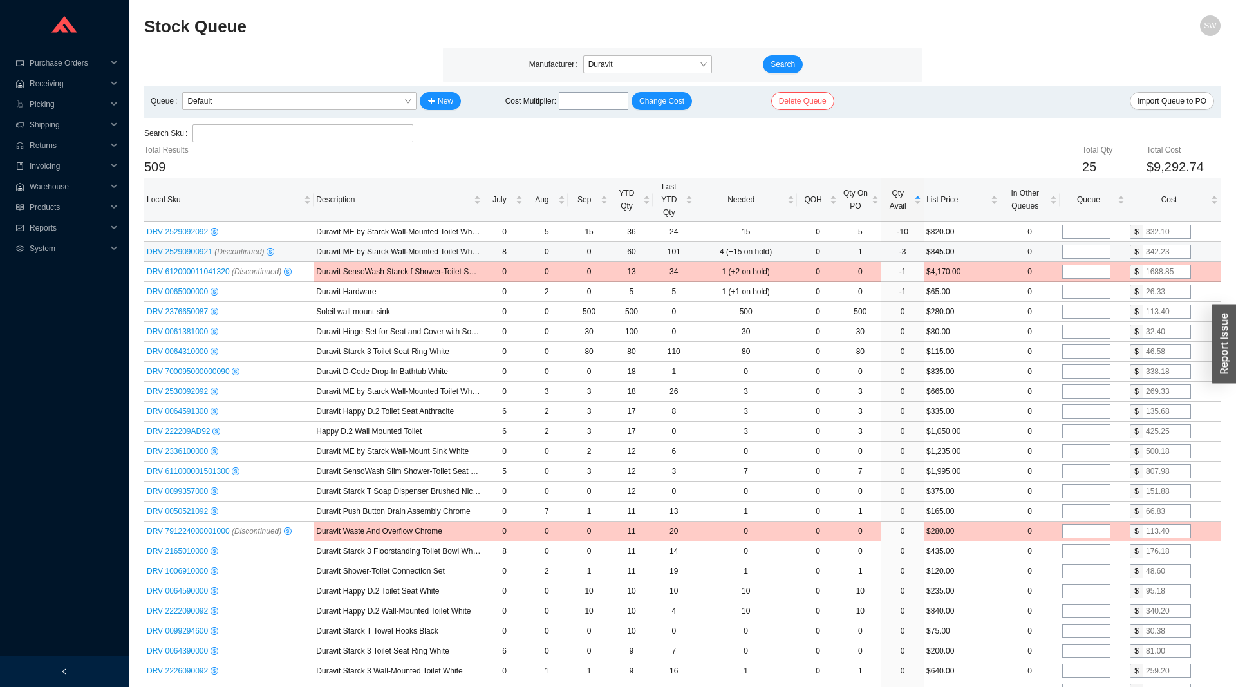
click at [180, 255] on span "DRV 25290900921 (Discontinued)" at bounding box center [206, 251] width 118 height 9
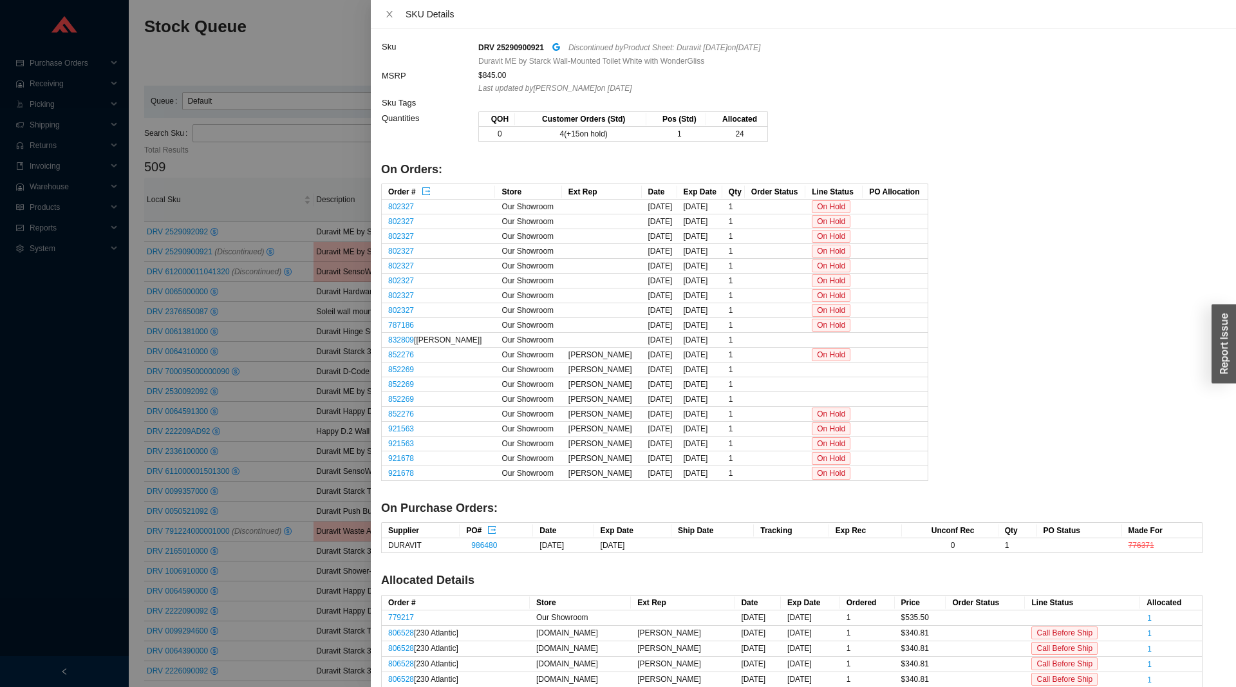
click at [252, 163] on div at bounding box center [618, 343] width 1236 height 687
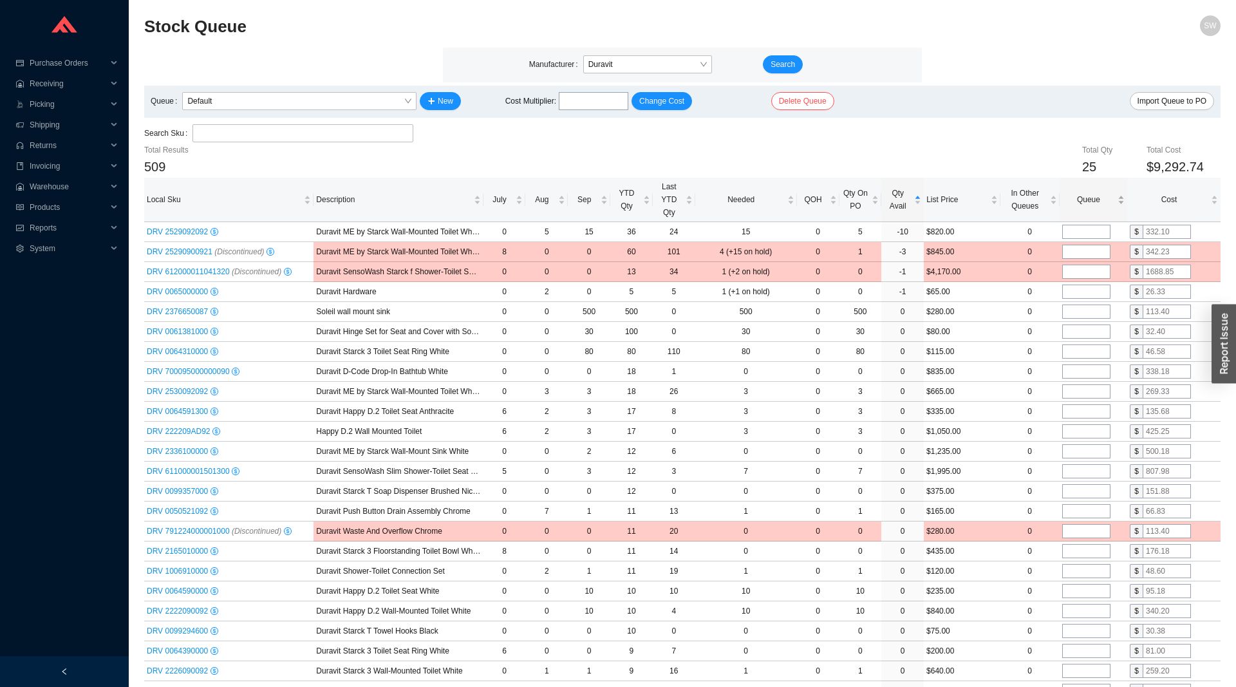
click at [1068, 206] on div "Queue" at bounding box center [1093, 199] width 62 height 13
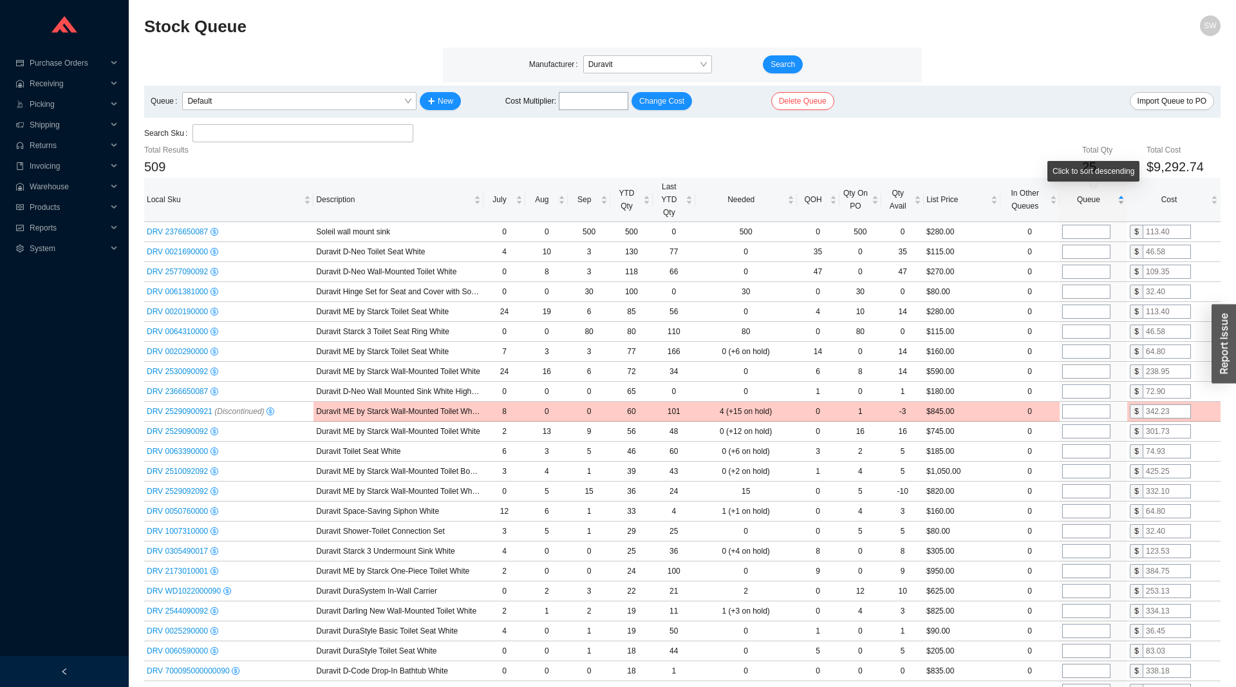
click at [1068, 206] on div "Queue" at bounding box center [1093, 199] width 62 height 13
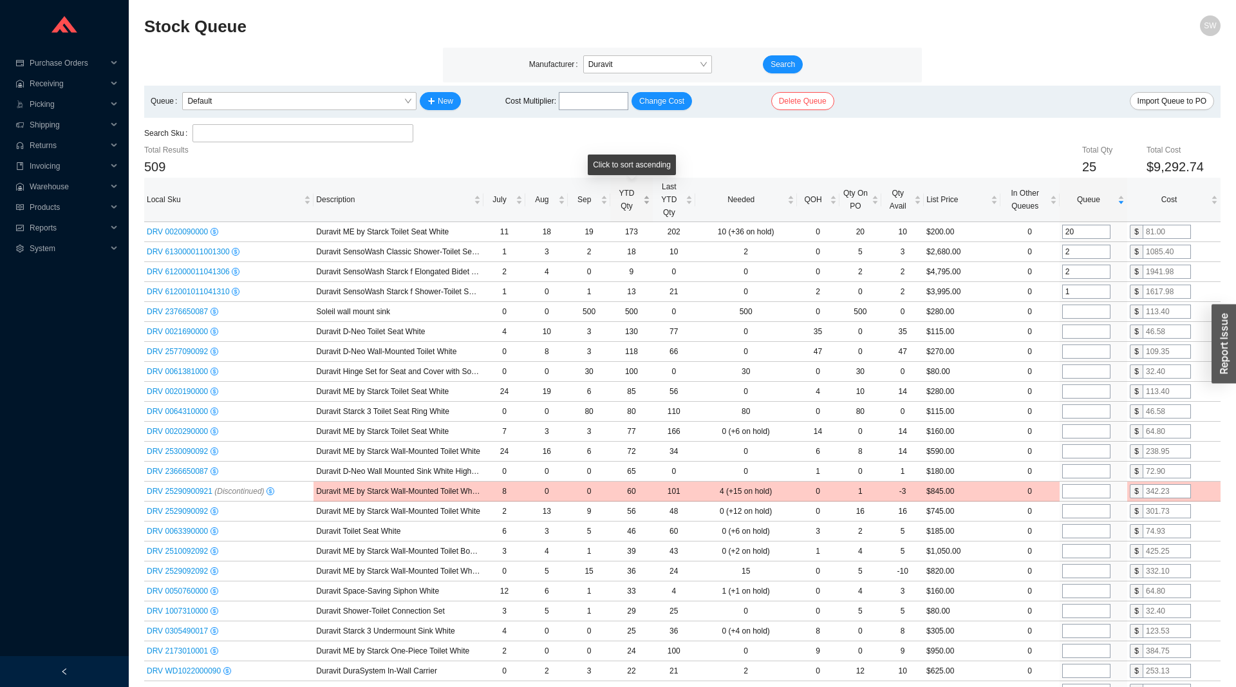
click at [645, 212] on div "YTD Qty" at bounding box center [631, 200] width 37 height 26
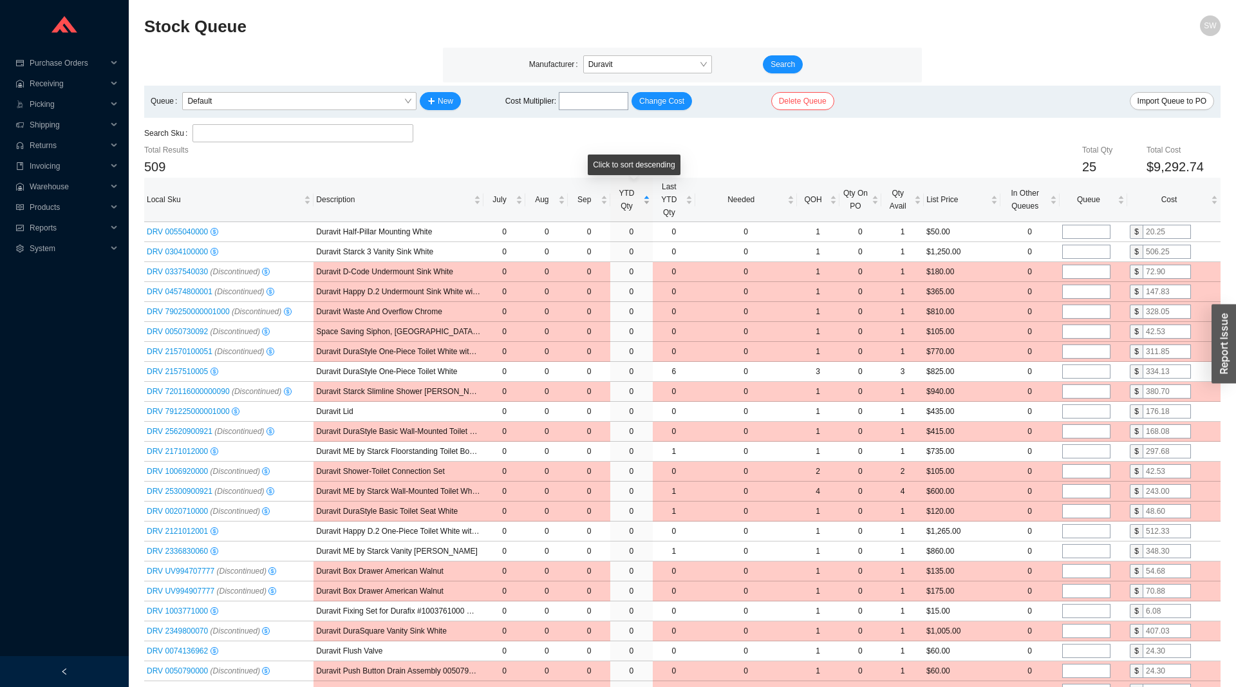
click at [637, 212] on div "YTD Qty" at bounding box center [631, 200] width 37 height 26
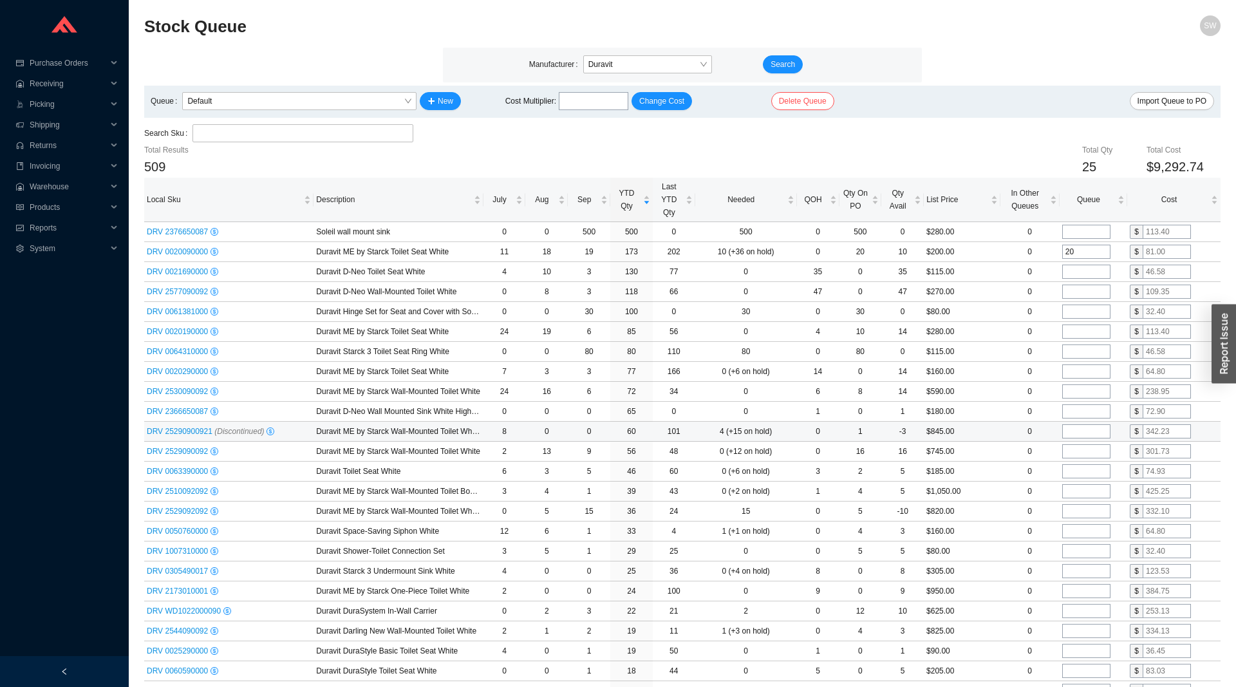
click at [192, 433] on span "DRV 25290900921 (Discontinued)" at bounding box center [206, 431] width 118 height 9
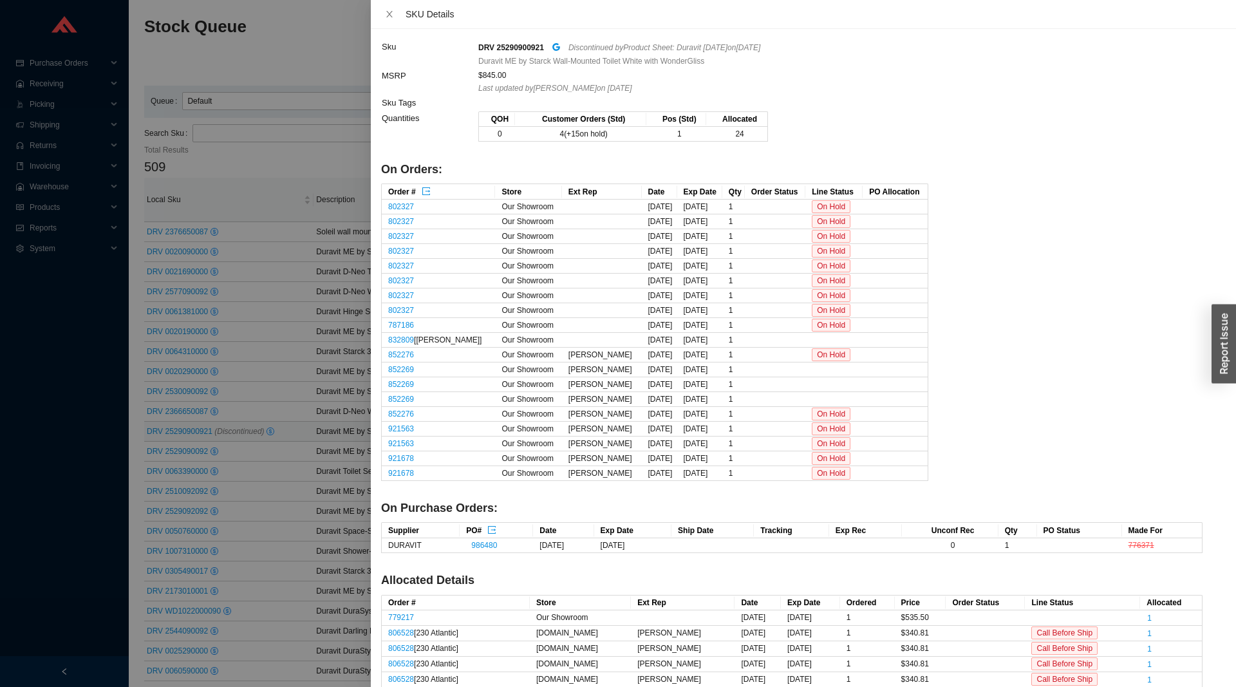
click at [180, 263] on div at bounding box center [618, 343] width 1236 height 687
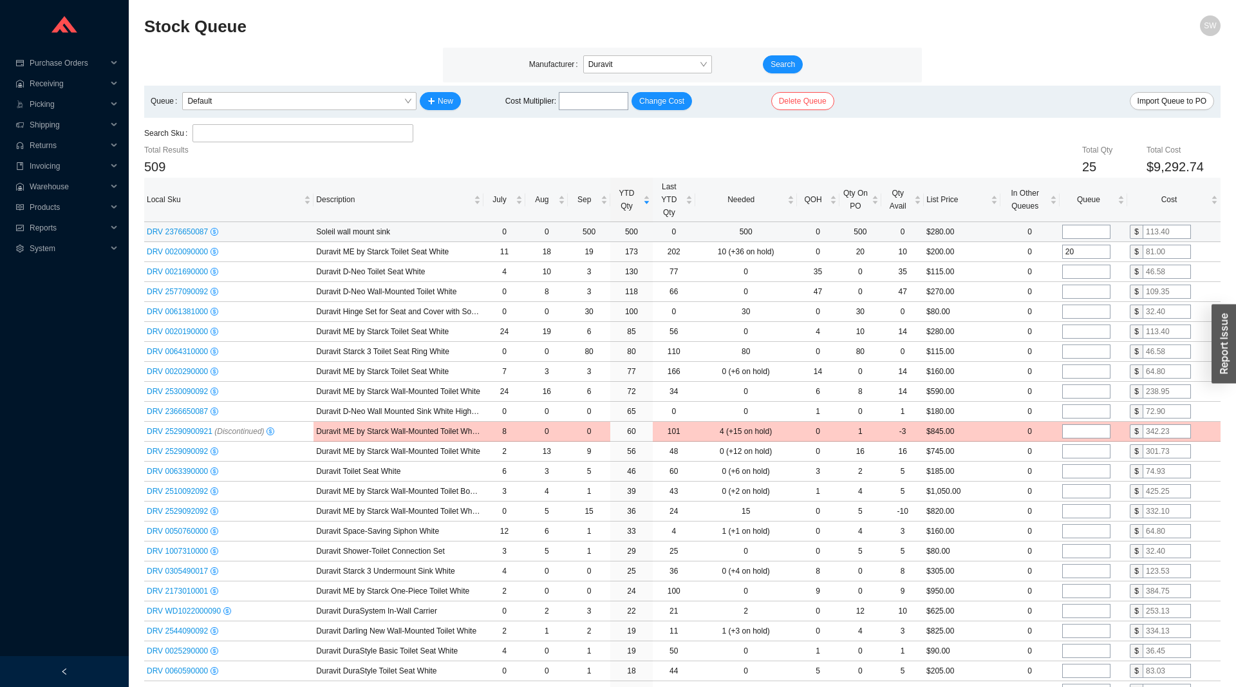
click at [182, 236] on span "DRV 2376650087" at bounding box center [179, 231] width 64 height 9
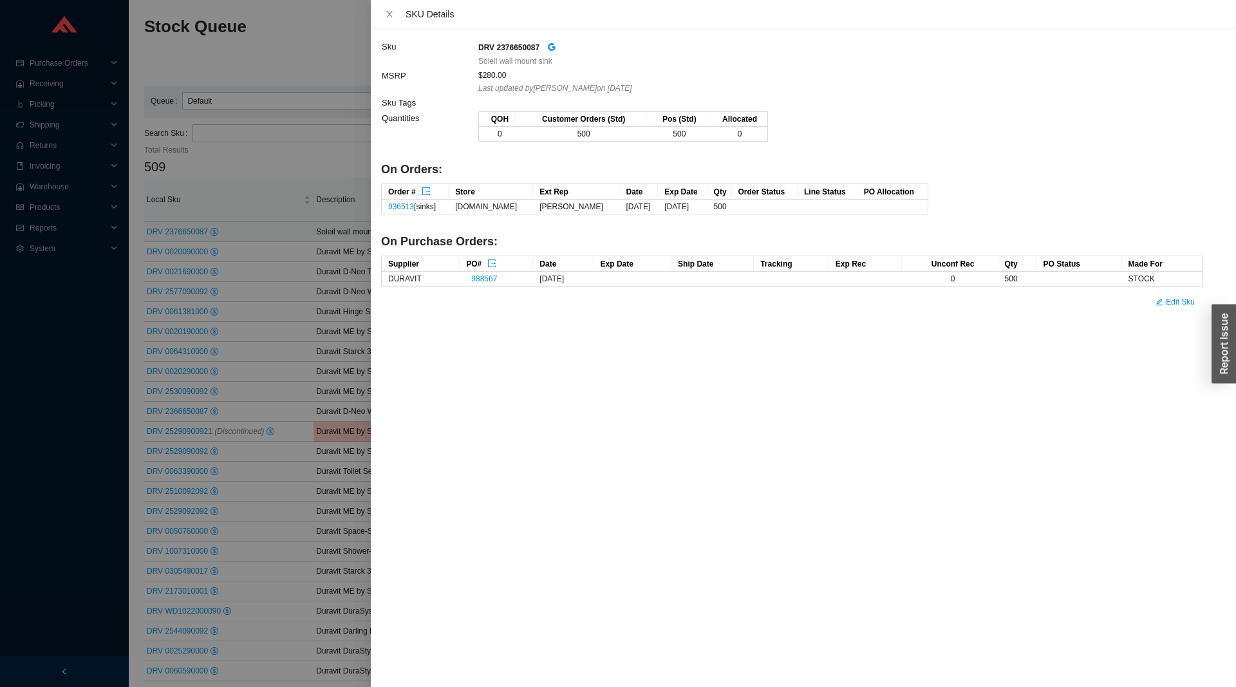
click at [191, 157] on div at bounding box center [618, 343] width 1236 height 687
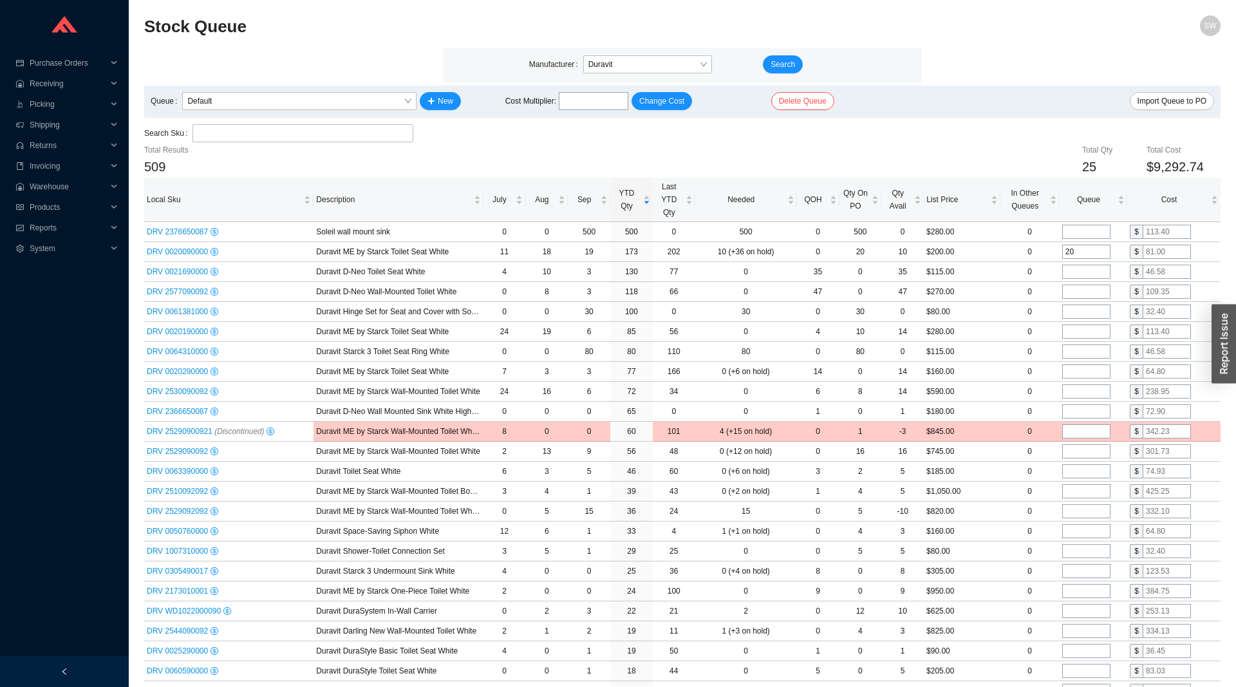
click at [376, 128] on input "search" at bounding box center [303, 133] width 211 height 17
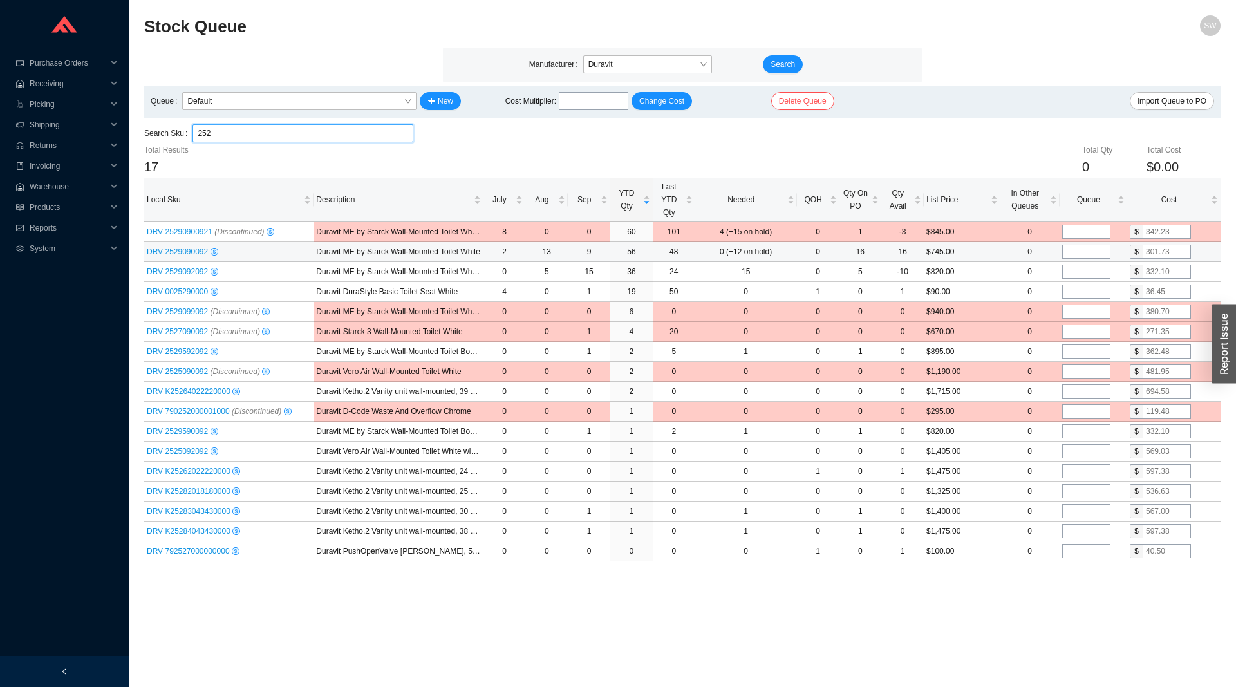
type input "252"
click at [1091, 248] on input "tel" at bounding box center [1086, 252] width 48 height 14
type input "8"
click at [1093, 274] on input "tel" at bounding box center [1086, 272] width 48 height 14
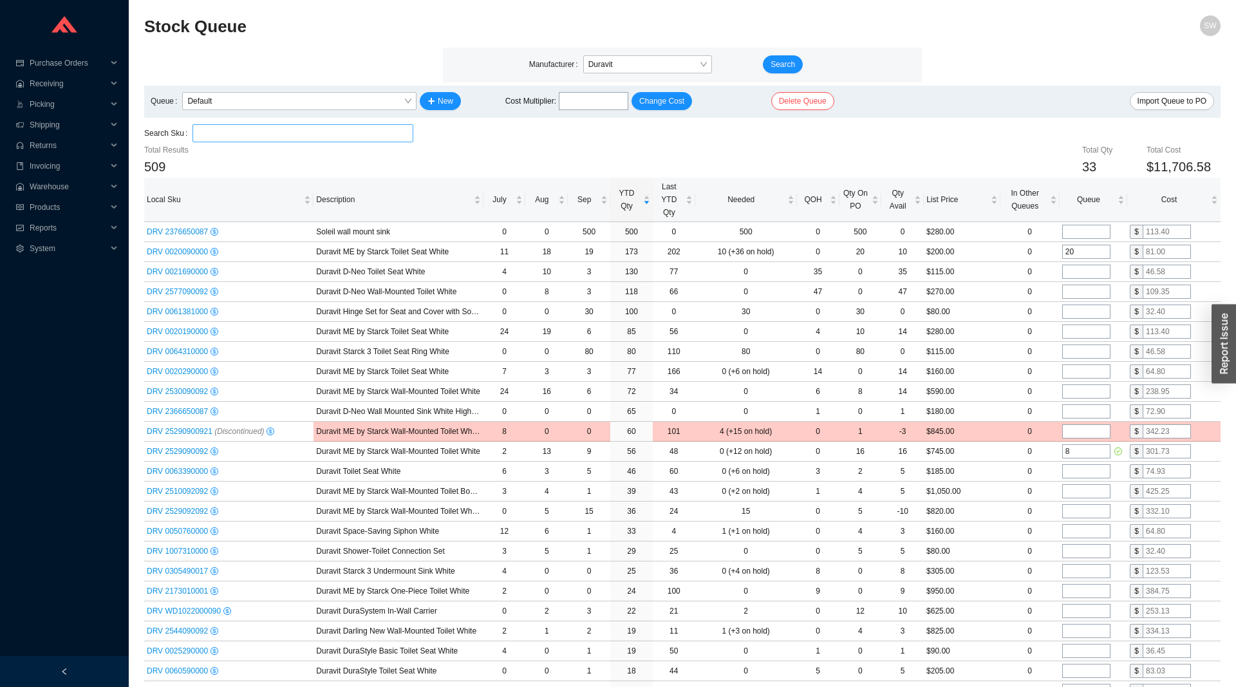
click at [341, 128] on input "search" at bounding box center [303, 133] width 211 height 17
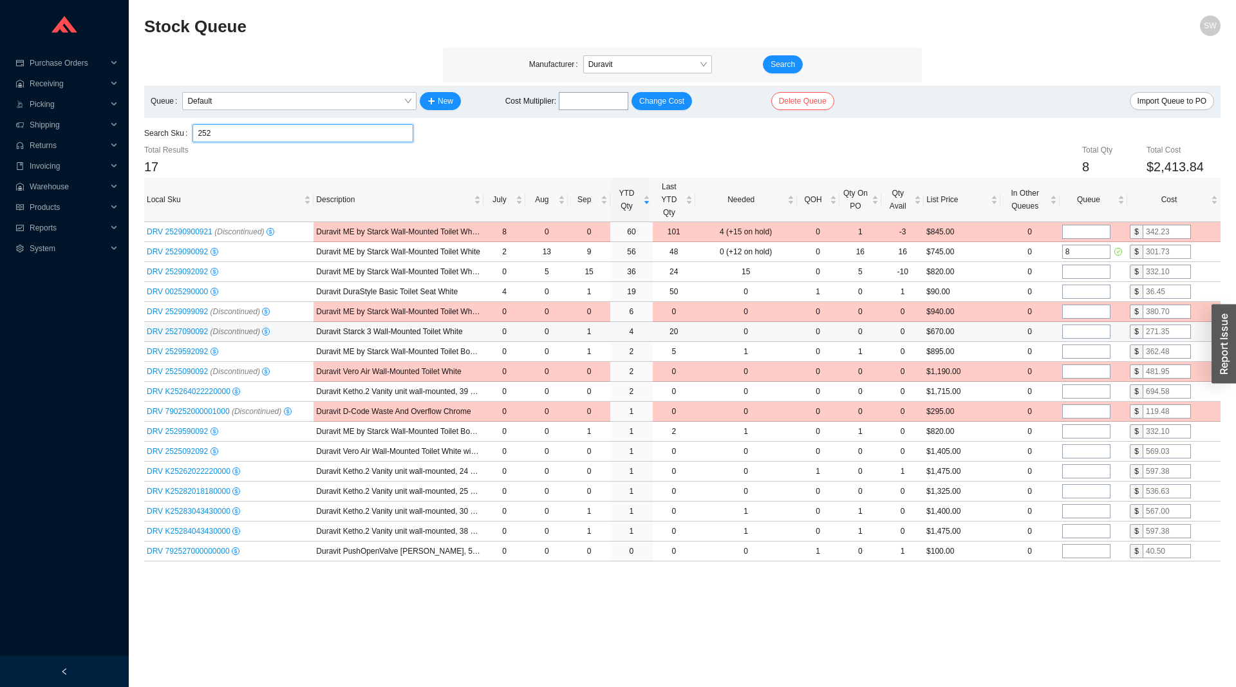
type input "252"
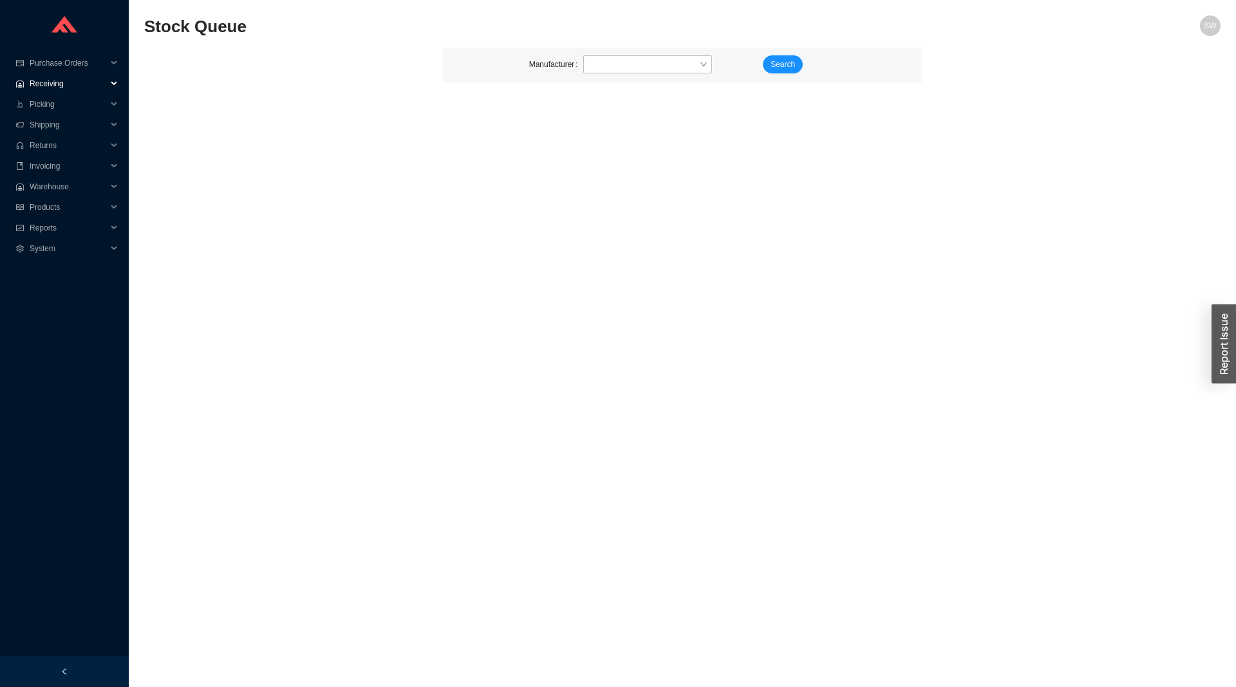
click at [60, 81] on span "Receiving" at bounding box center [68, 83] width 77 height 21
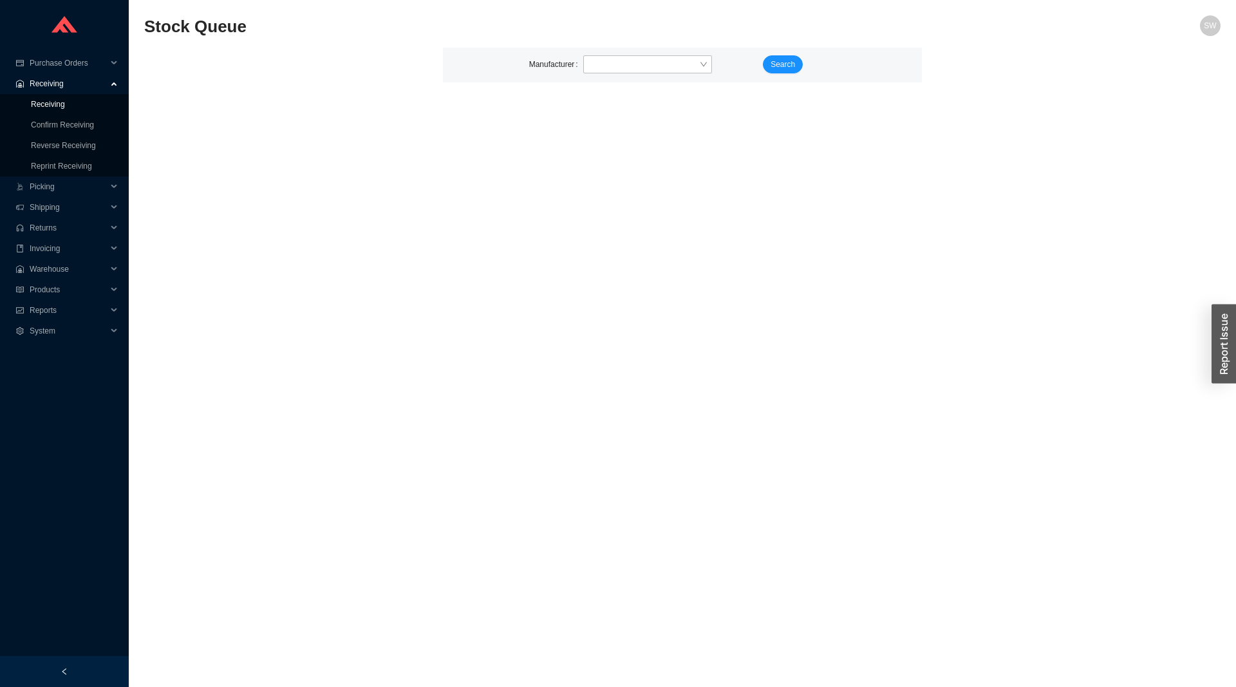
click at [64, 103] on link "Receiving" at bounding box center [48, 104] width 34 height 9
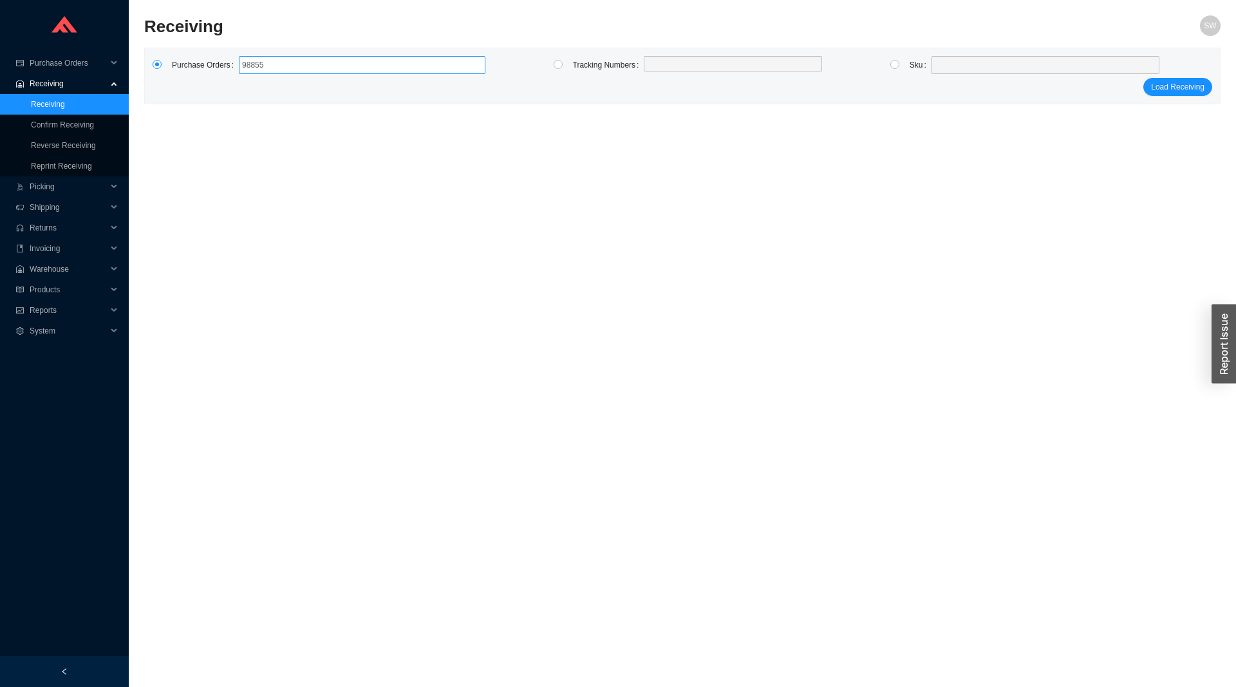
type input "988550"
click at [64, 62] on span "Purchase Orders" at bounding box center [68, 63] width 77 height 21
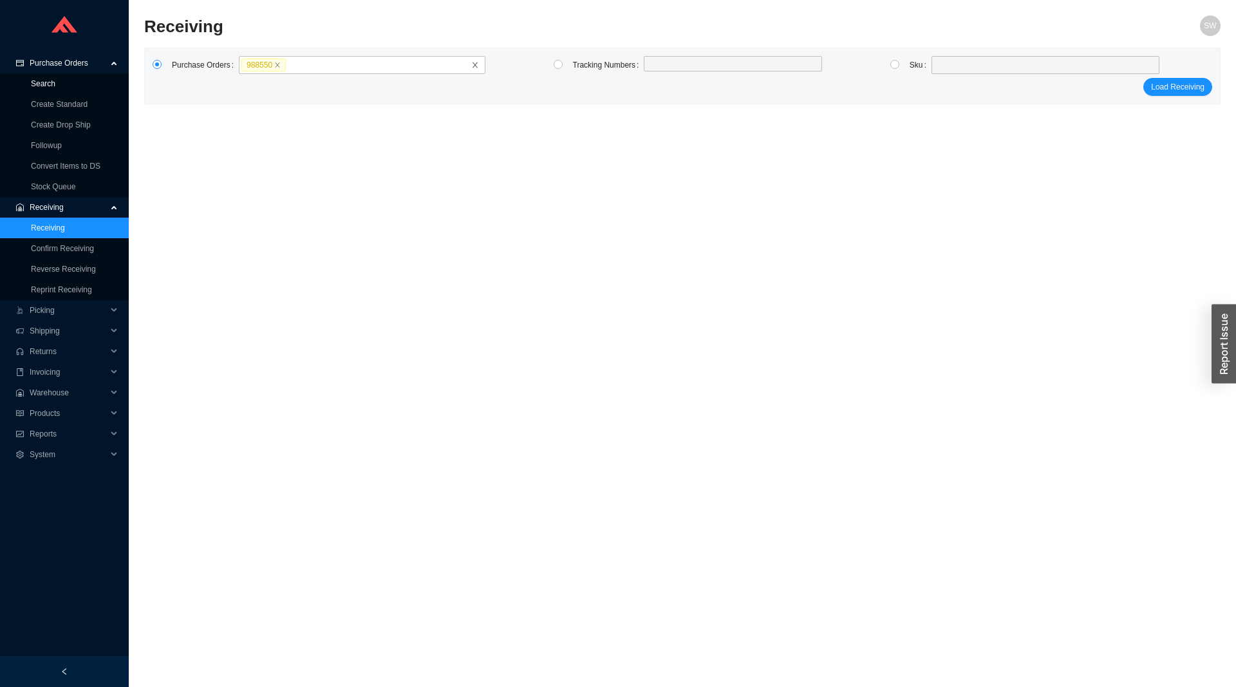
click at [50, 86] on link "Search" at bounding box center [43, 83] width 24 height 9
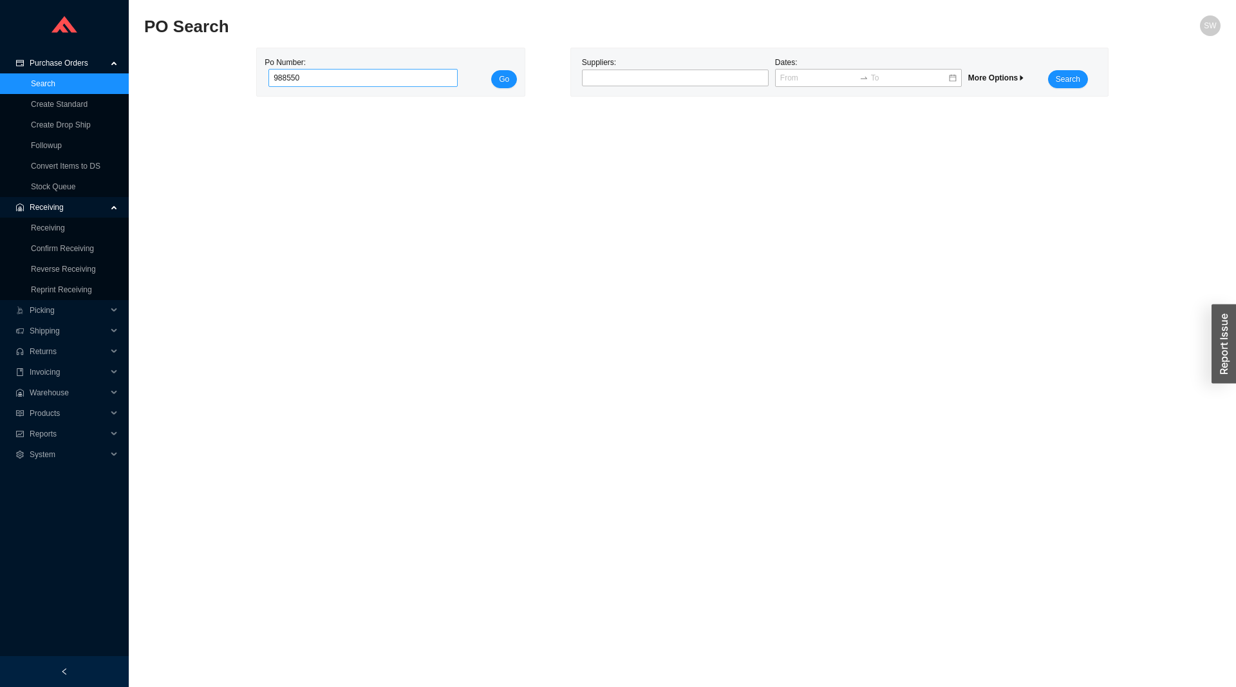
type input "988550"
click at [491, 70] on button "Go" at bounding box center [504, 79] width 26 height 18
